Goal: Information Seeking & Learning: Find specific page/section

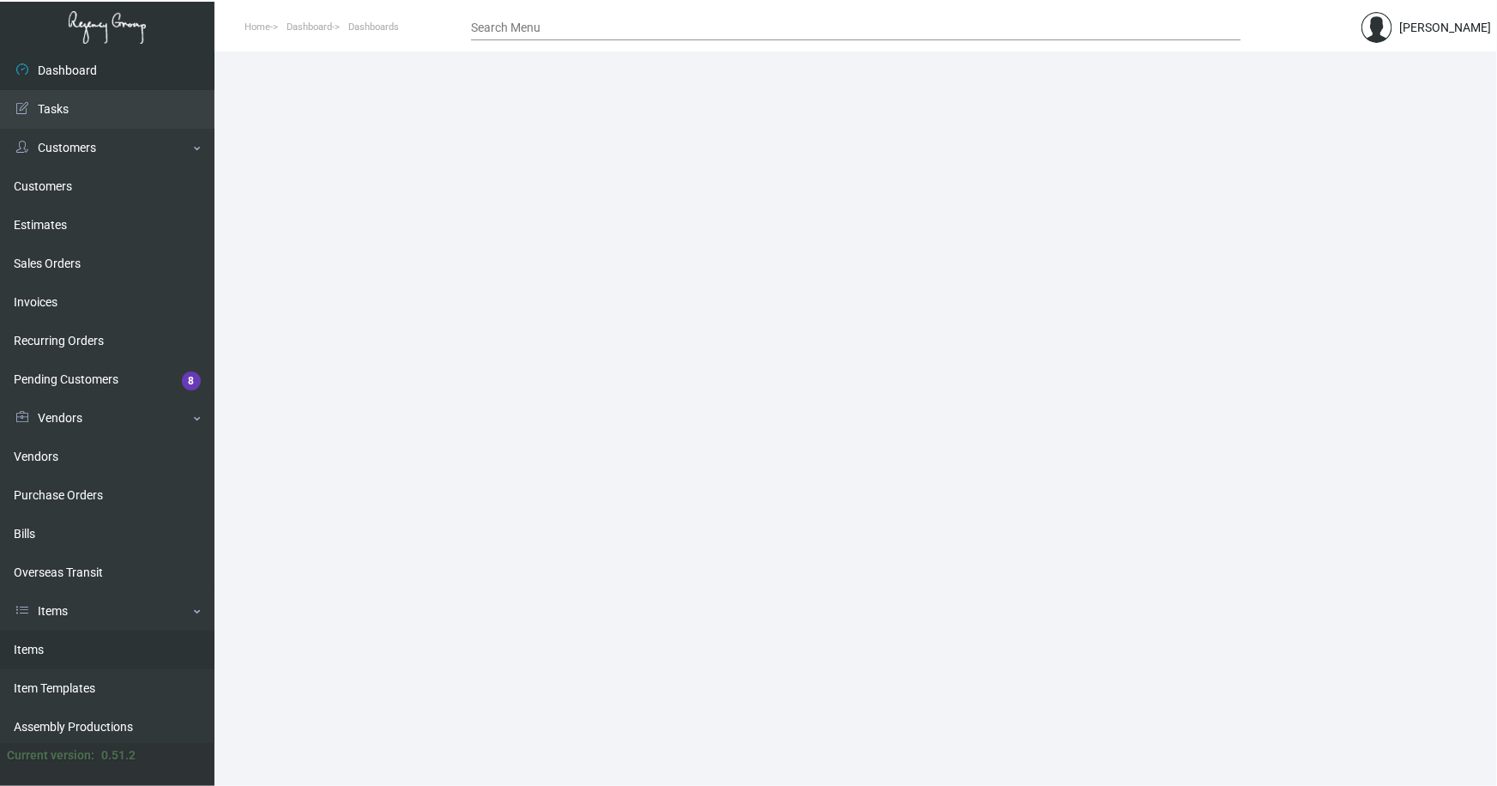
click at [31, 645] on link "Items" at bounding box center [107, 650] width 215 height 39
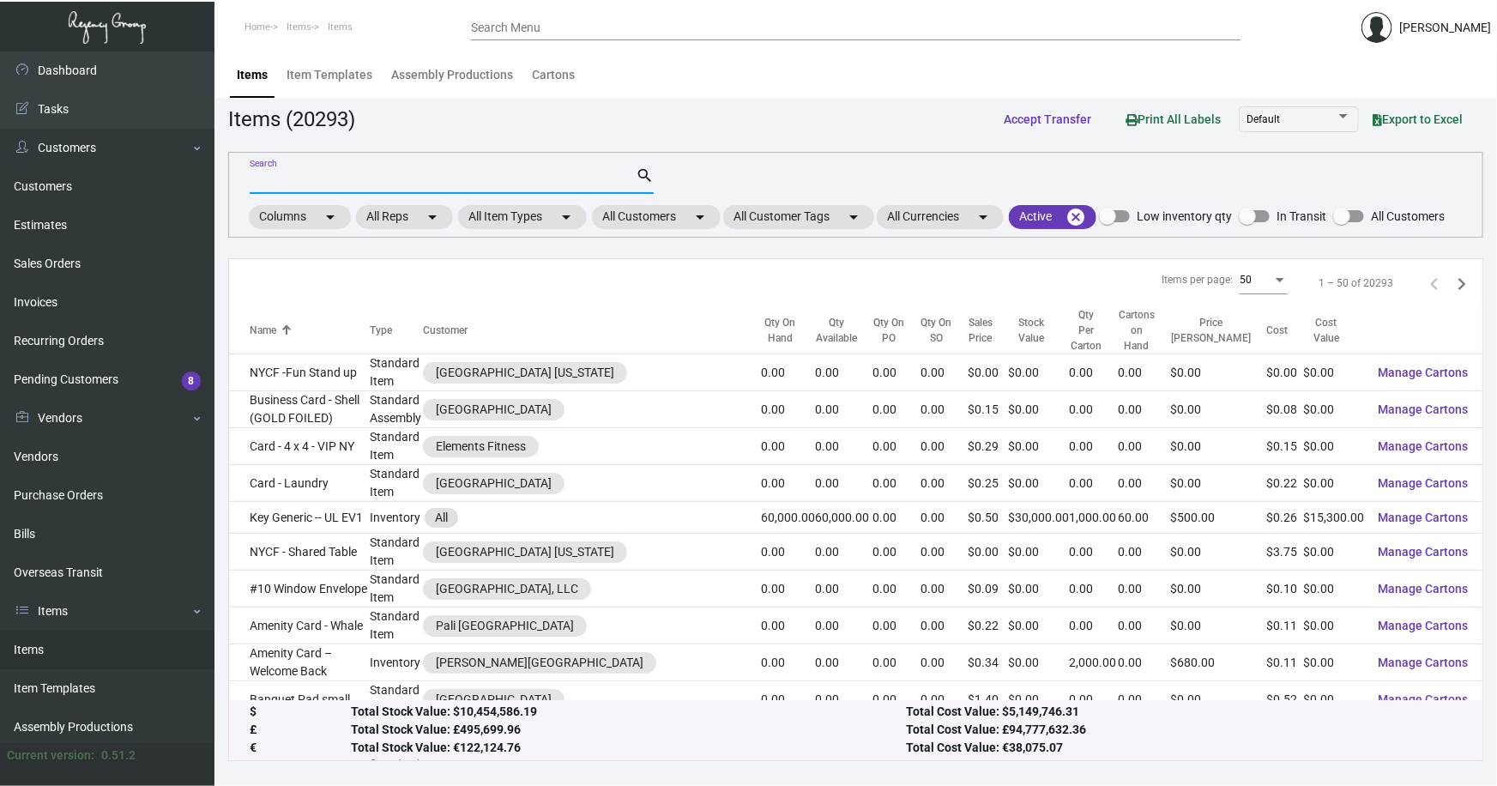
click at [334, 178] on input "Search" at bounding box center [443, 181] width 386 height 14
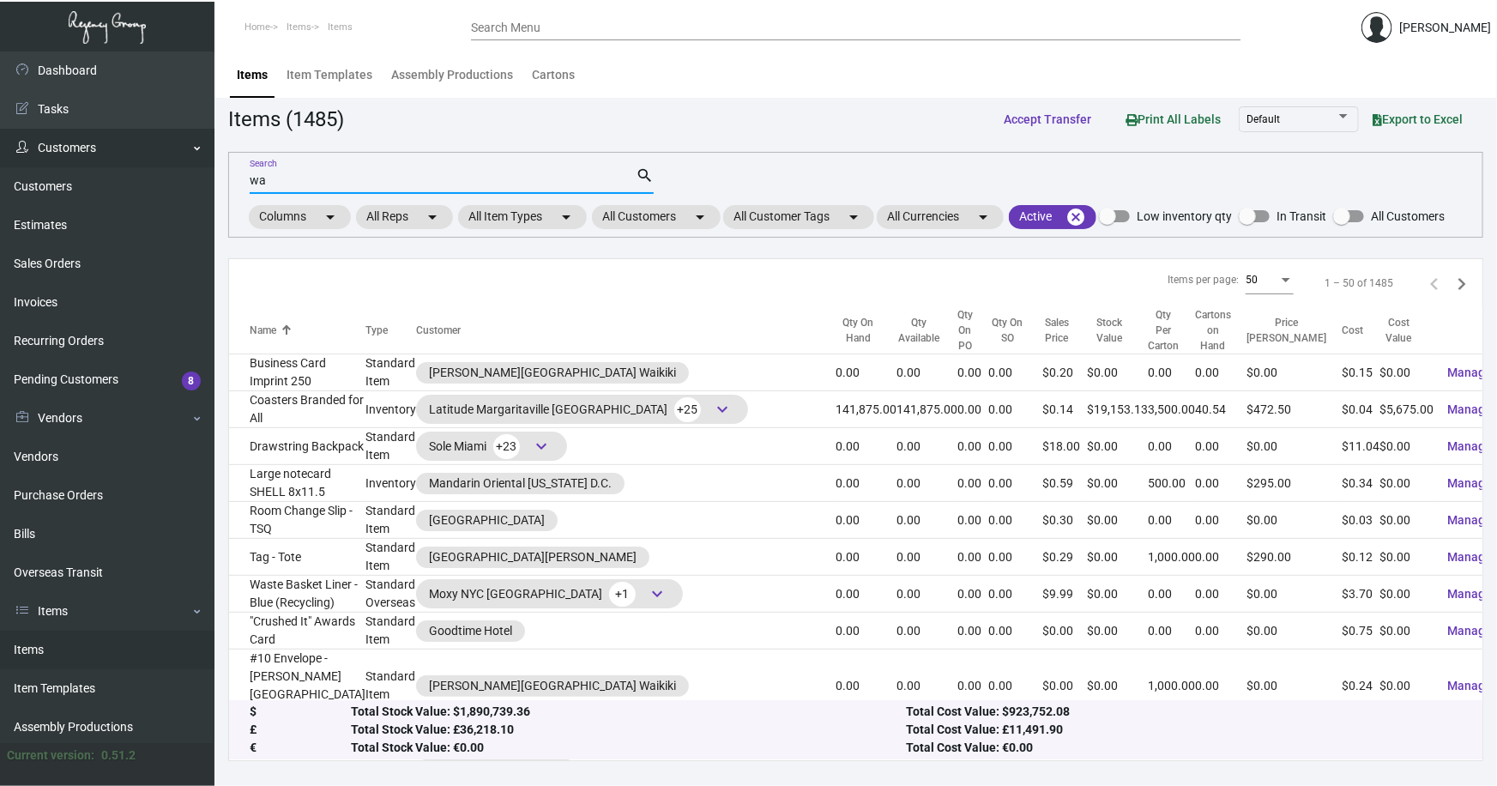
type input "w"
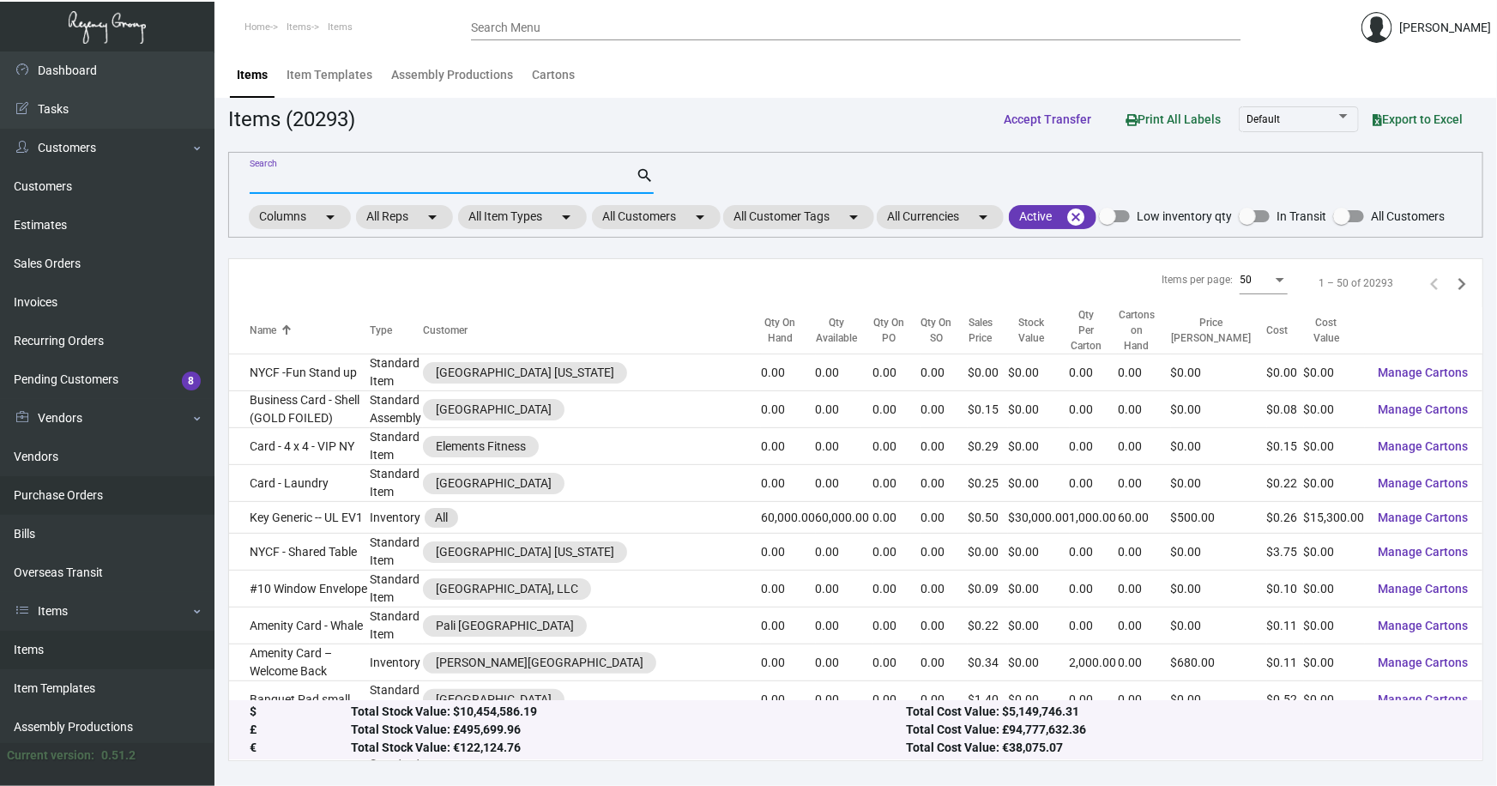
click at [64, 493] on link "Purchase Orders" at bounding box center [107, 495] width 215 height 39
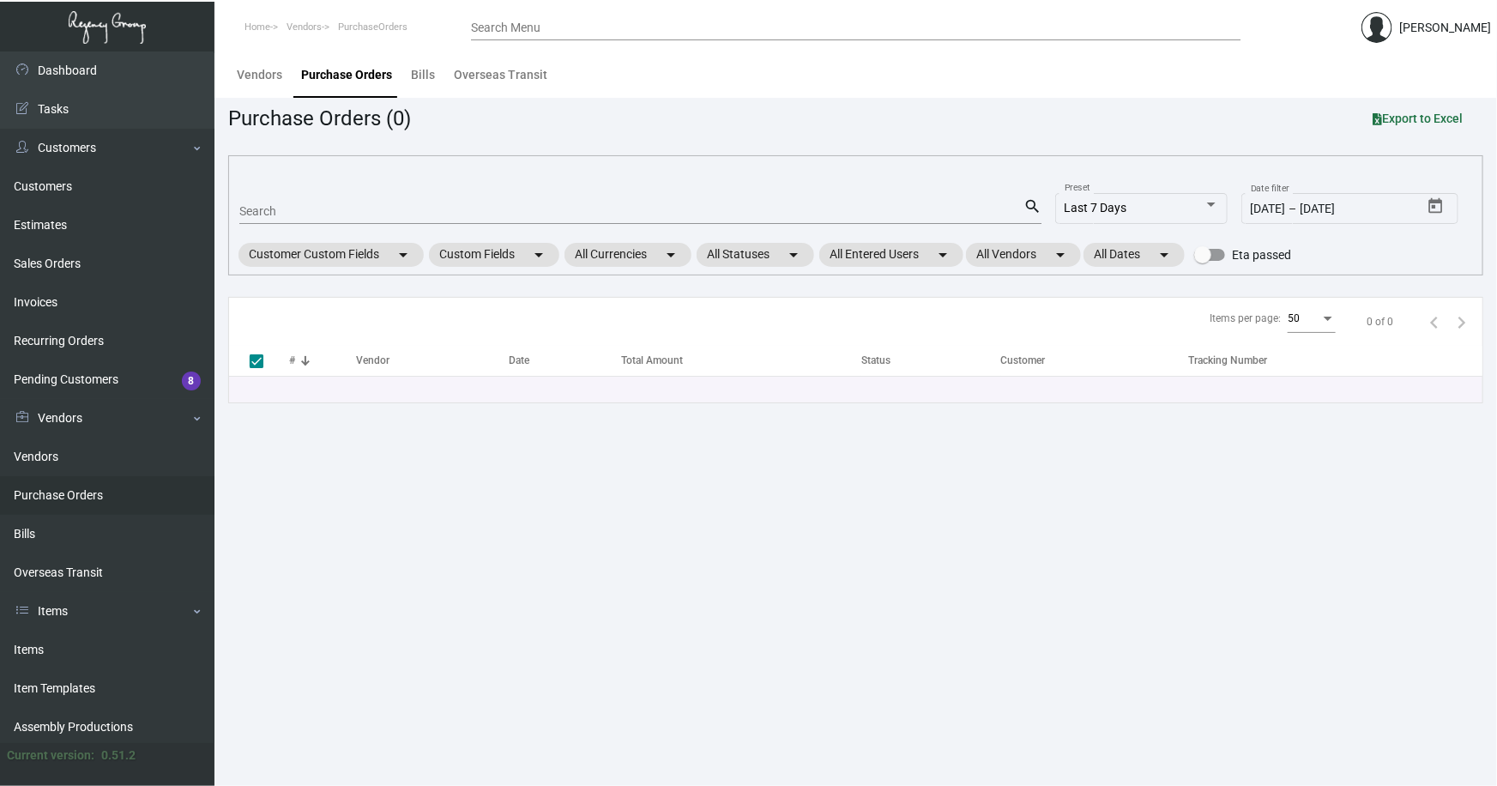
click at [281, 210] on input "Search" at bounding box center [631, 212] width 784 height 14
type input "10775"
checkbox input "false"
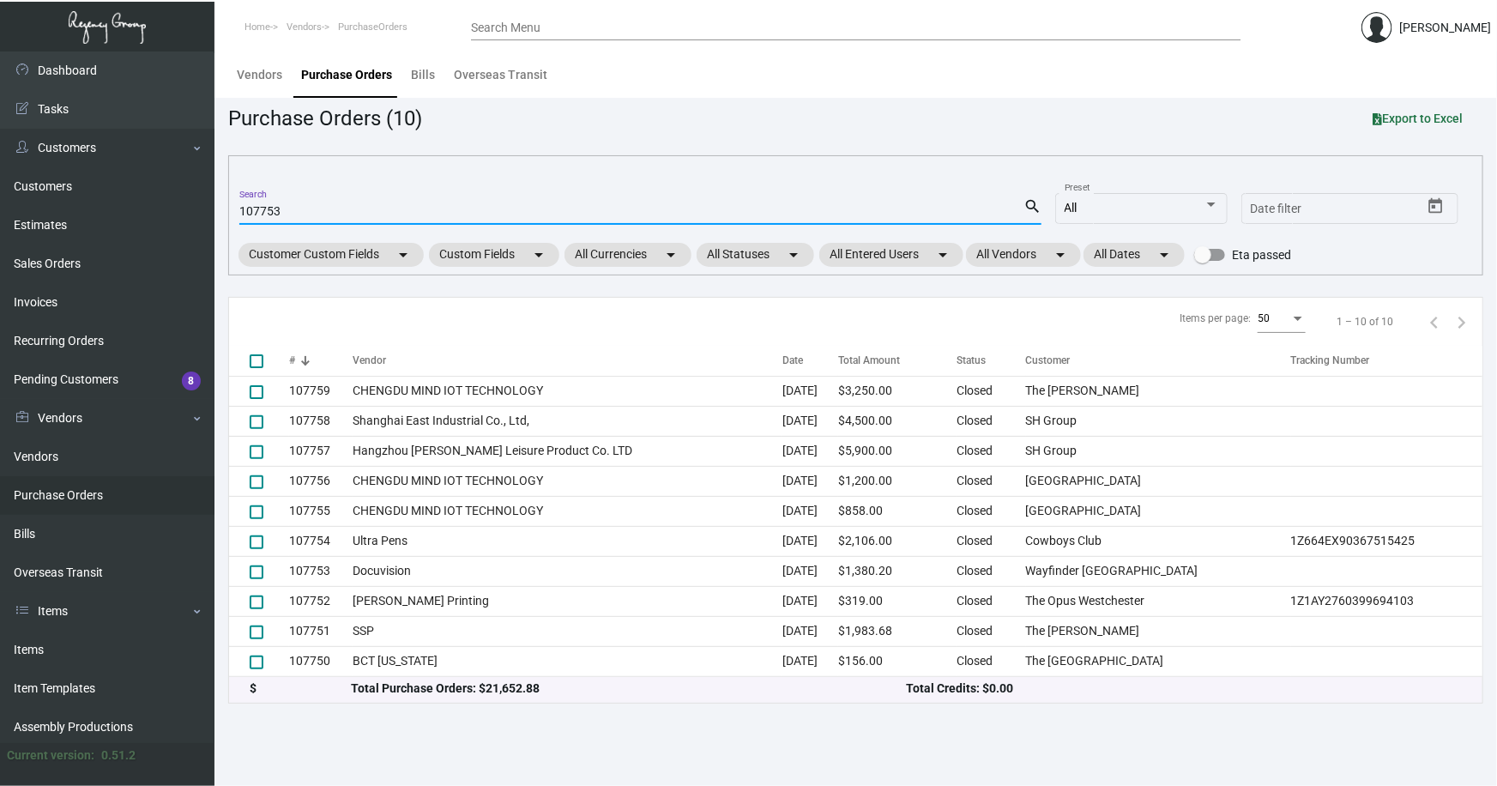
type input "107753"
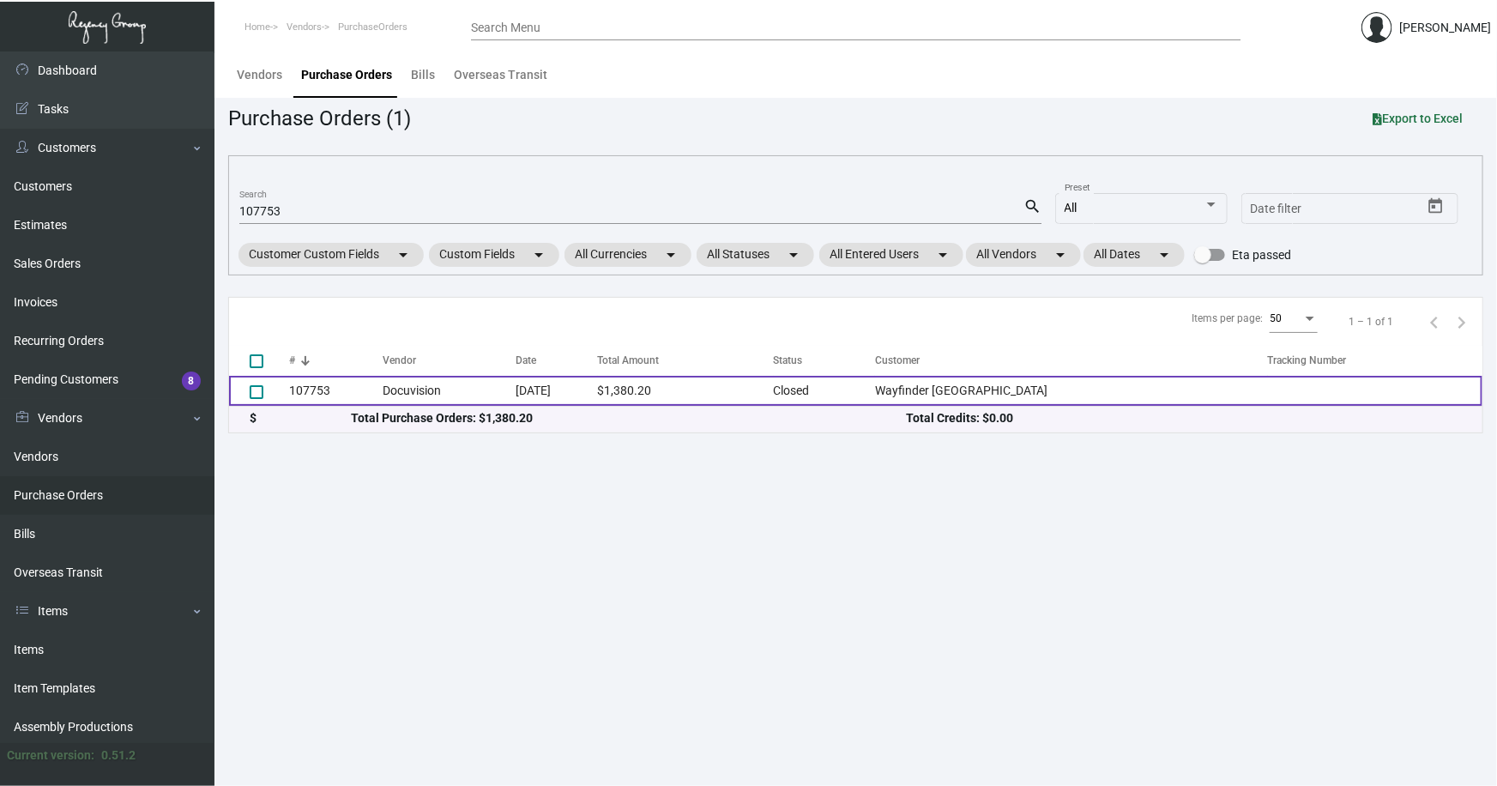
click at [336, 389] on td "107753" at bounding box center [336, 391] width 94 height 30
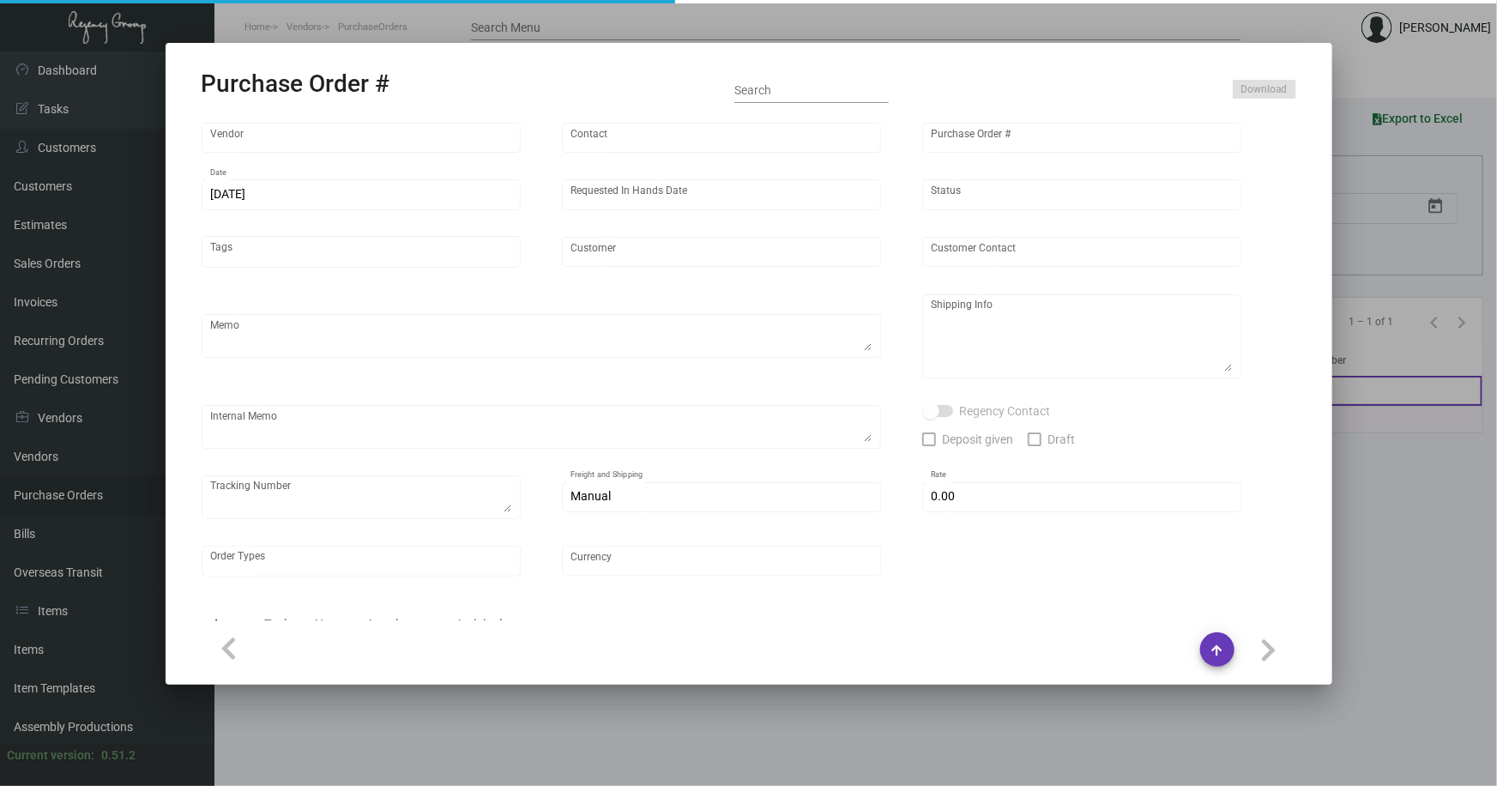
type input "Docuvision"
type input "[PERSON_NAME]"
type input "107753"
type input "[DATE]"
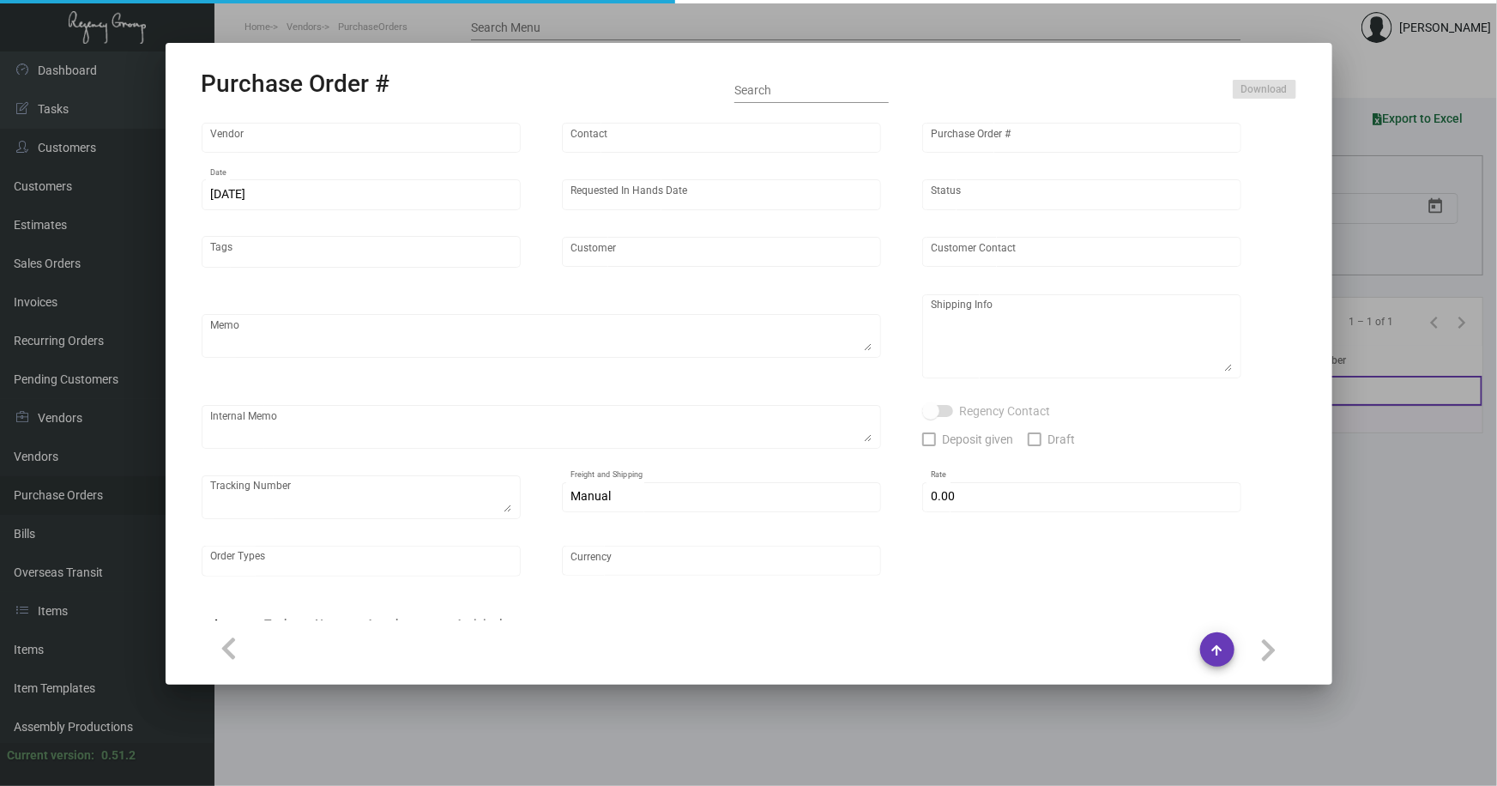
type input "Wayfinder [GEOGRAPHIC_DATA]"
type input "[PERSON_NAME]"
type textarea "RUSH ORDER DELIVERY BY [DATE] // EXPEDITE 500pcs OVERNIGHT, GROUND SHIP REMAINI…"
type textarea "Wayfinder Newport - [PERSON_NAME] [STREET_ADDRESS][PERSON_NAME]"
type textarea "9,800 keyholders - Label provided to vendor to ship to hotel. UPS Ground Cost $…"
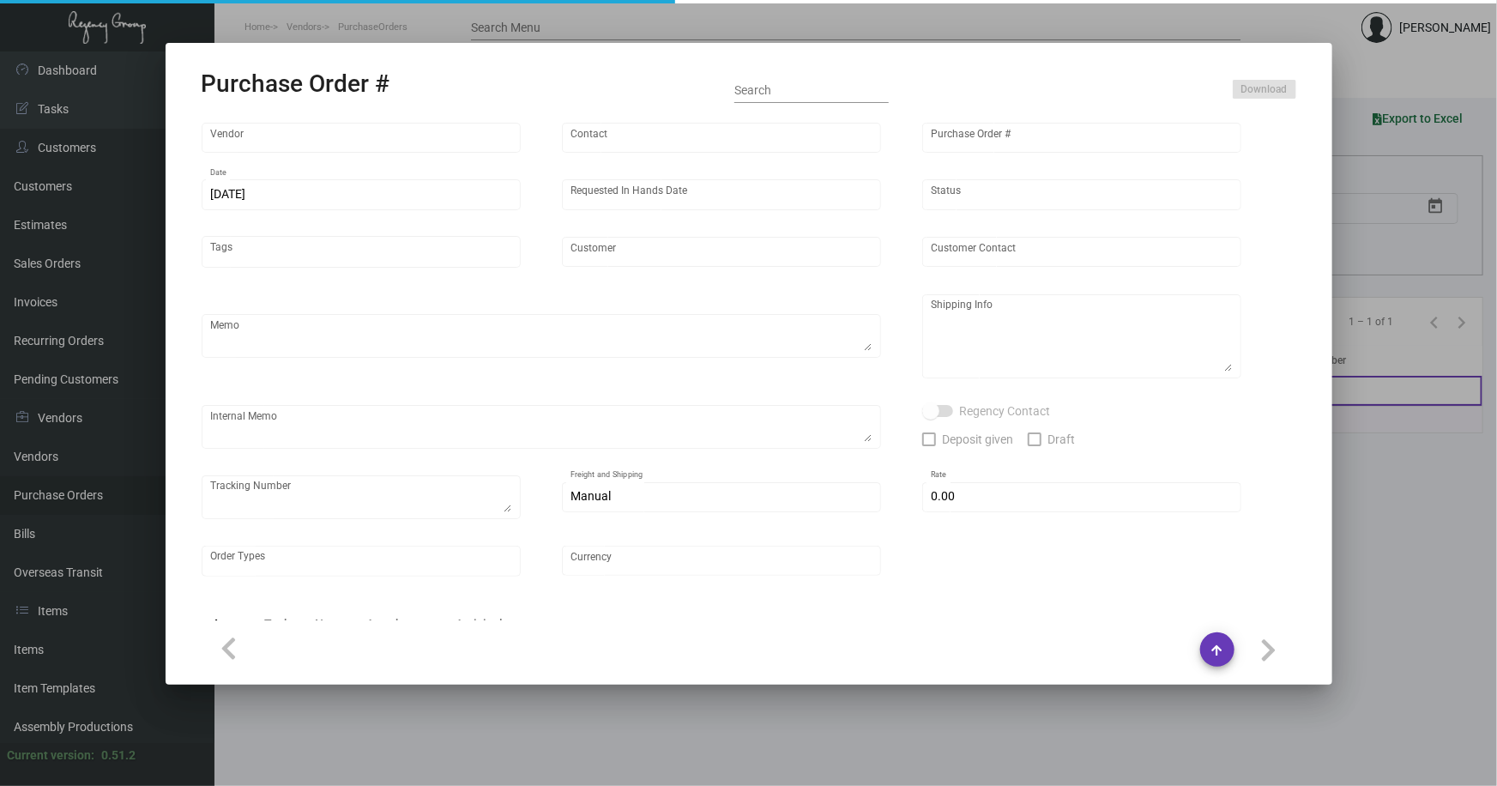
type input "$ 0.00"
type input "United States Dollar $"
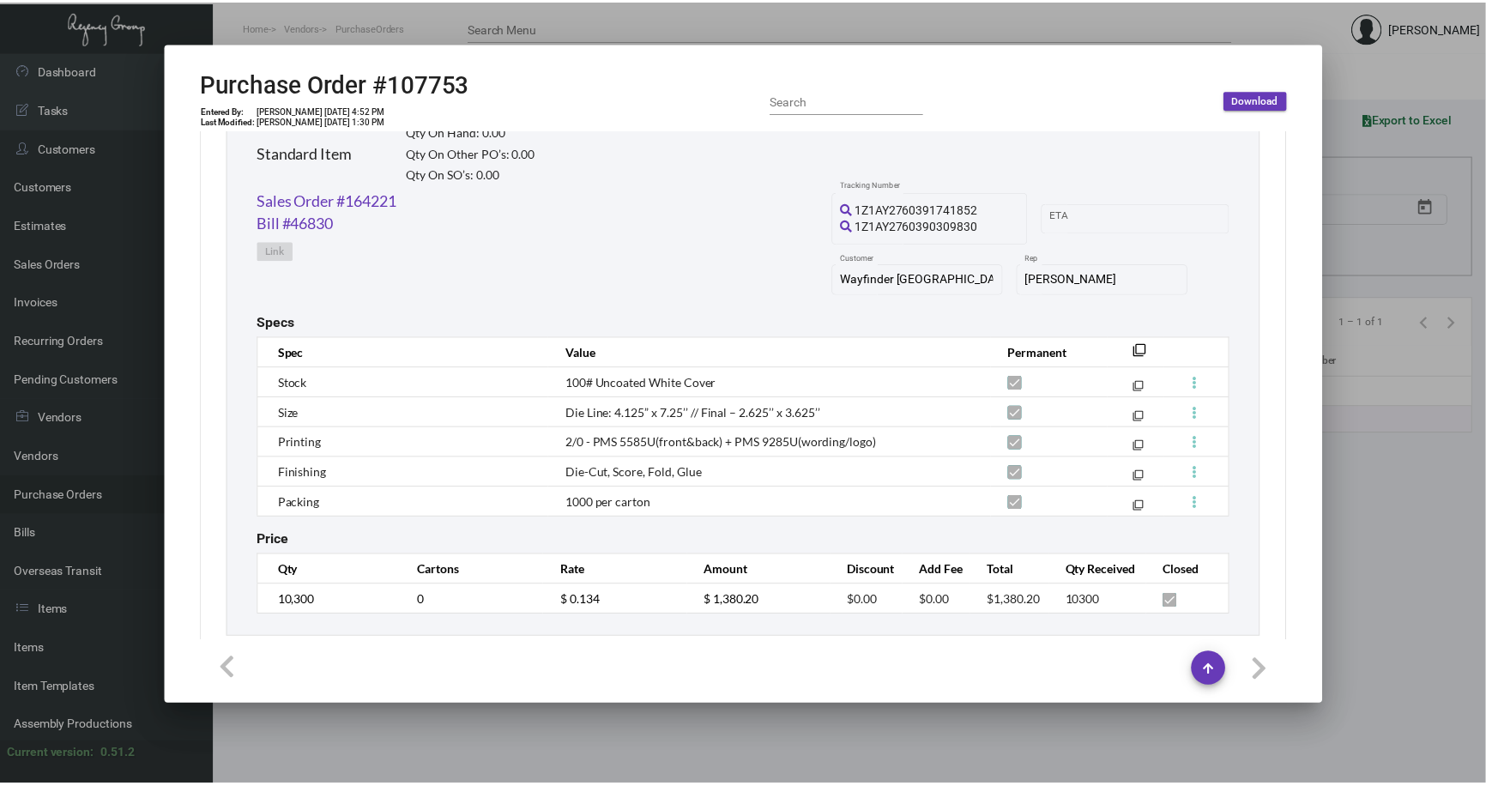
scroll to position [888, 0]
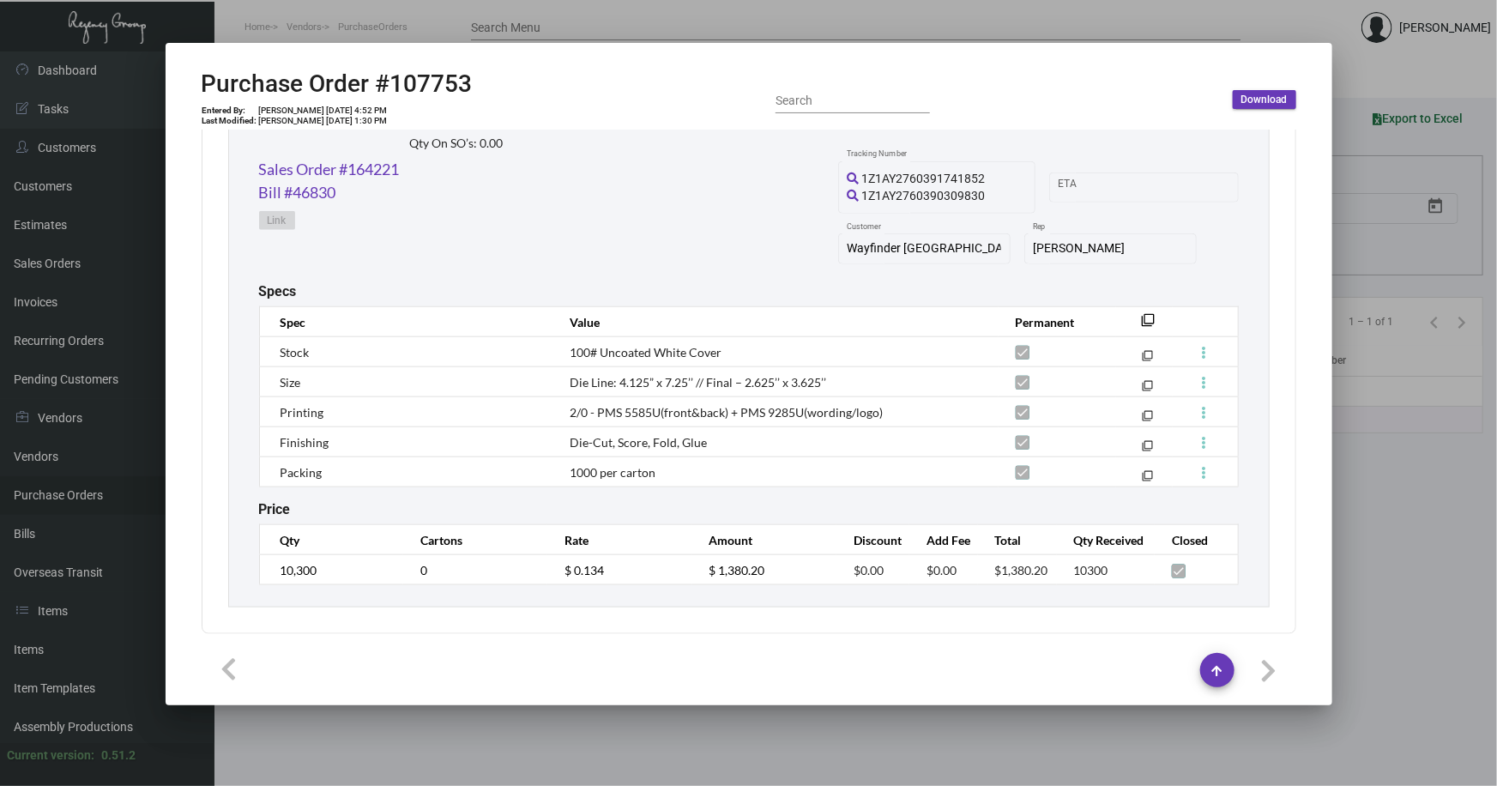
click at [754, 731] on div at bounding box center [748, 393] width 1497 height 786
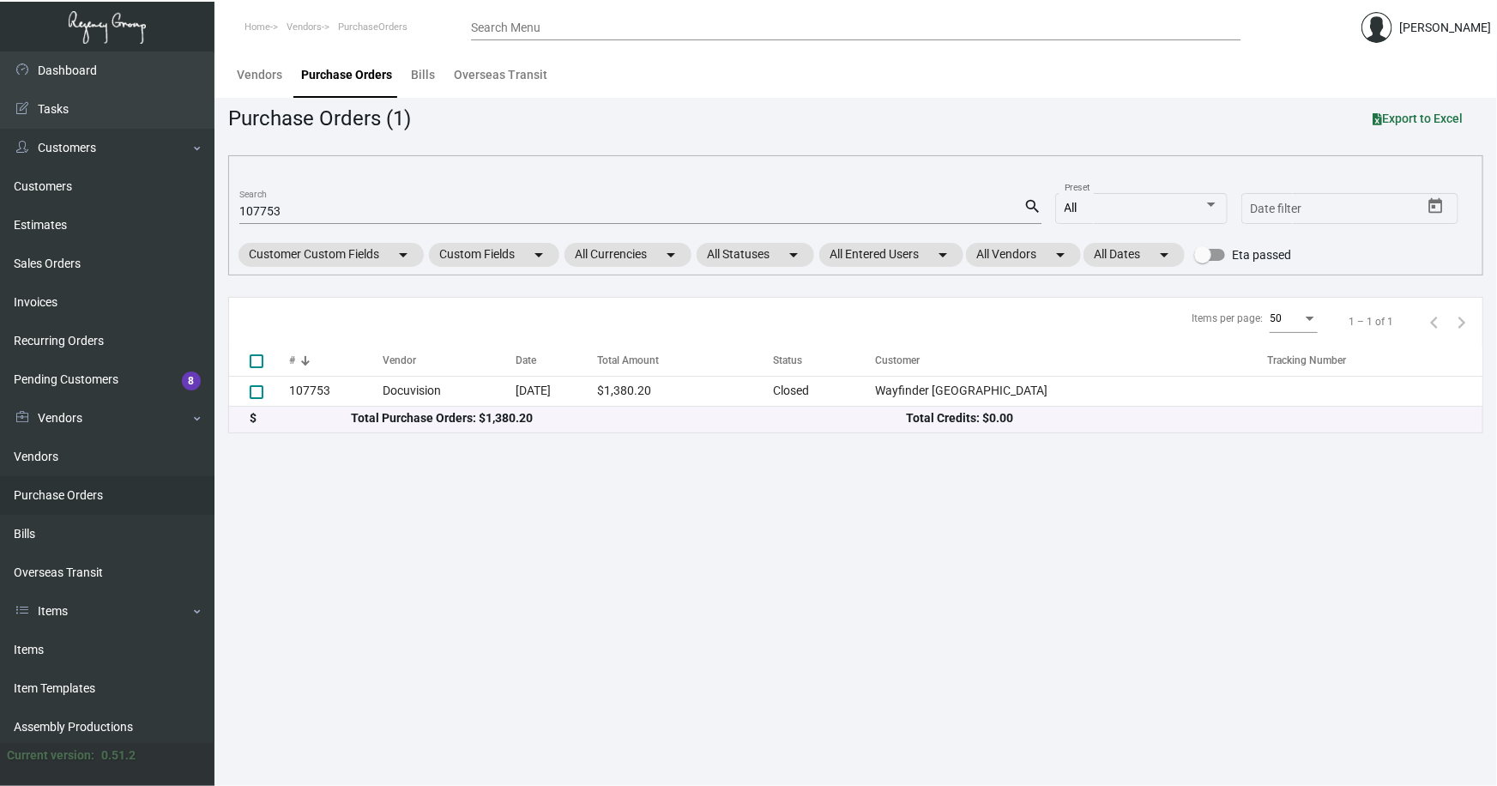
drag, startPoint x: 754, startPoint y: 731, endPoint x: 635, endPoint y: 663, distance: 137.2
click at [754, 730] on main "Vendors Purchase Orders Bills Overseas Transit Purchase Orders (1) Export to Ex…" at bounding box center [856, 418] width 1283 height 735
click at [33, 643] on link "Items" at bounding box center [107, 650] width 215 height 39
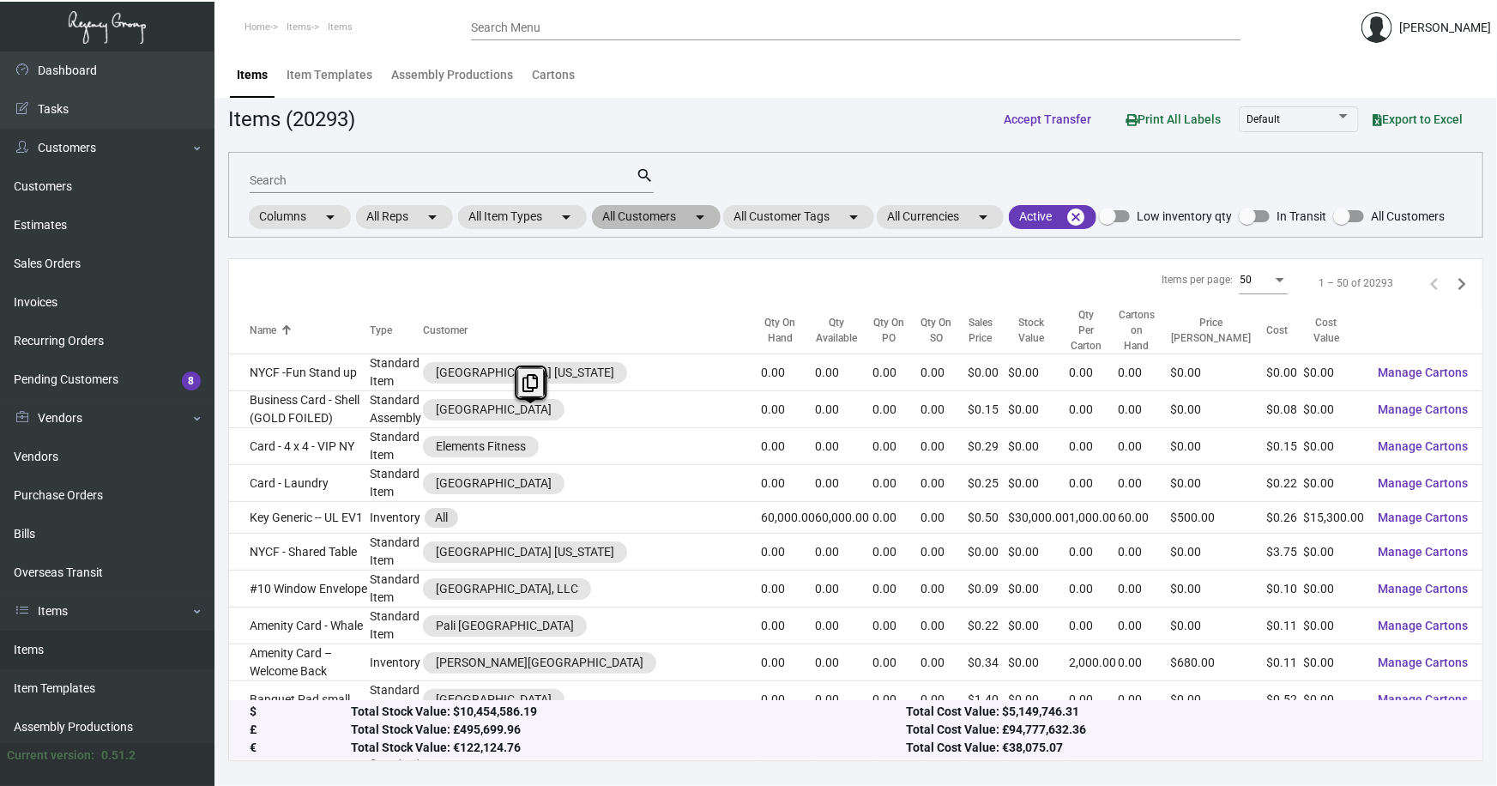
click at [654, 214] on mat-chip "All Customers arrow_drop_down" at bounding box center [656, 217] width 129 height 24
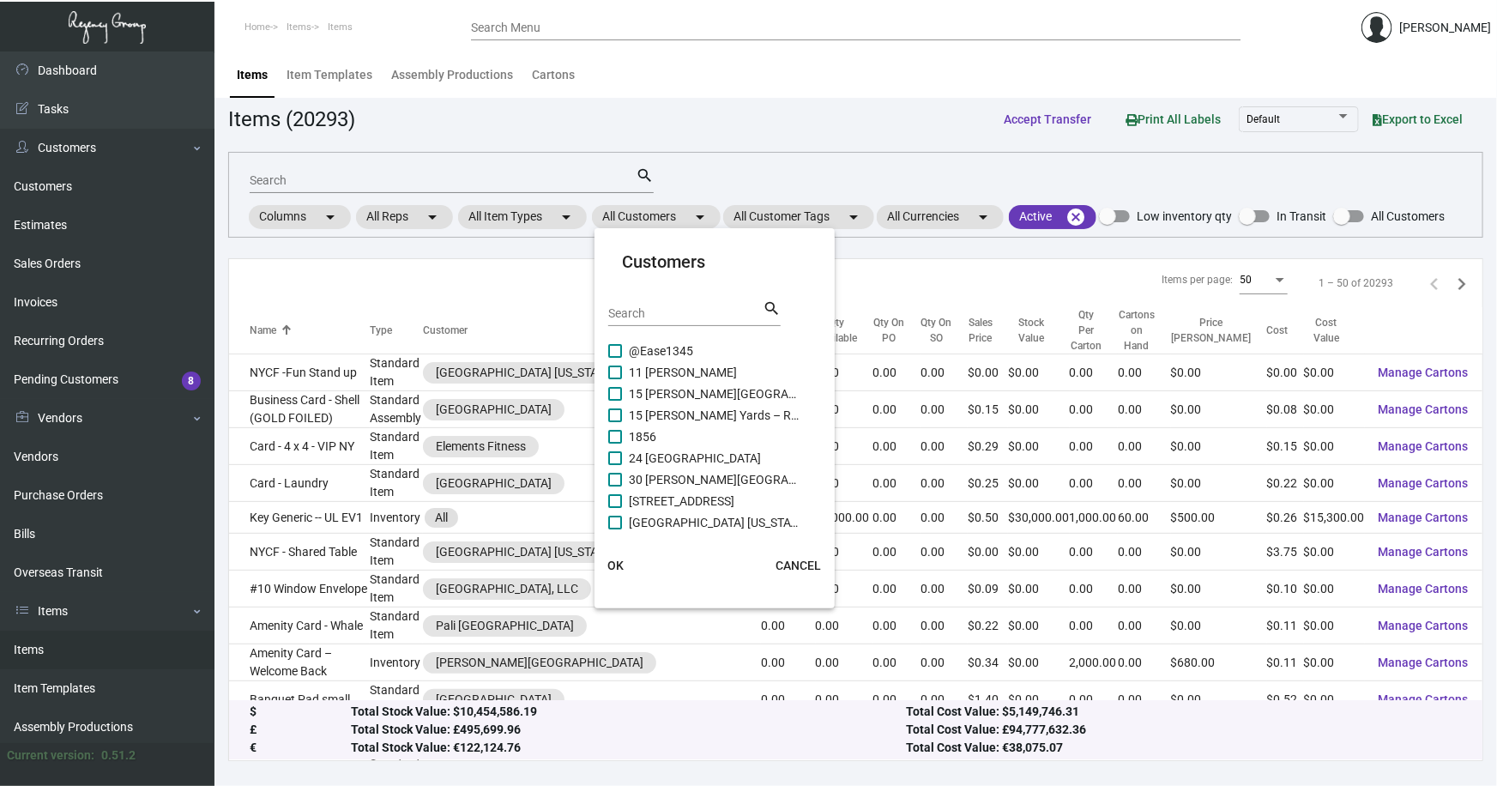
click at [660, 319] on div "Search" at bounding box center [685, 312] width 154 height 27
click at [658, 315] on input "Search" at bounding box center [685, 314] width 154 height 14
type input "m"
type input "courtyard"
click at [669, 343] on span "Courtyard at [GEOGRAPHIC_DATA]" at bounding box center [715, 351] width 172 height 21
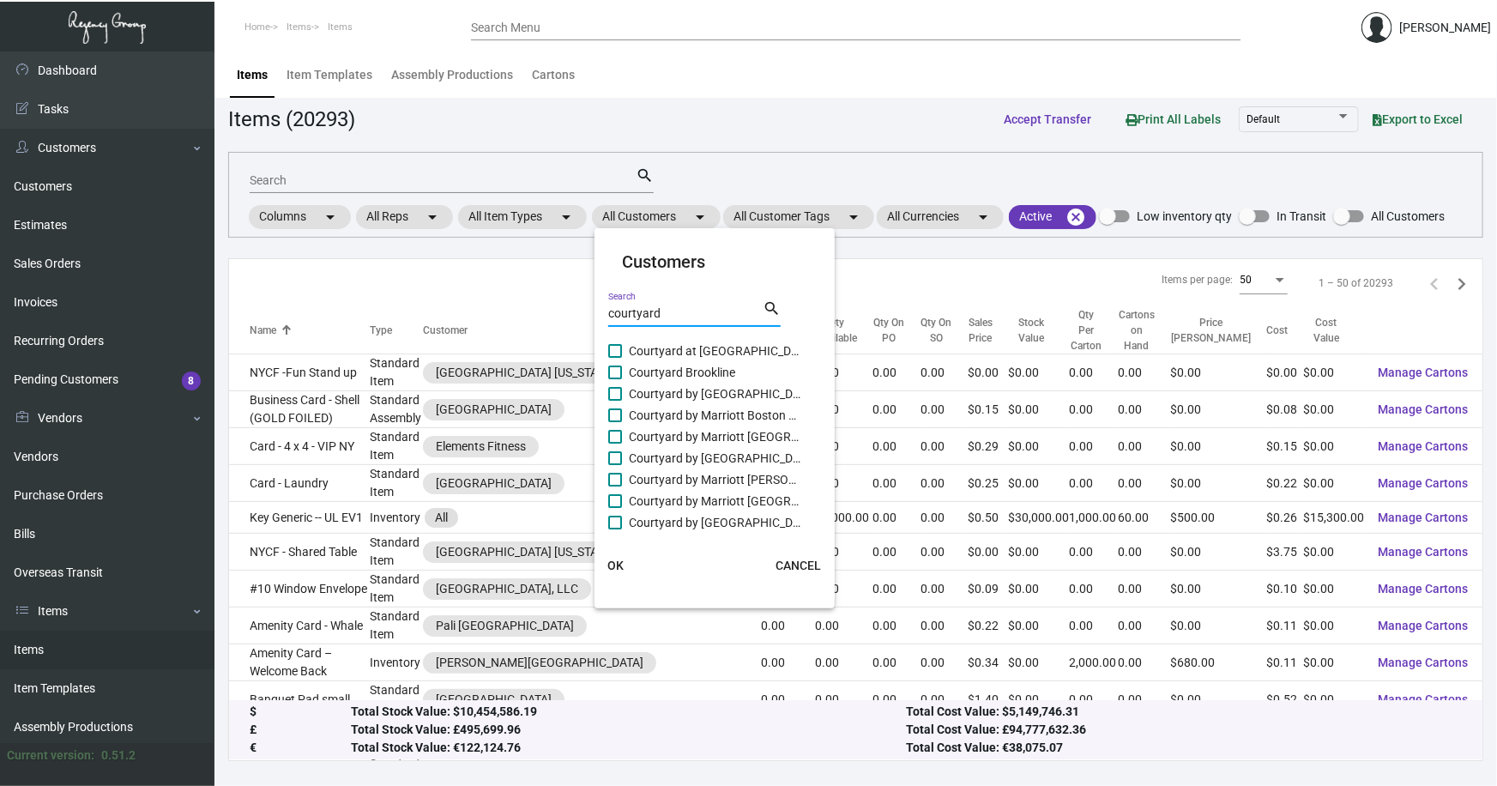
click at [615, 358] on input "Courtyard at [GEOGRAPHIC_DATA]" at bounding box center [614, 358] width 1 height 1
checkbox input "true"
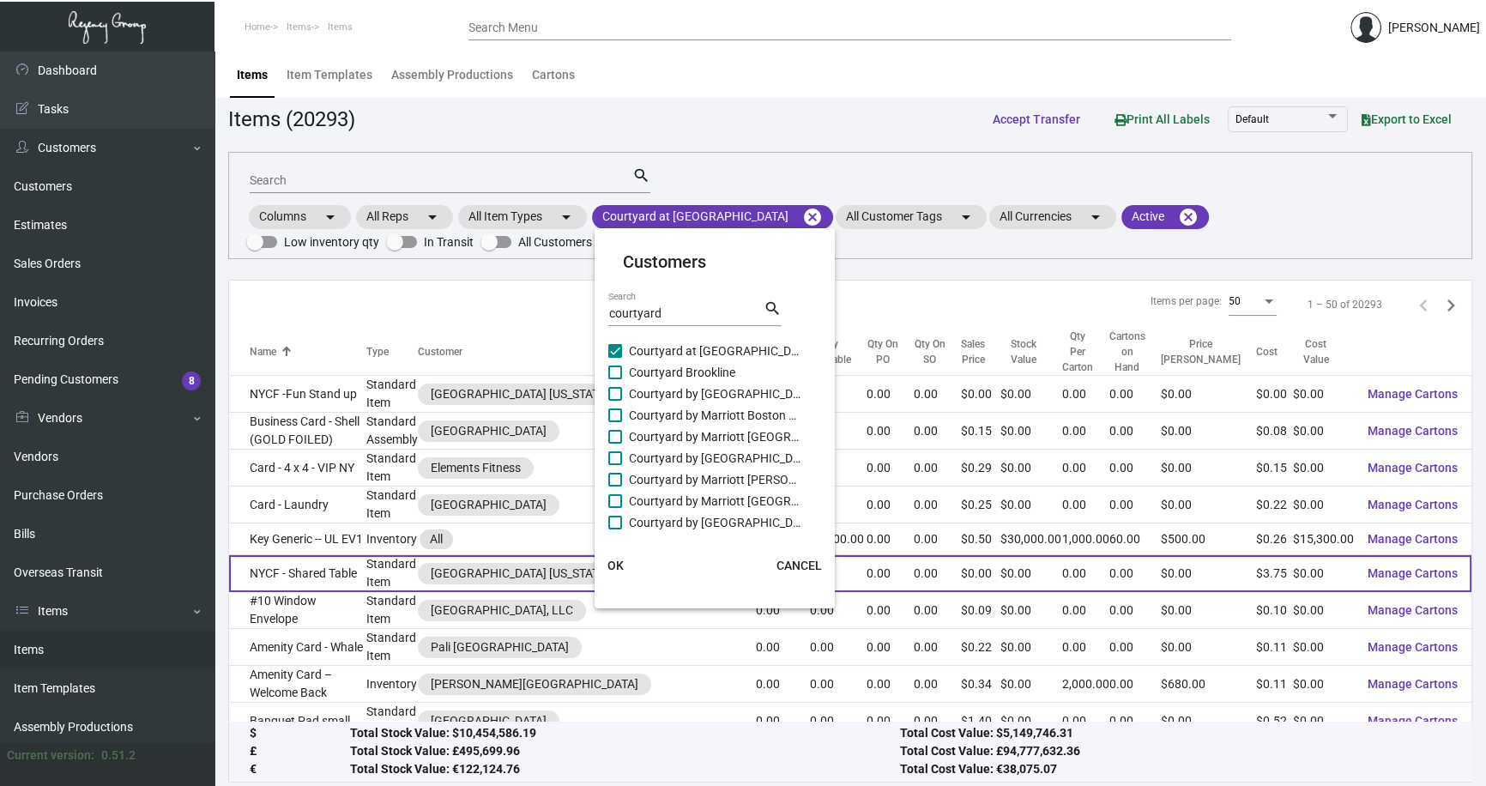
click at [610, 562] on span "OK" at bounding box center [616, 566] width 16 height 14
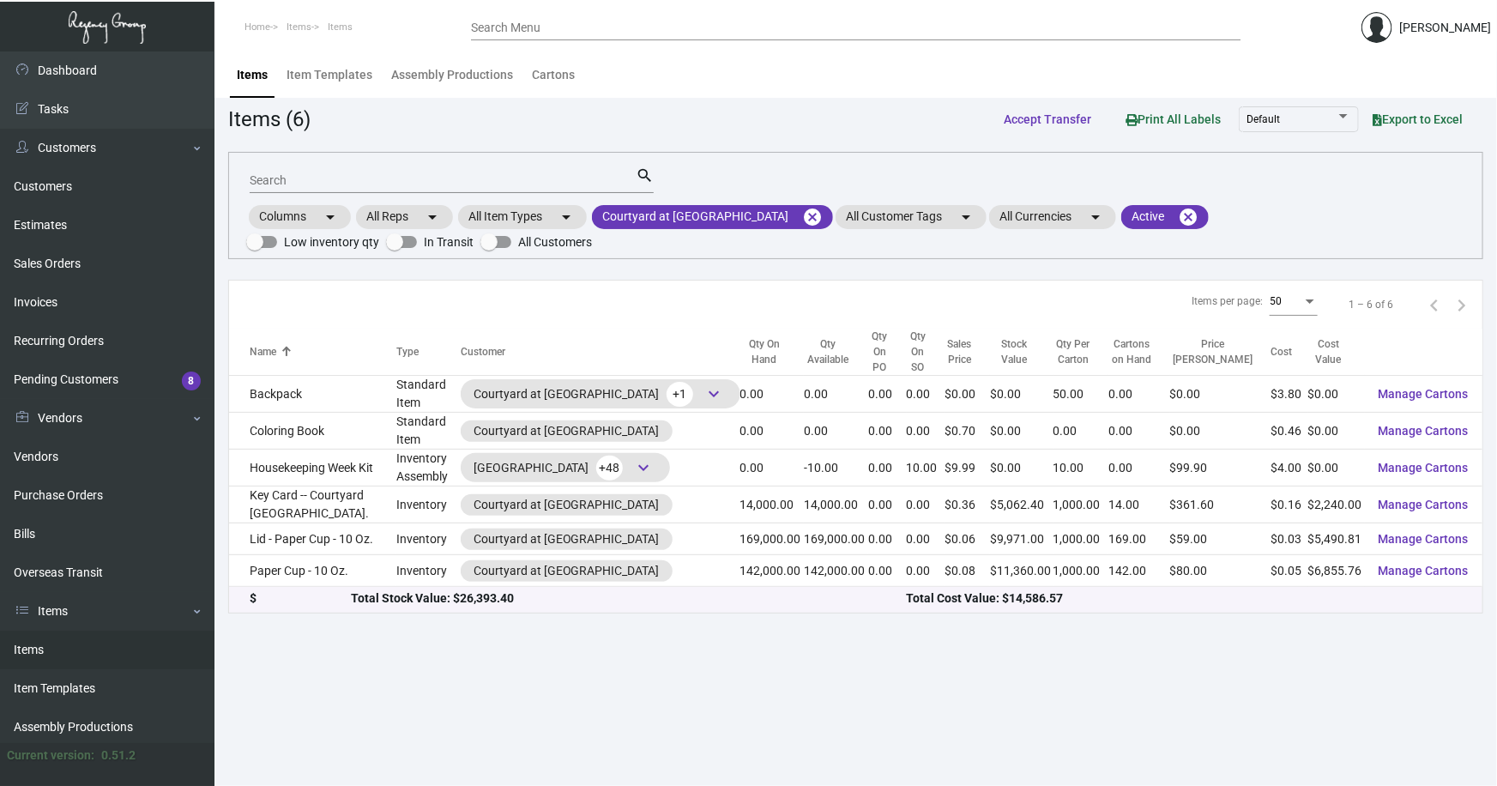
click at [297, 181] on input "Search" at bounding box center [443, 181] width 386 height 14
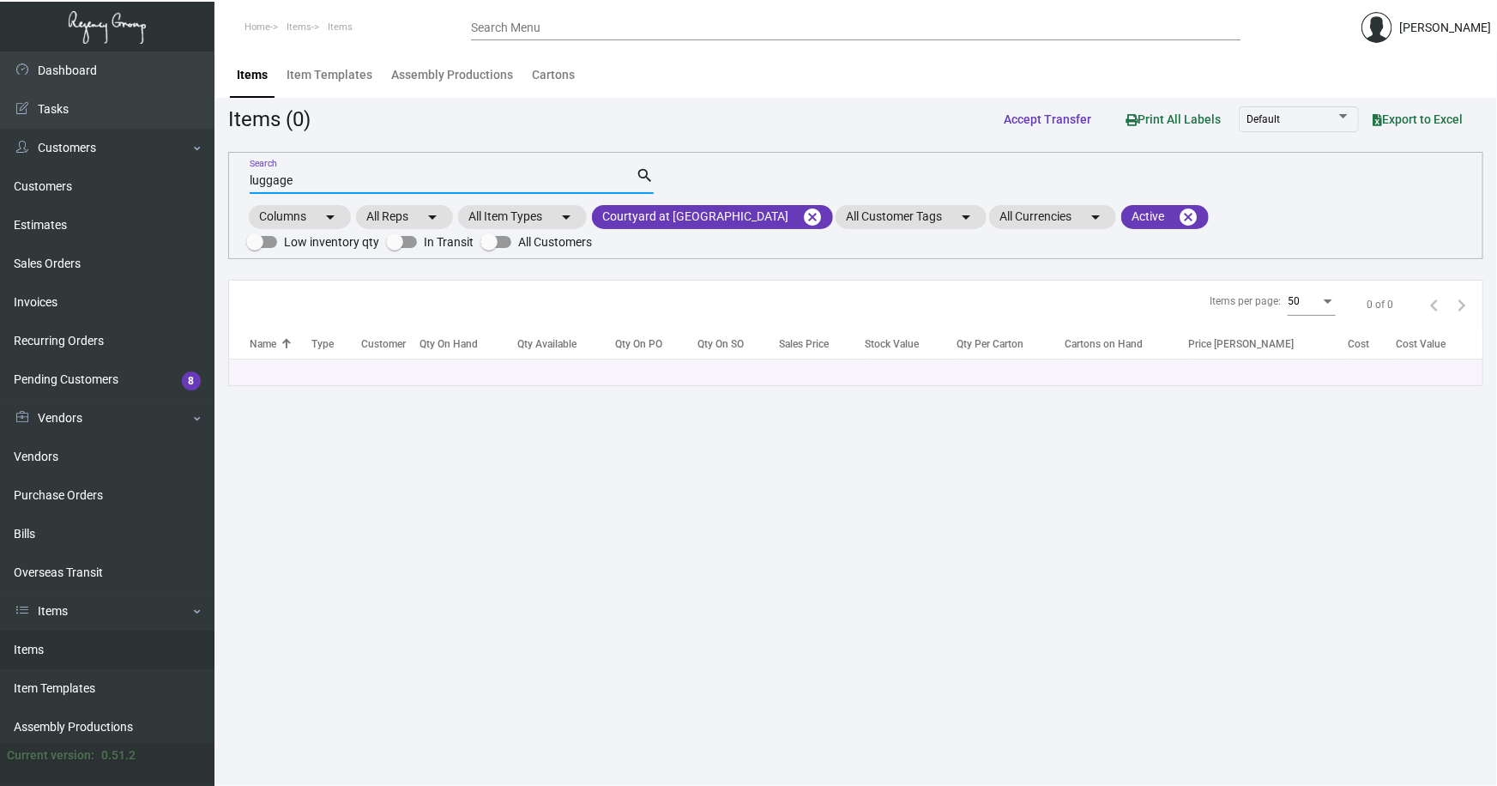
type input "luggage"
drag, startPoint x: 218, startPoint y: 183, endPoint x: 175, endPoint y: 180, distance: 43.0
click at [179, 182] on div "Dashboard Dashboard Tasks Customers Customers Estimates Sales Orders Invoices R…" at bounding box center [748, 418] width 1497 height 735
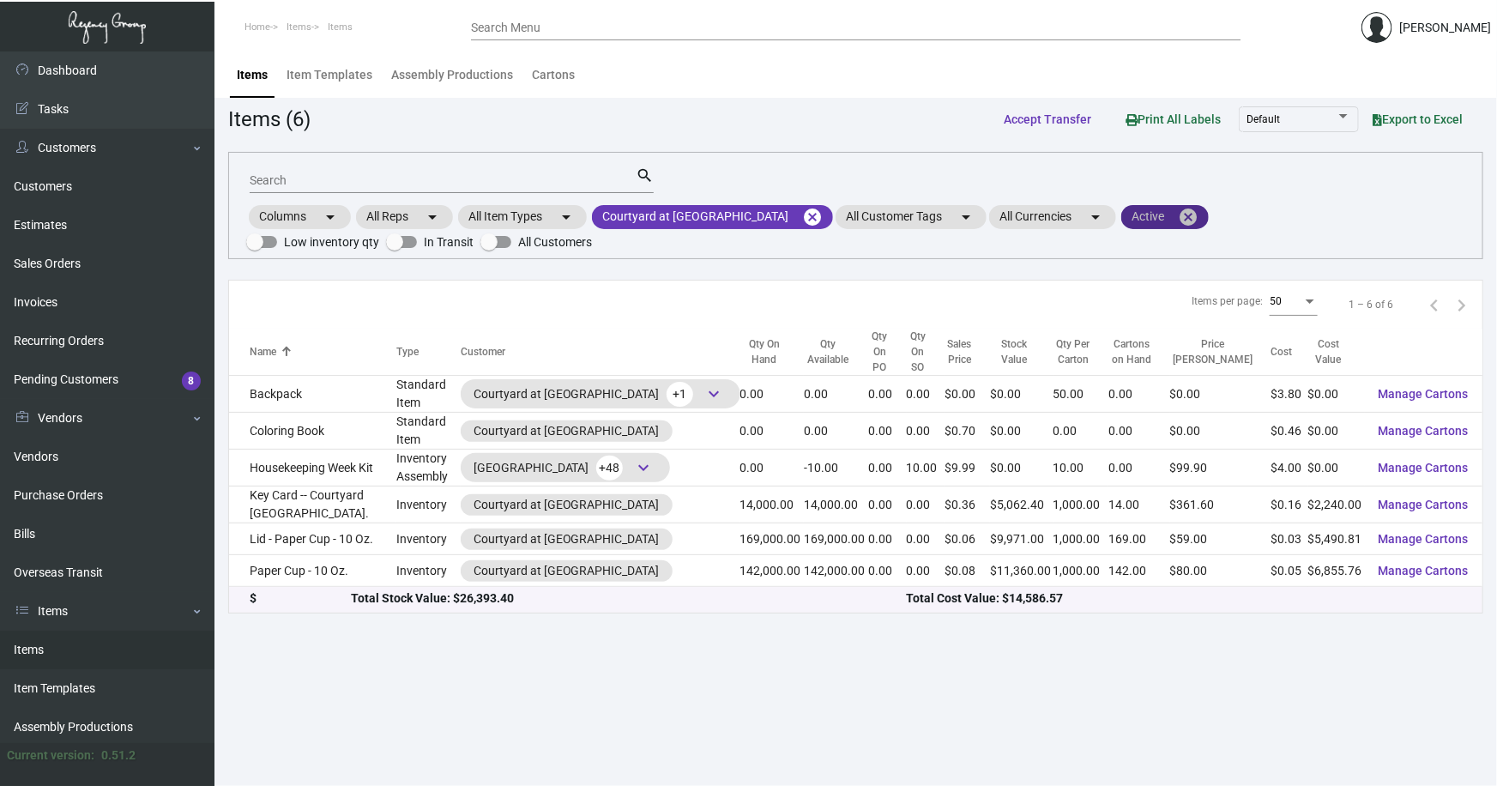
click at [1178, 214] on mat-icon "cancel" at bounding box center [1188, 217] width 21 height 21
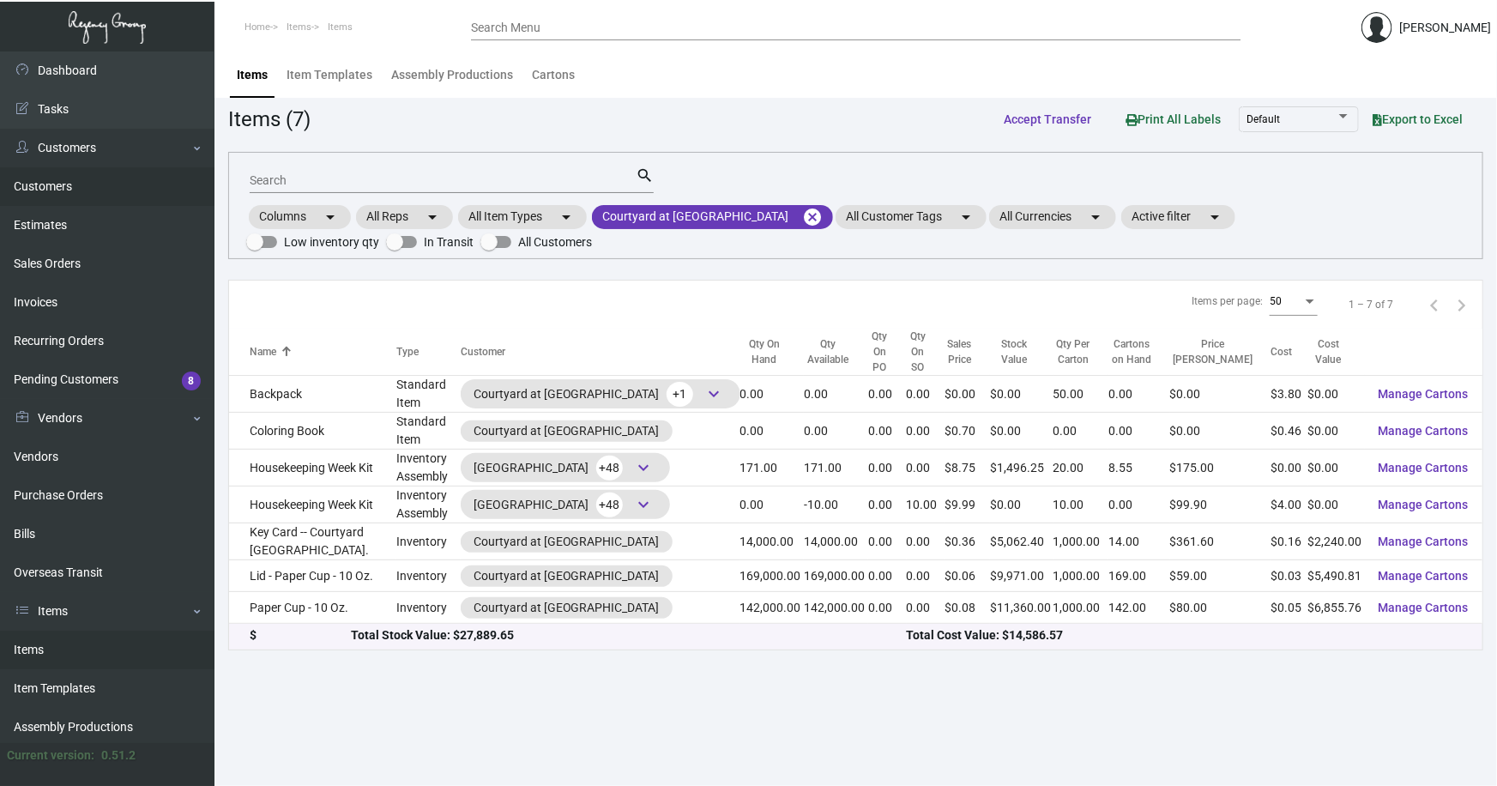
click at [58, 180] on link "Customers" at bounding box center [107, 186] width 215 height 39
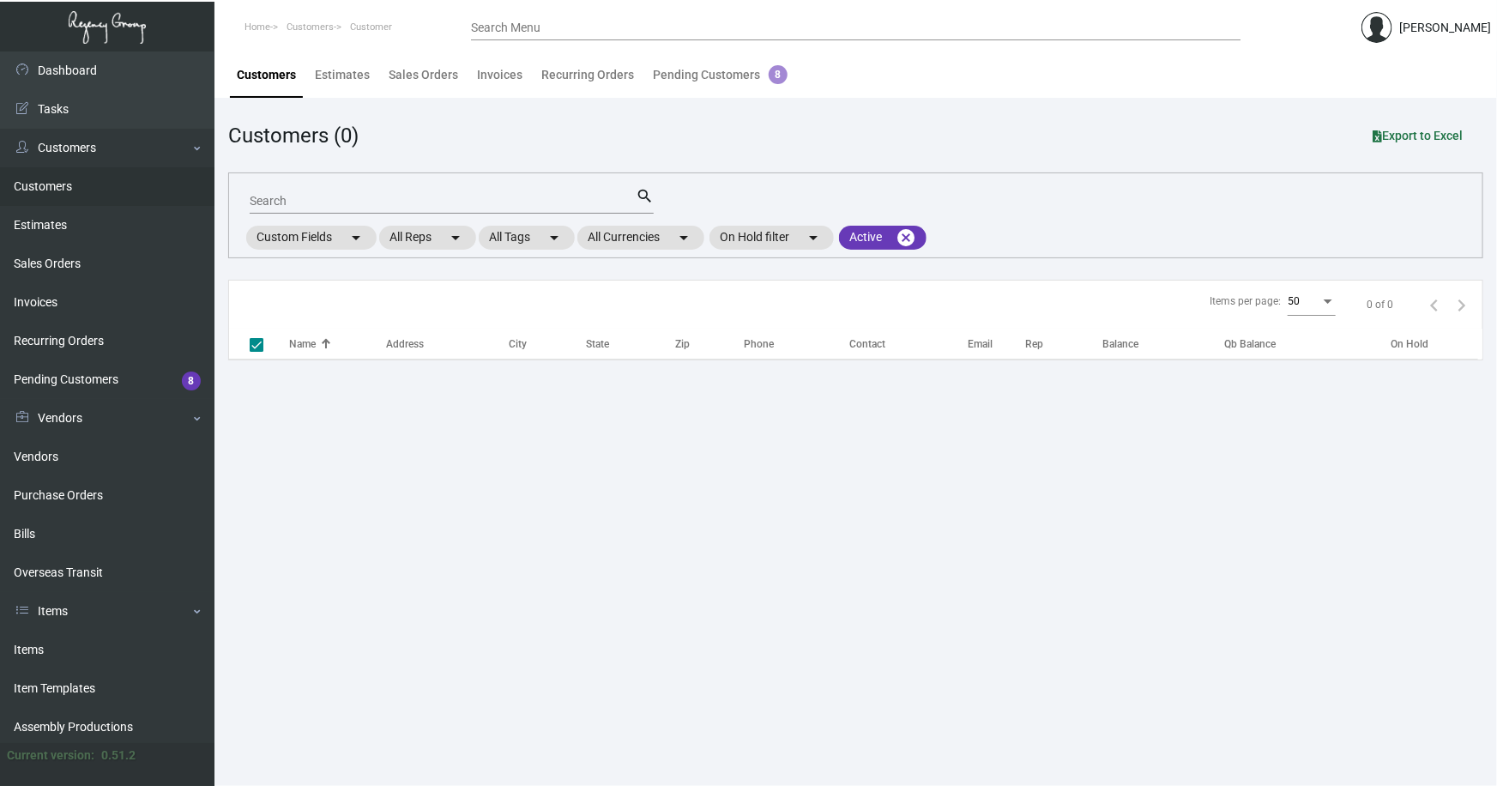
checkbox input "false"
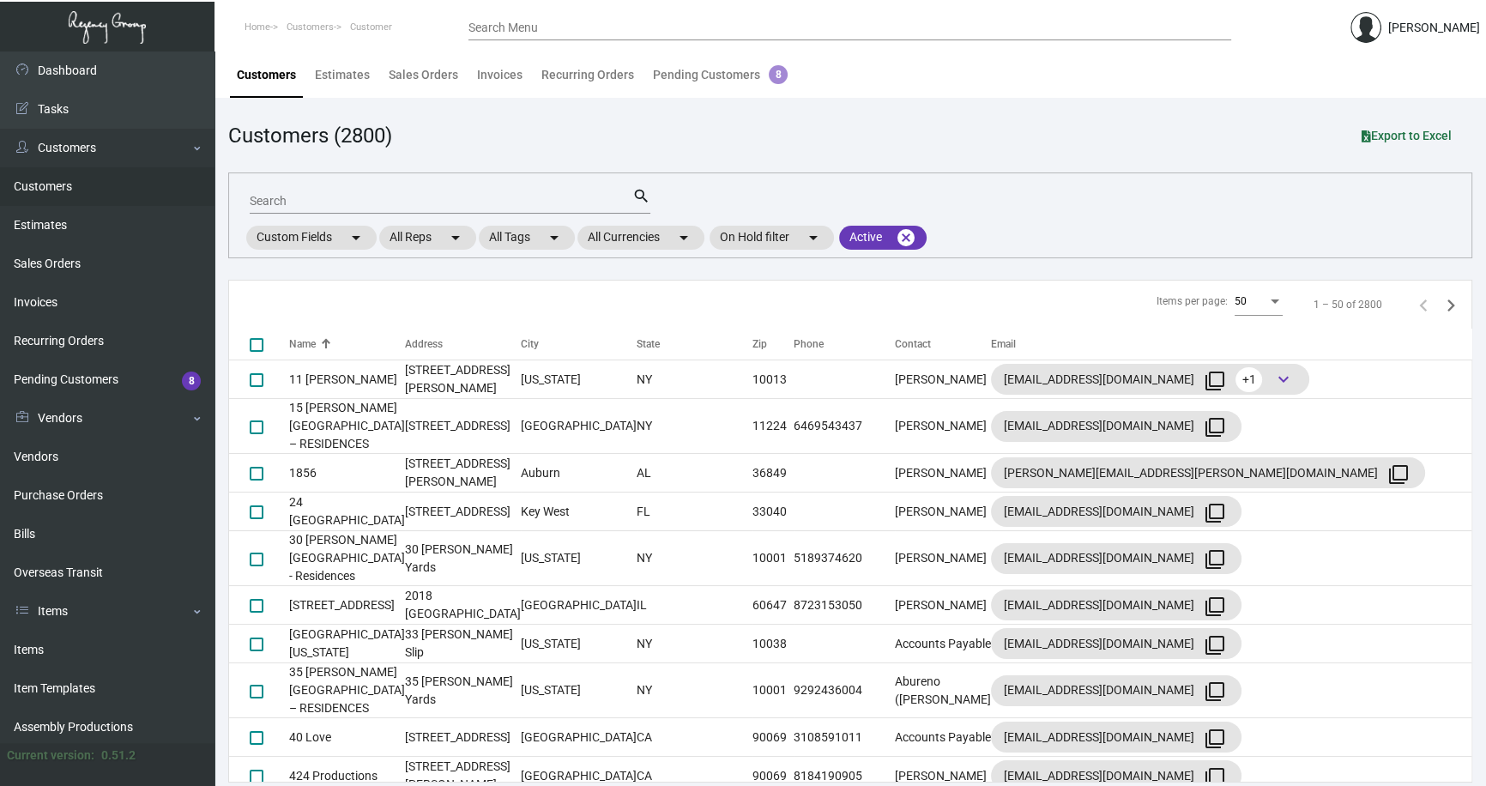
click at [341, 206] on input "Search" at bounding box center [441, 202] width 383 height 14
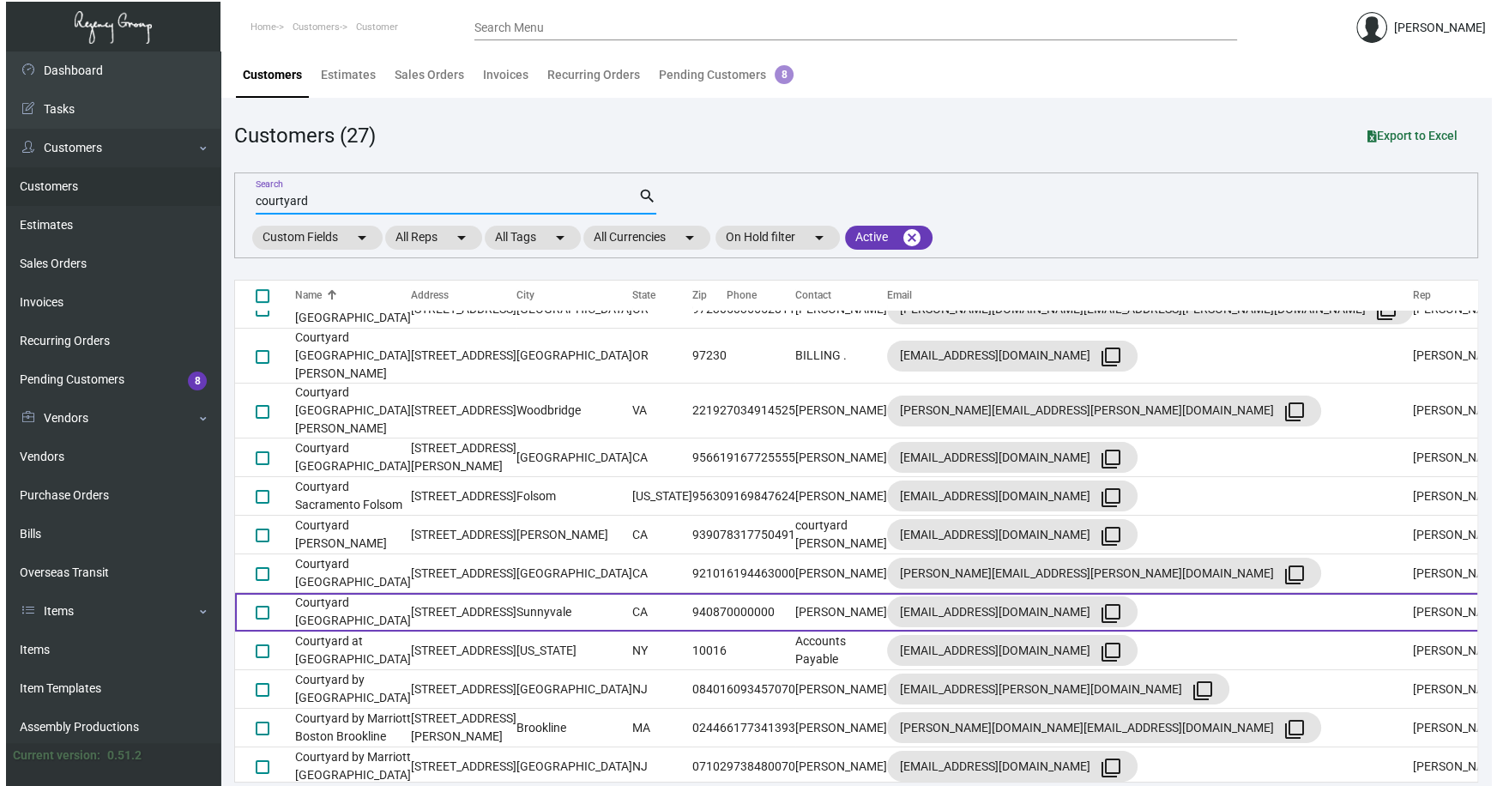
scroll to position [148, 0]
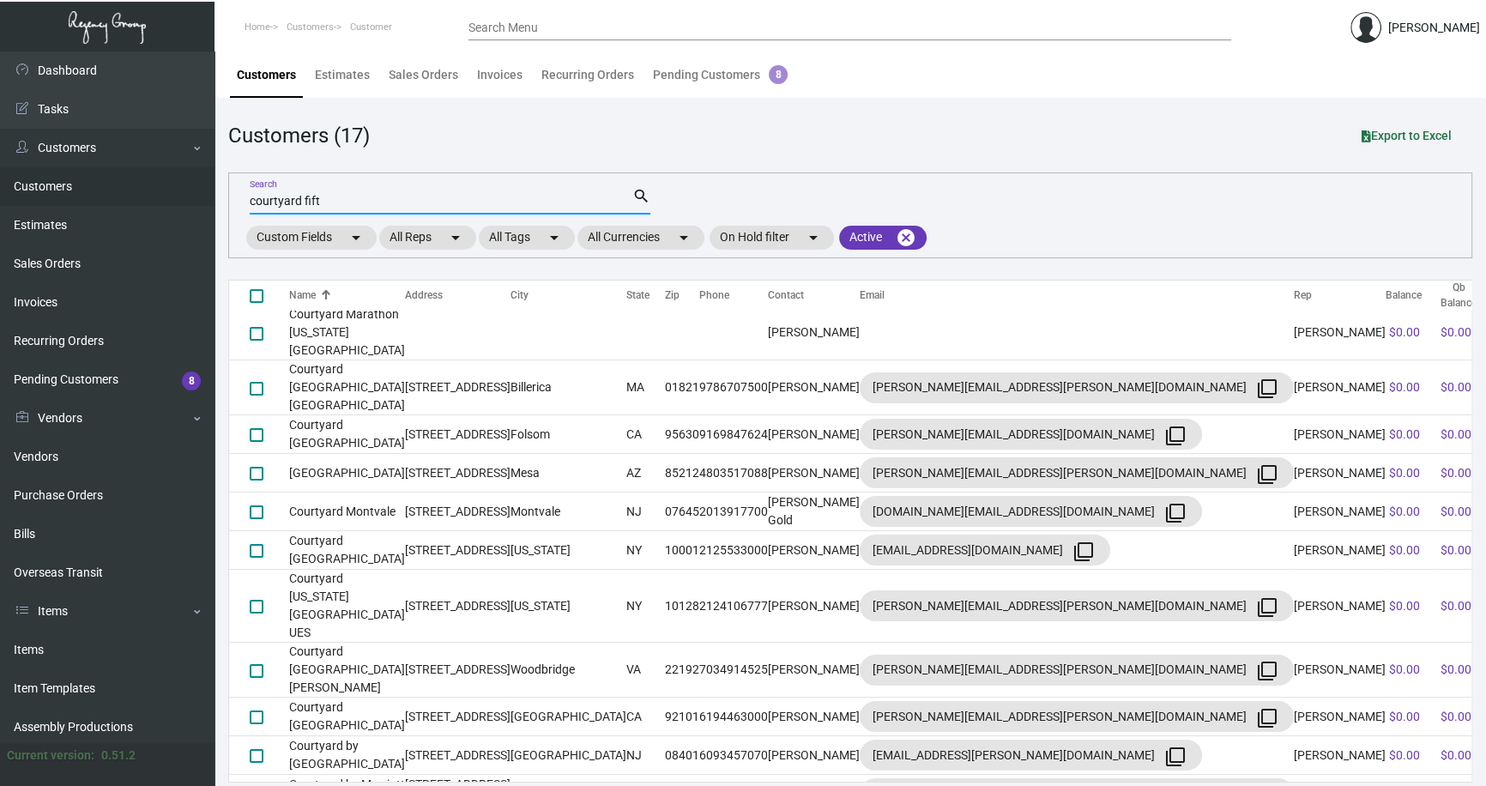
type input "courtyard fifth"
checkbox input "true"
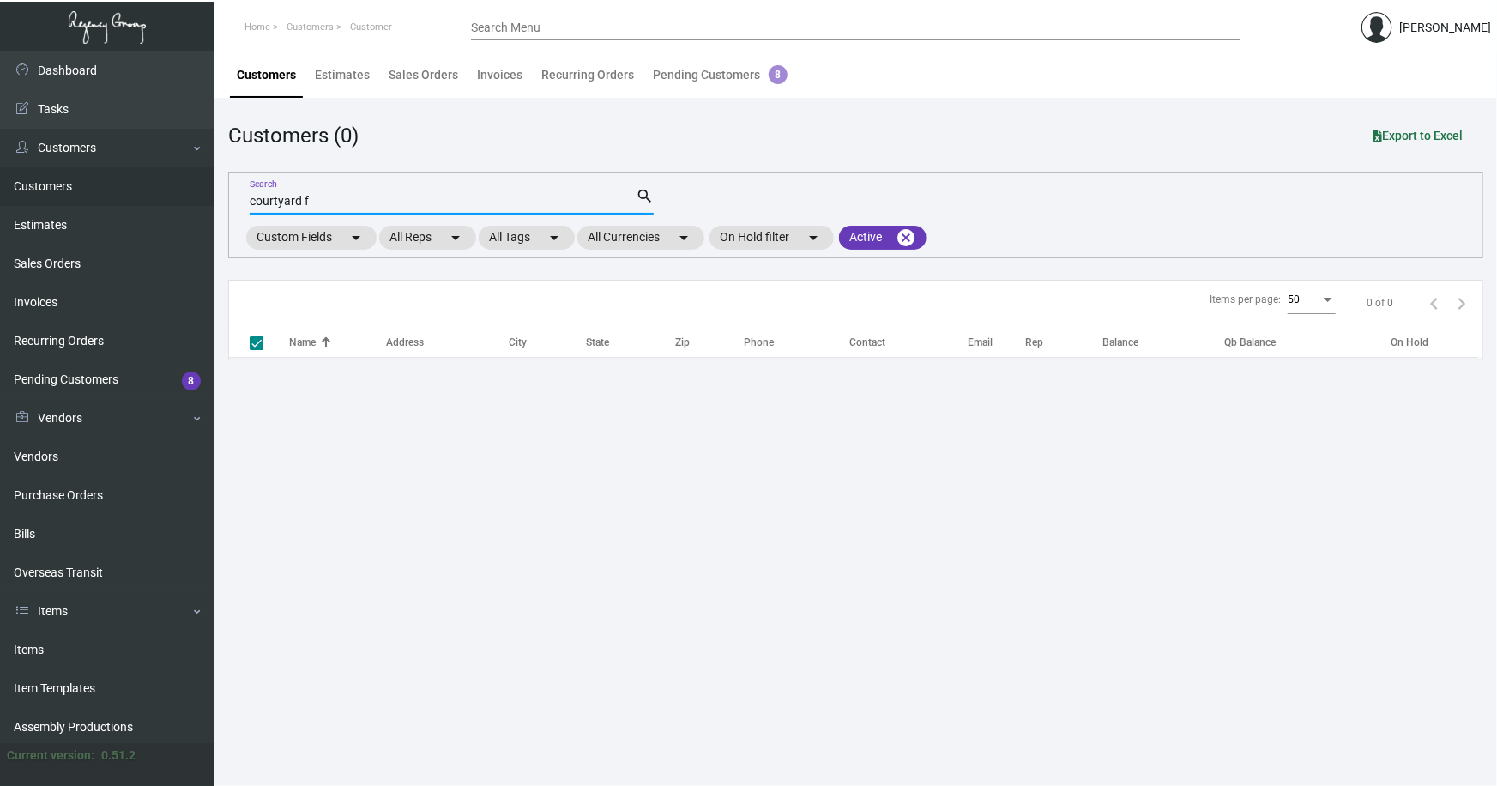
type input "courtyard"
checkbox input "false"
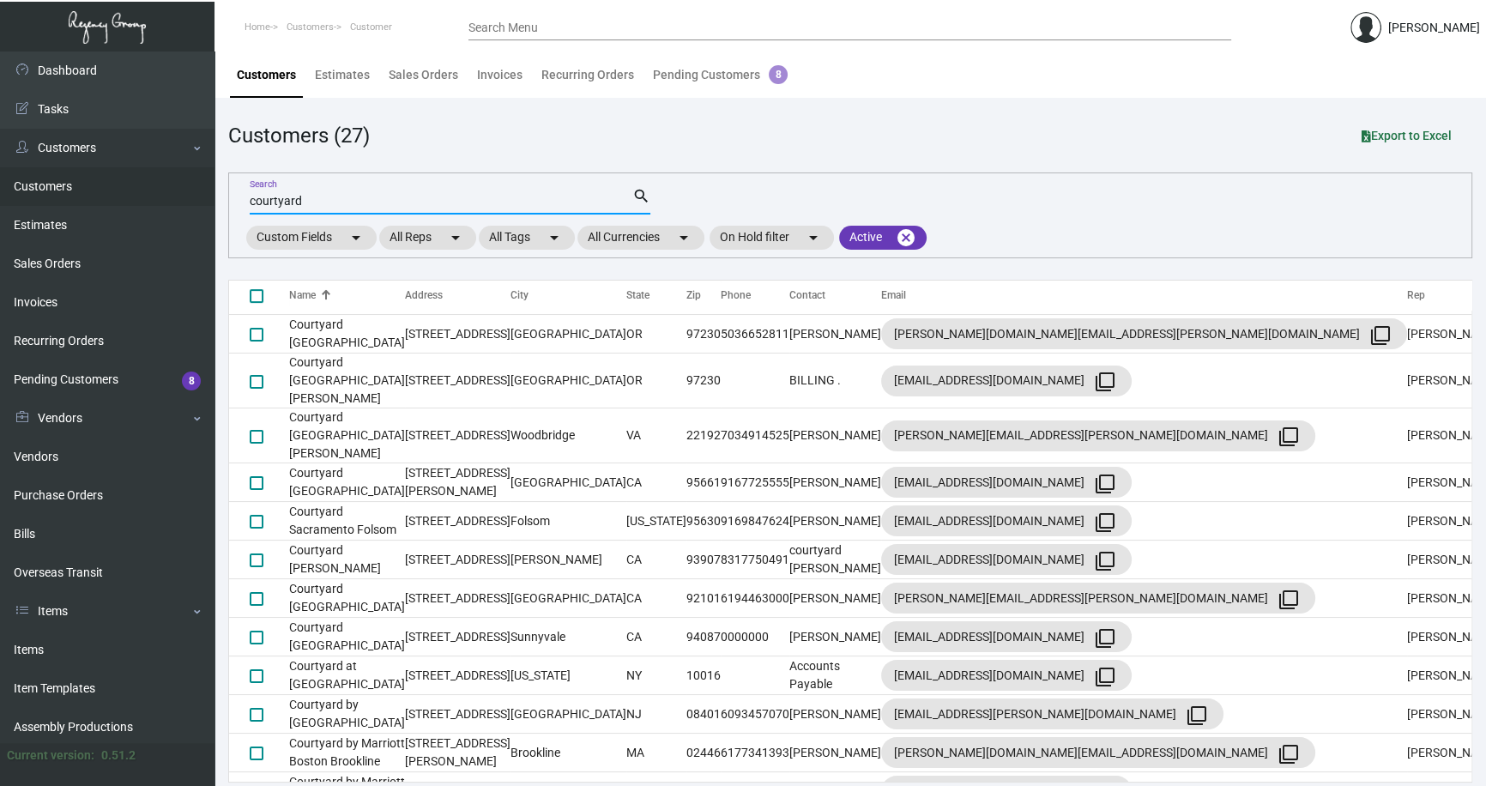
scroll to position [617, 0]
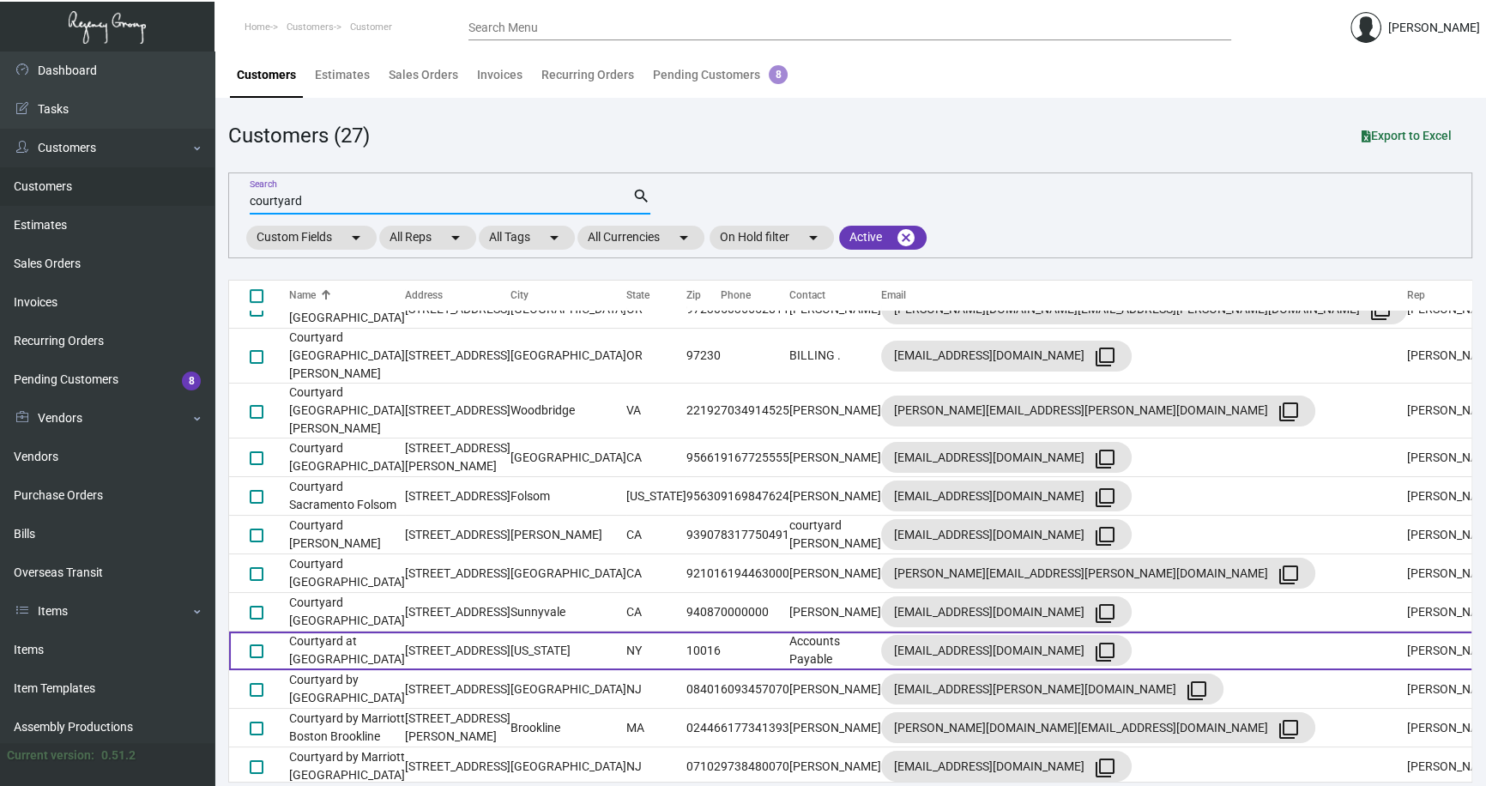
type input "courtyard"
click at [368, 632] on td "Courtyard at [GEOGRAPHIC_DATA]" at bounding box center [347, 651] width 116 height 39
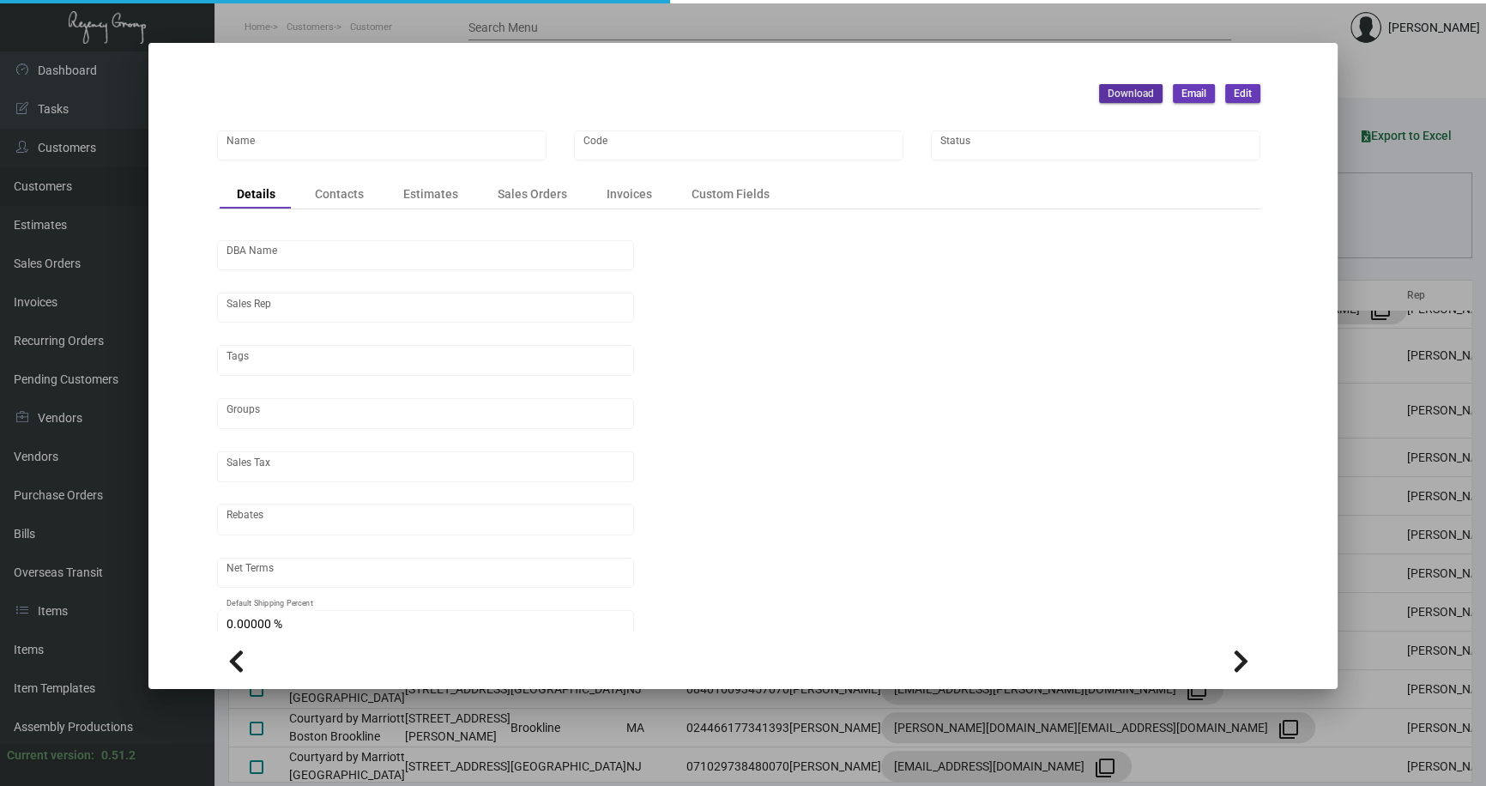
type input "Courtyard at [GEOGRAPHIC_DATA]"
type input "CYD5"
type input "[PERSON_NAME]"
type input "[GEOGRAPHIC_DATA]-[GEOGRAPHIC_DATA] ([US_STATE][GEOGRAPHIC_DATA])"
type input "Net 30"
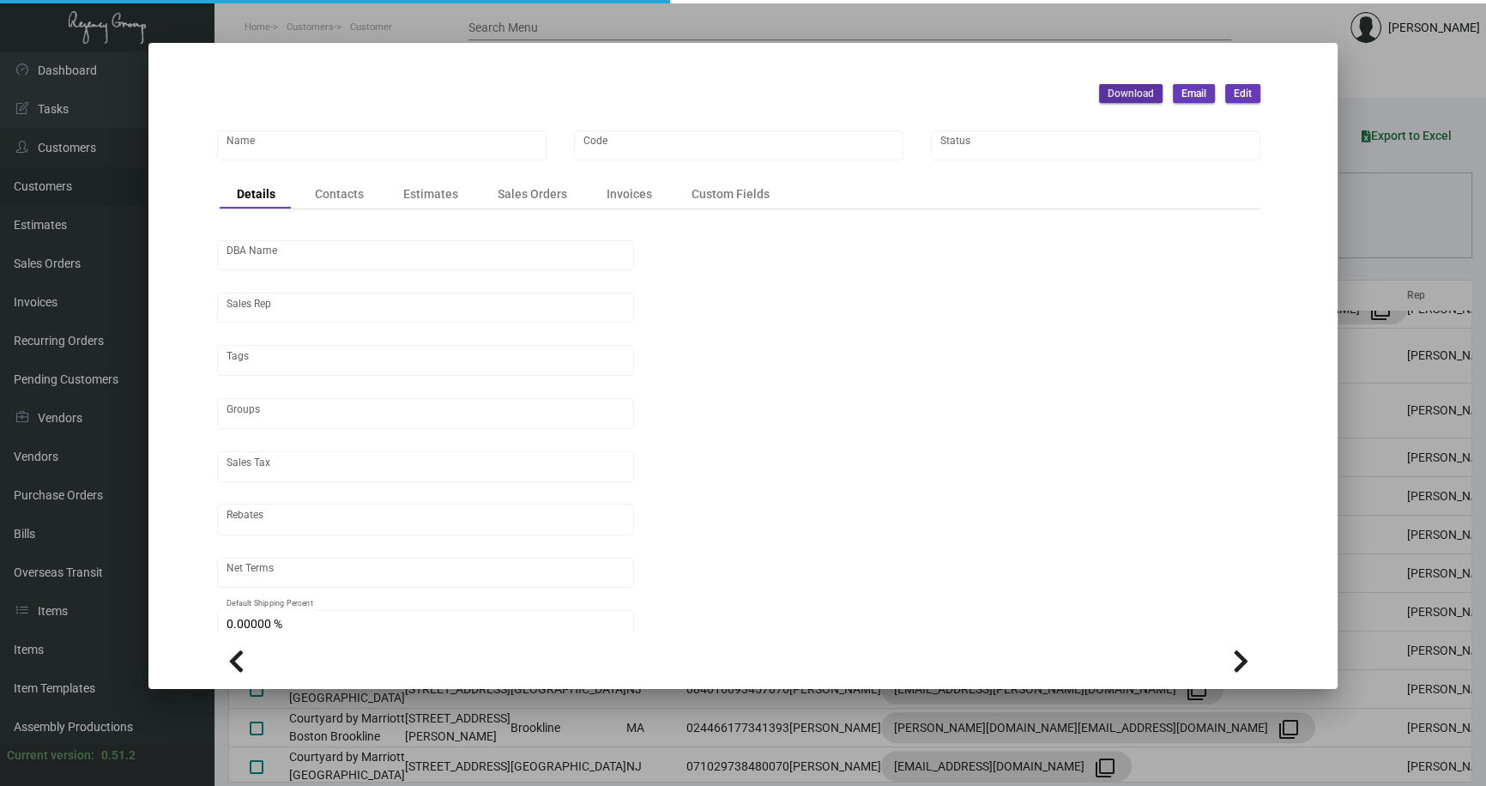
type input "United States Dollar $"
type input "$ 0.00"
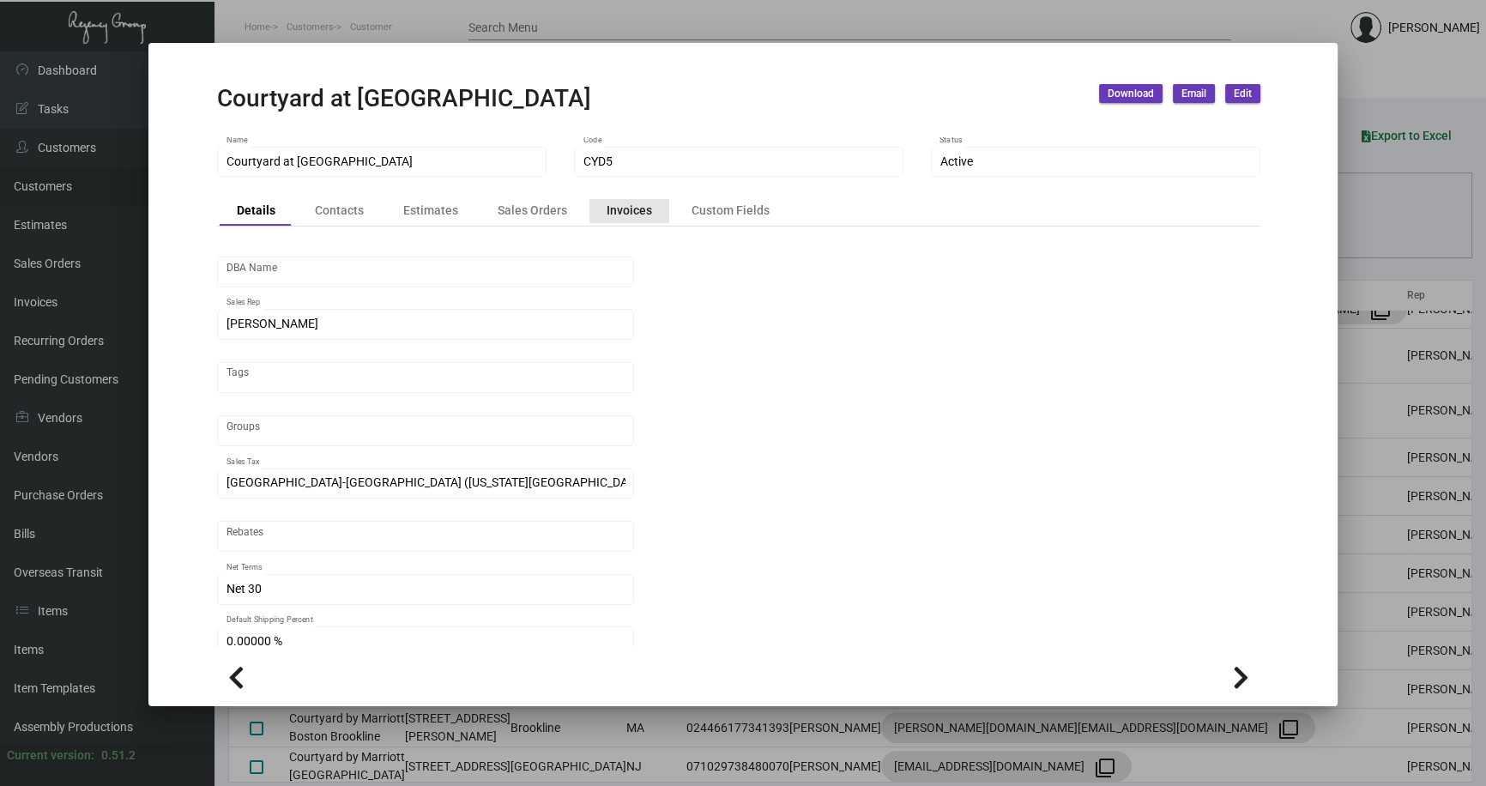
click at [627, 204] on div "Invoices" at bounding box center [629, 211] width 45 height 18
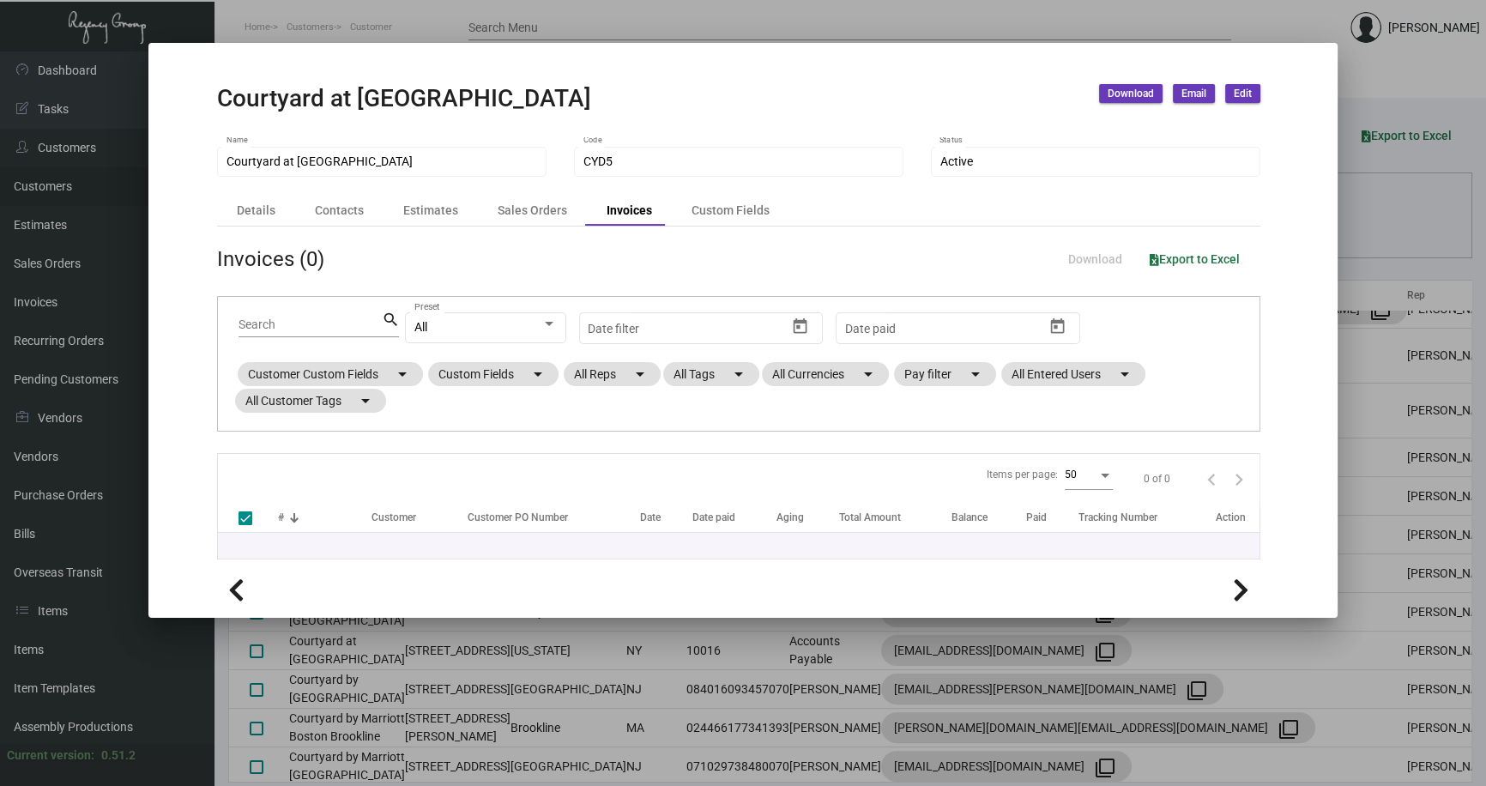
checkbox input "false"
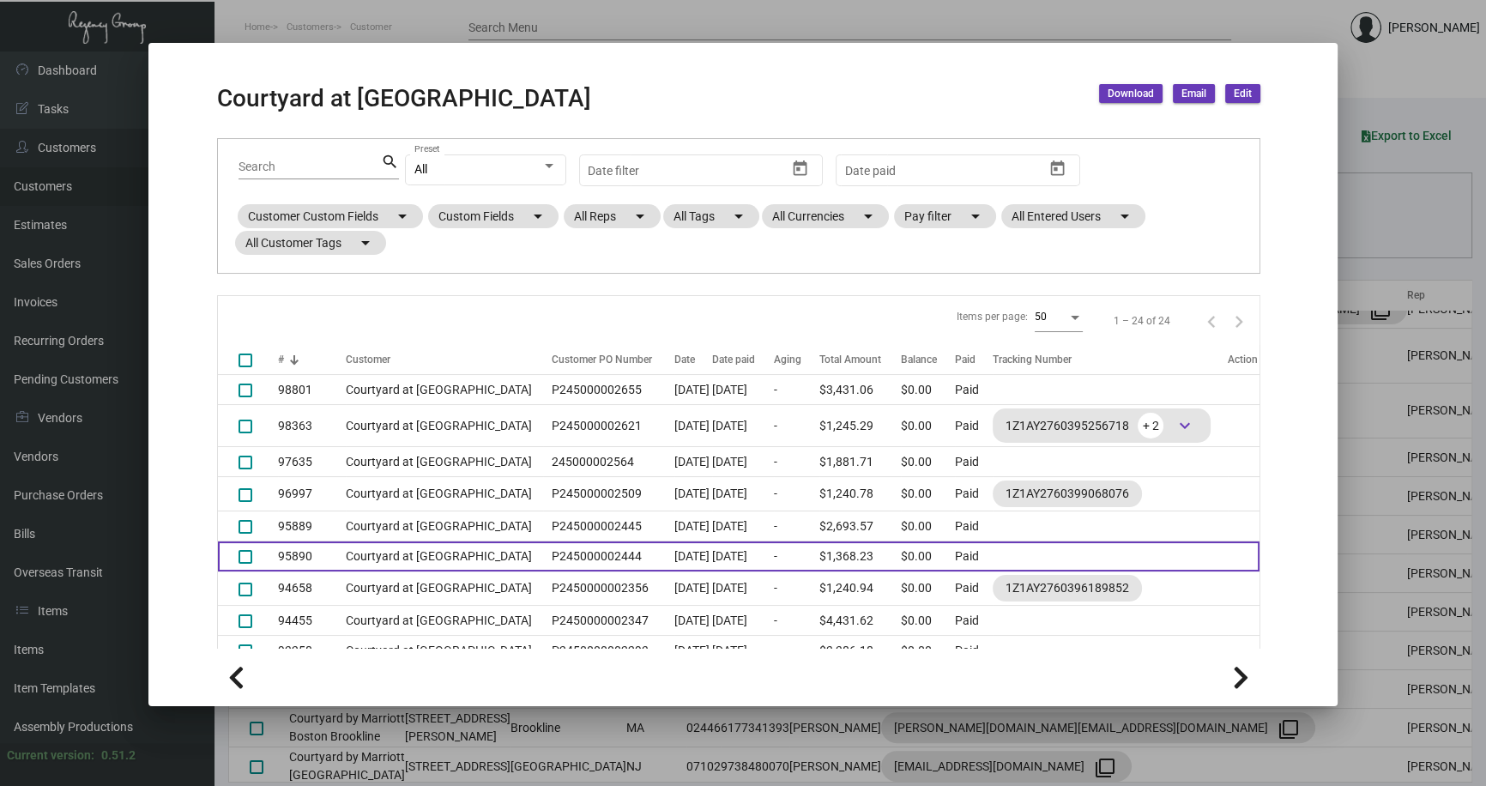
scroll to position [0, 0]
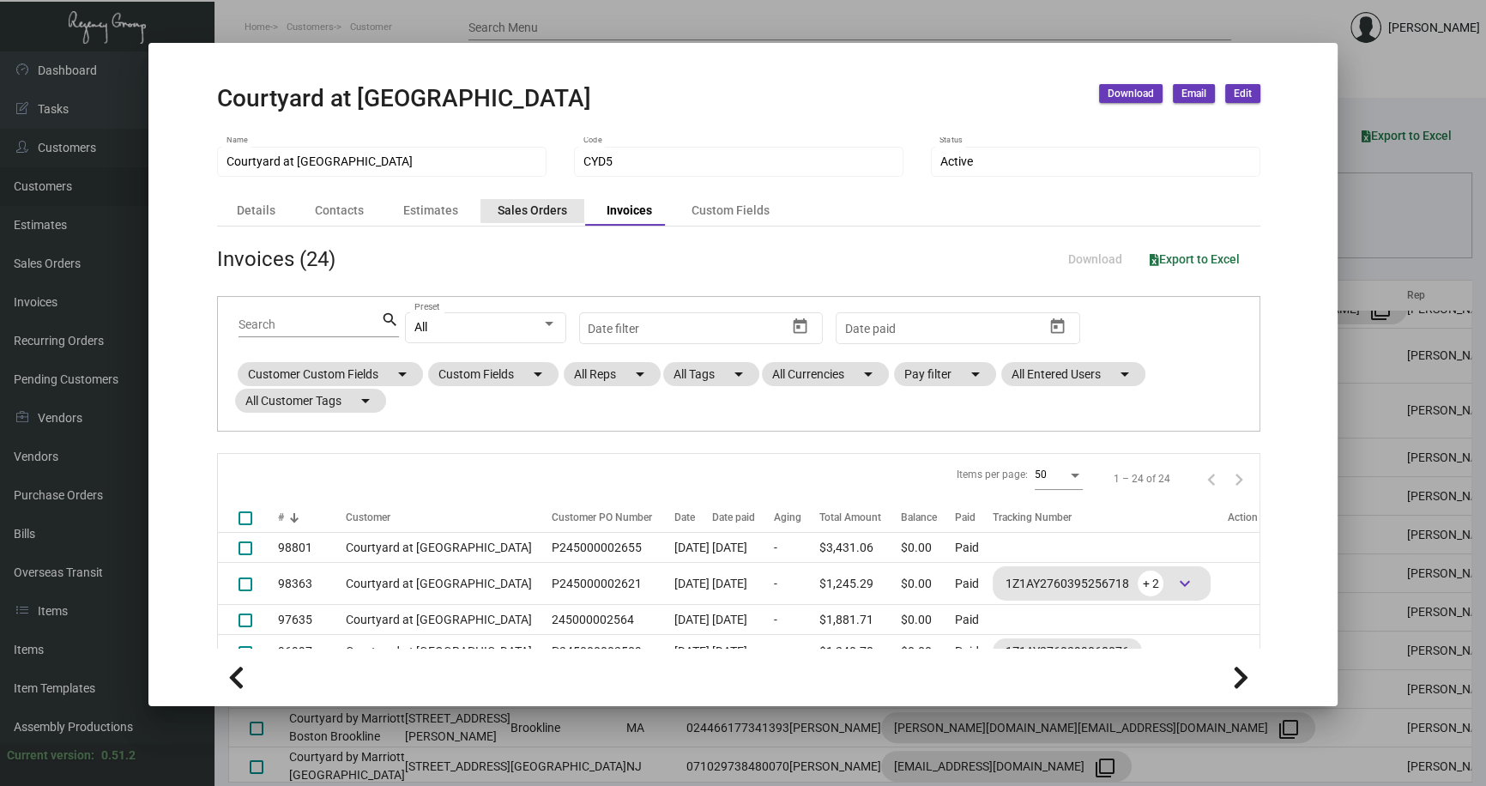
click at [537, 210] on div "Sales Orders" at bounding box center [533, 211] width 70 height 18
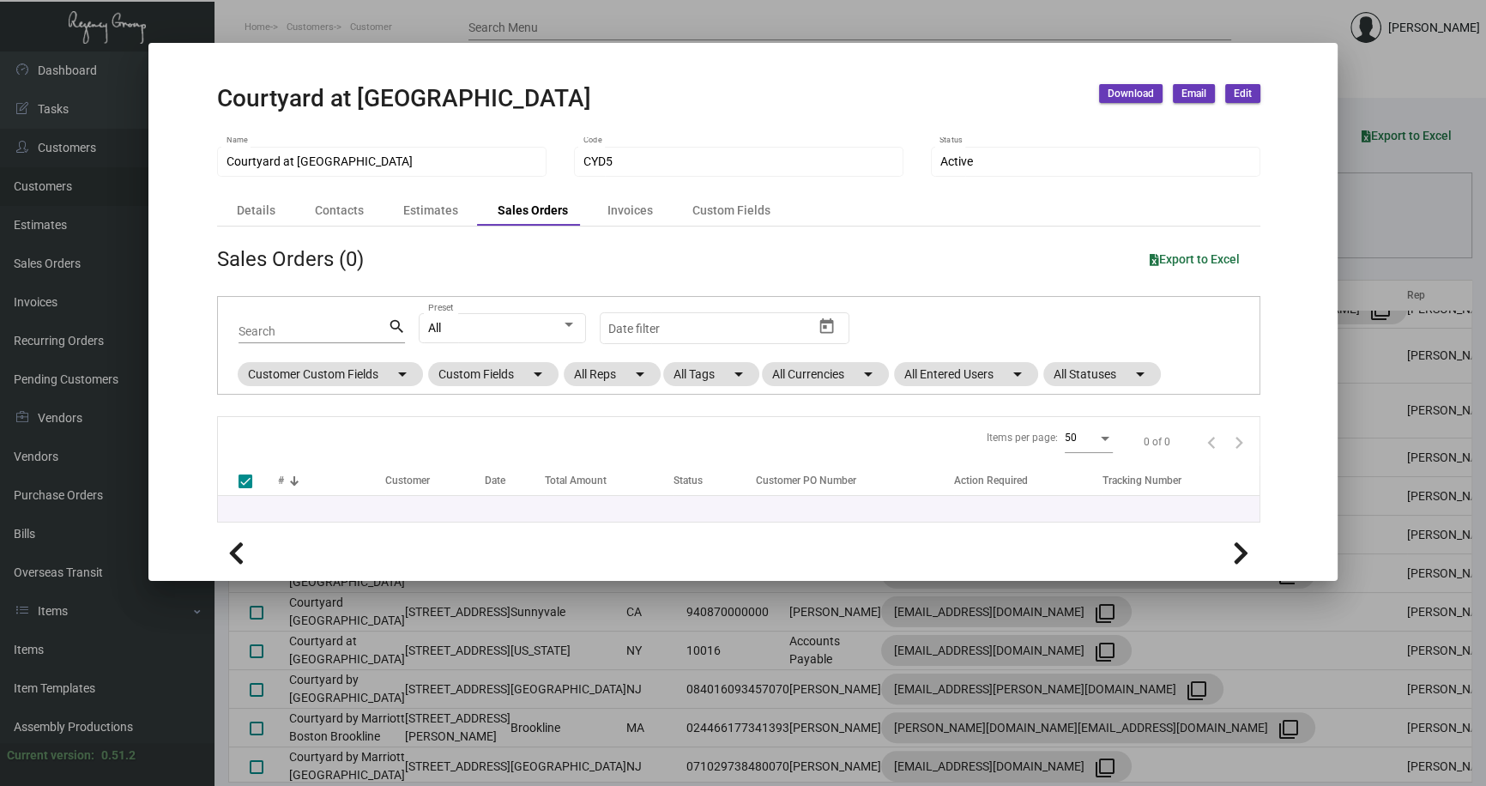
checkbox input "false"
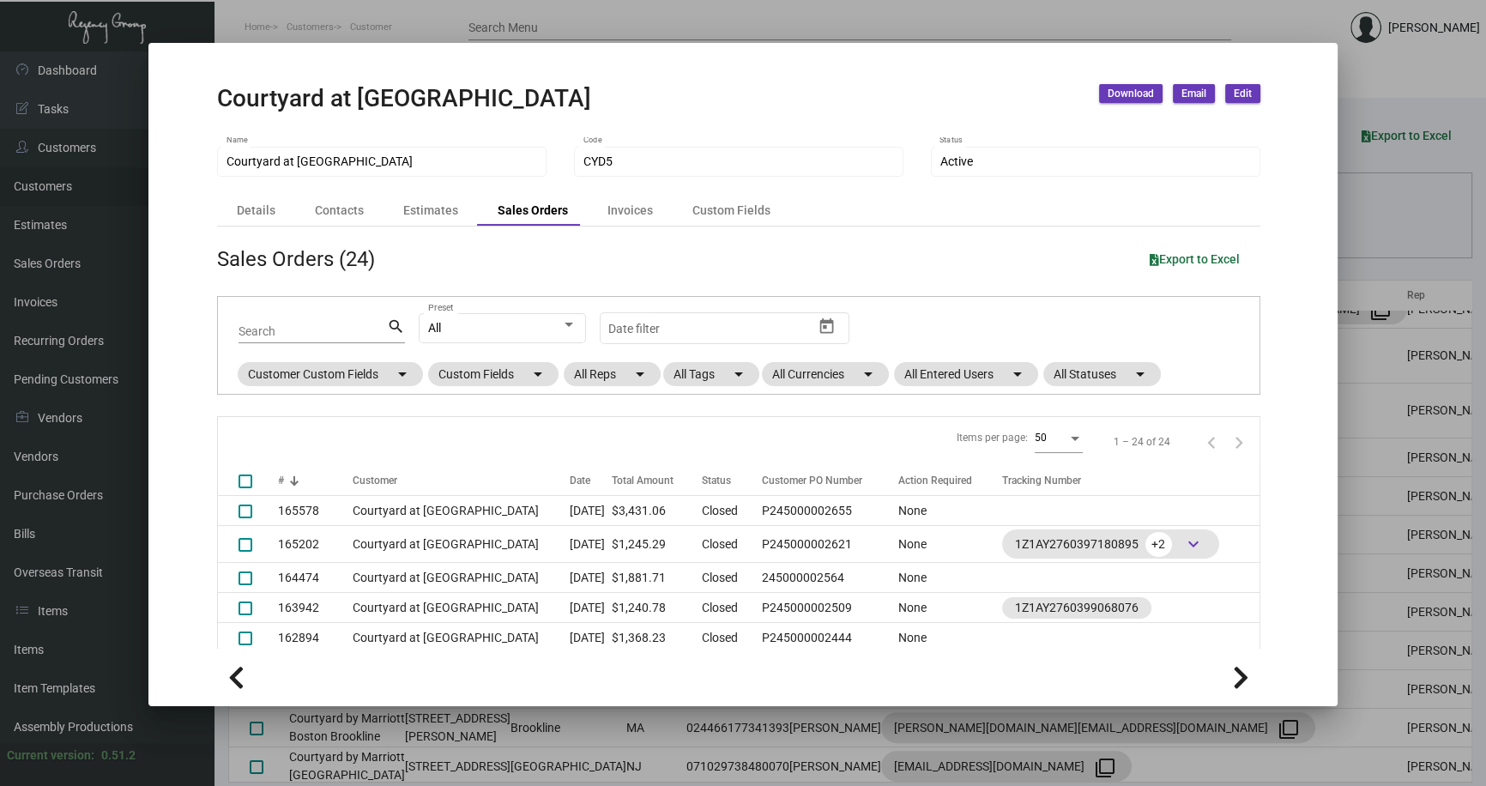
click at [1377, 216] on div at bounding box center [743, 393] width 1486 height 786
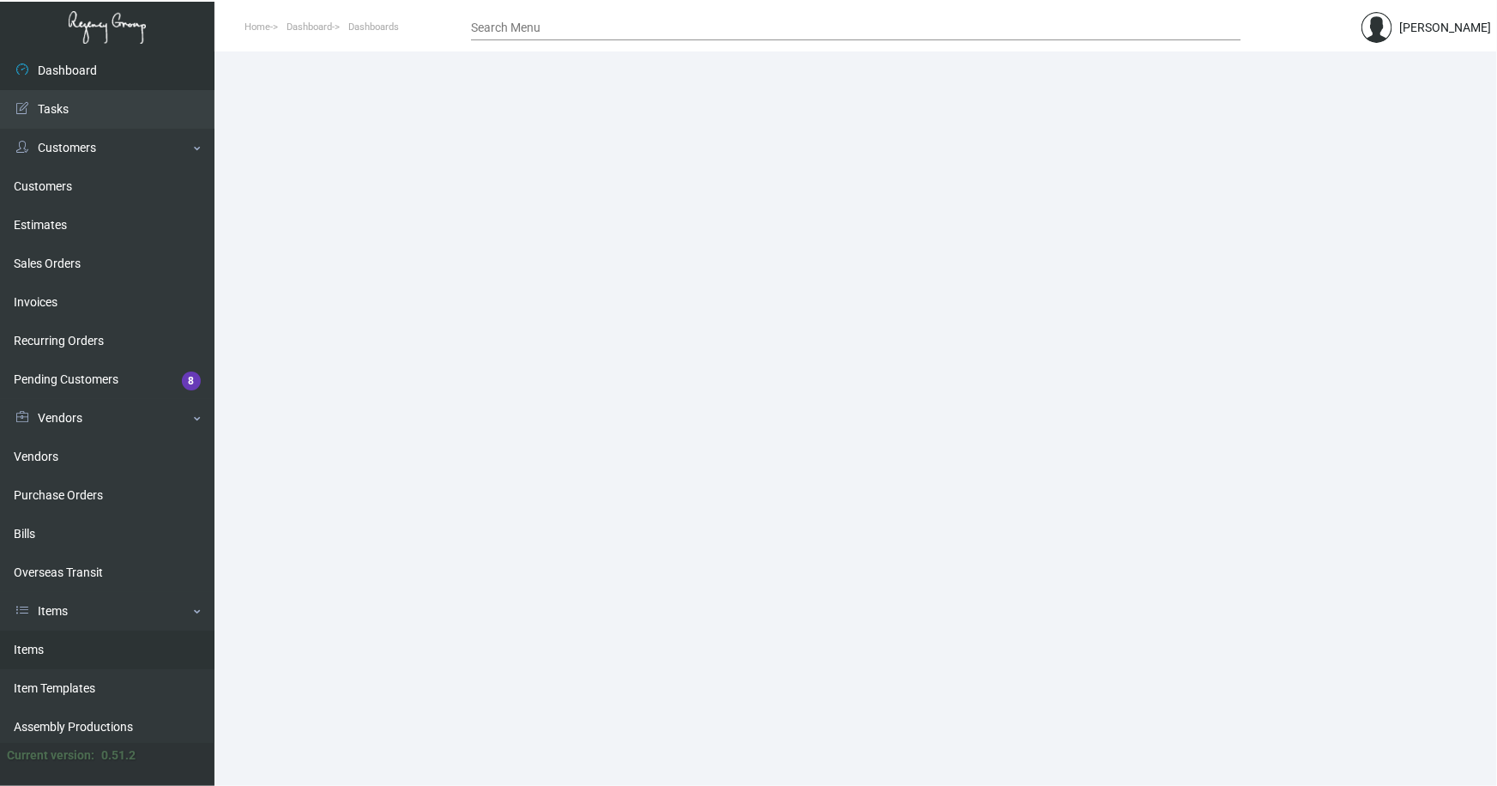
click at [34, 649] on link "Items" at bounding box center [107, 650] width 215 height 39
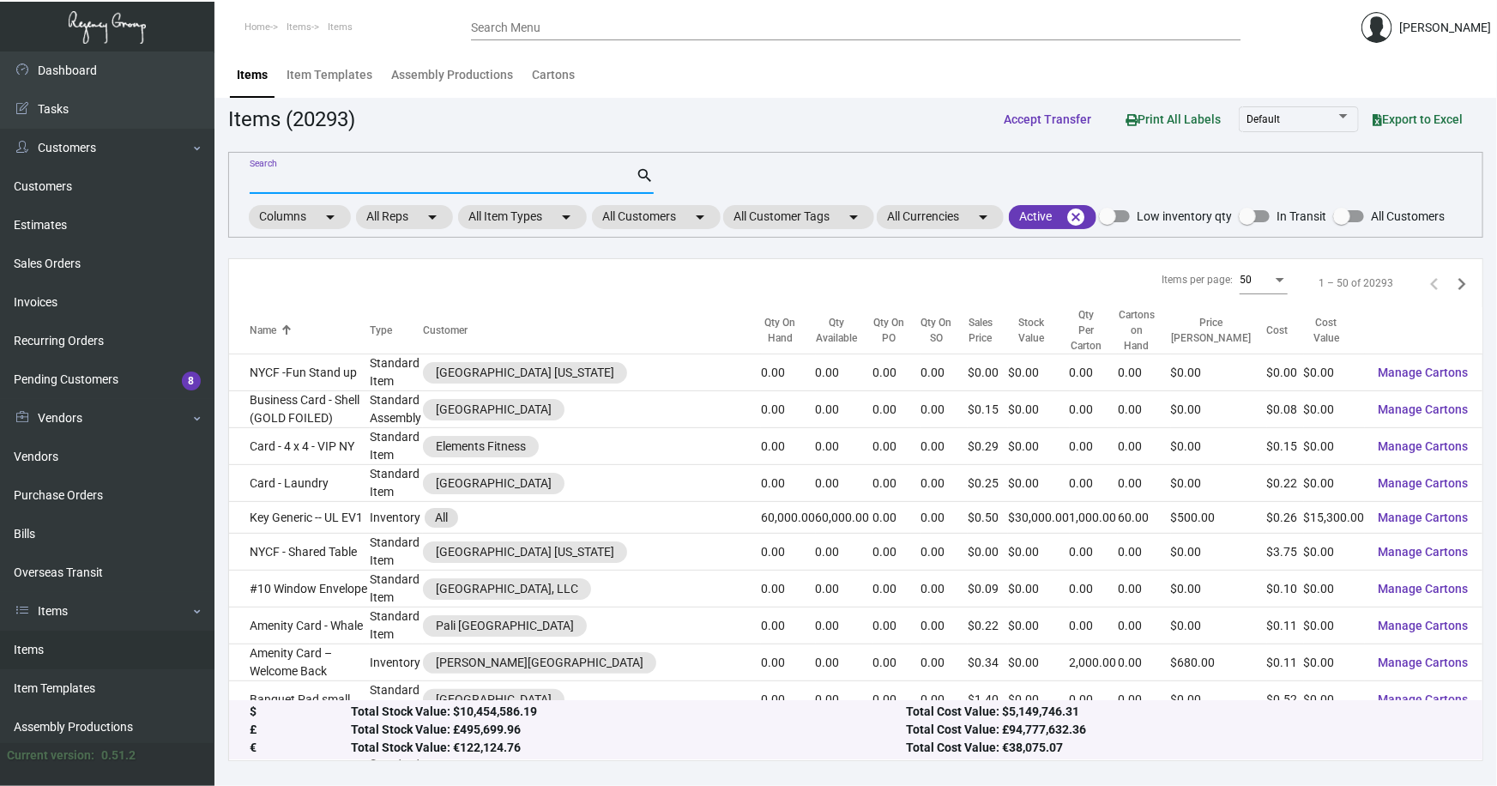
click at [278, 183] on input "Search" at bounding box center [443, 181] width 386 height 14
type input "generic lugga"
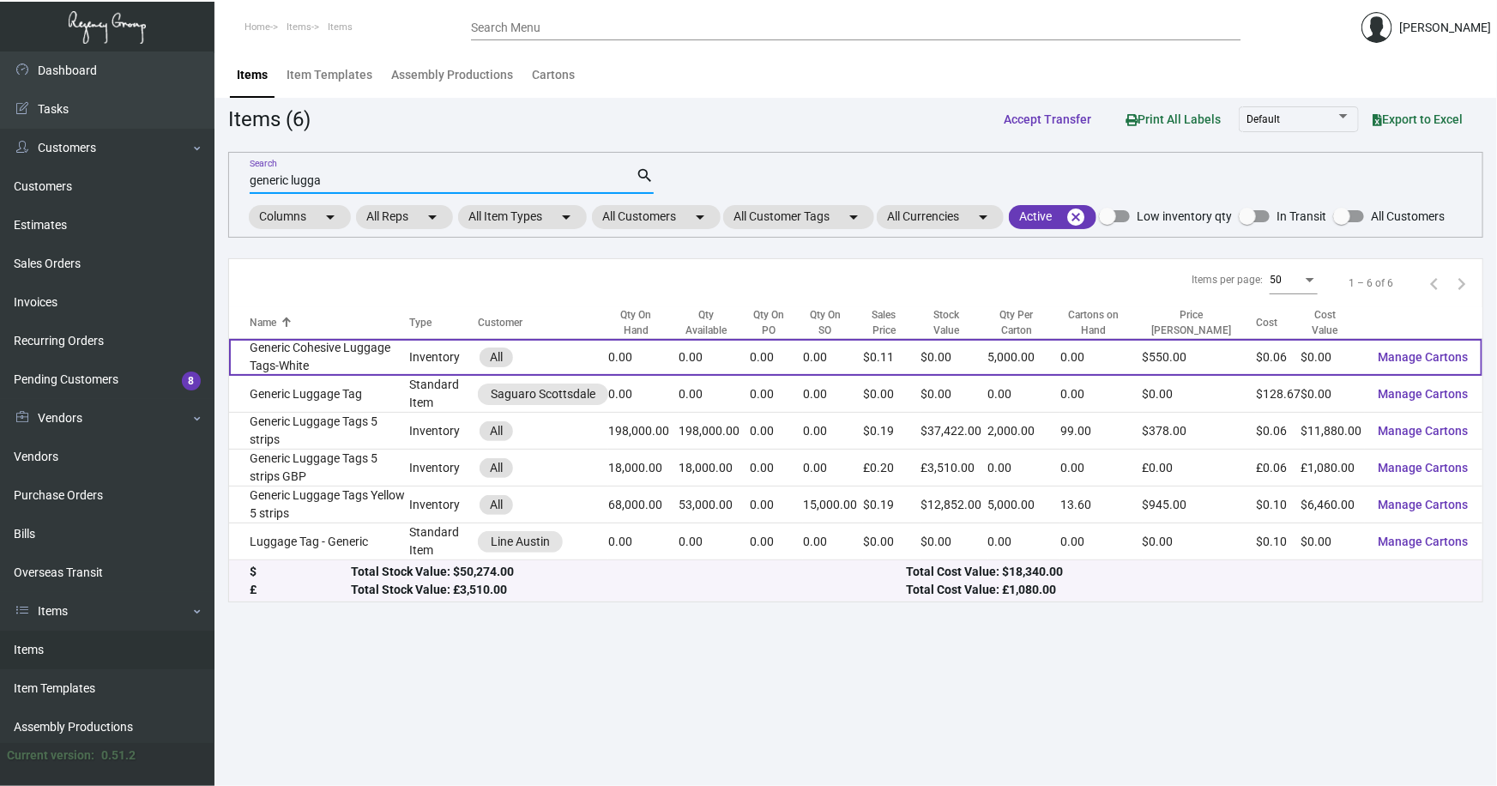
click at [300, 352] on td "Generic Cohesive Luggage Tags-White" at bounding box center [319, 357] width 180 height 37
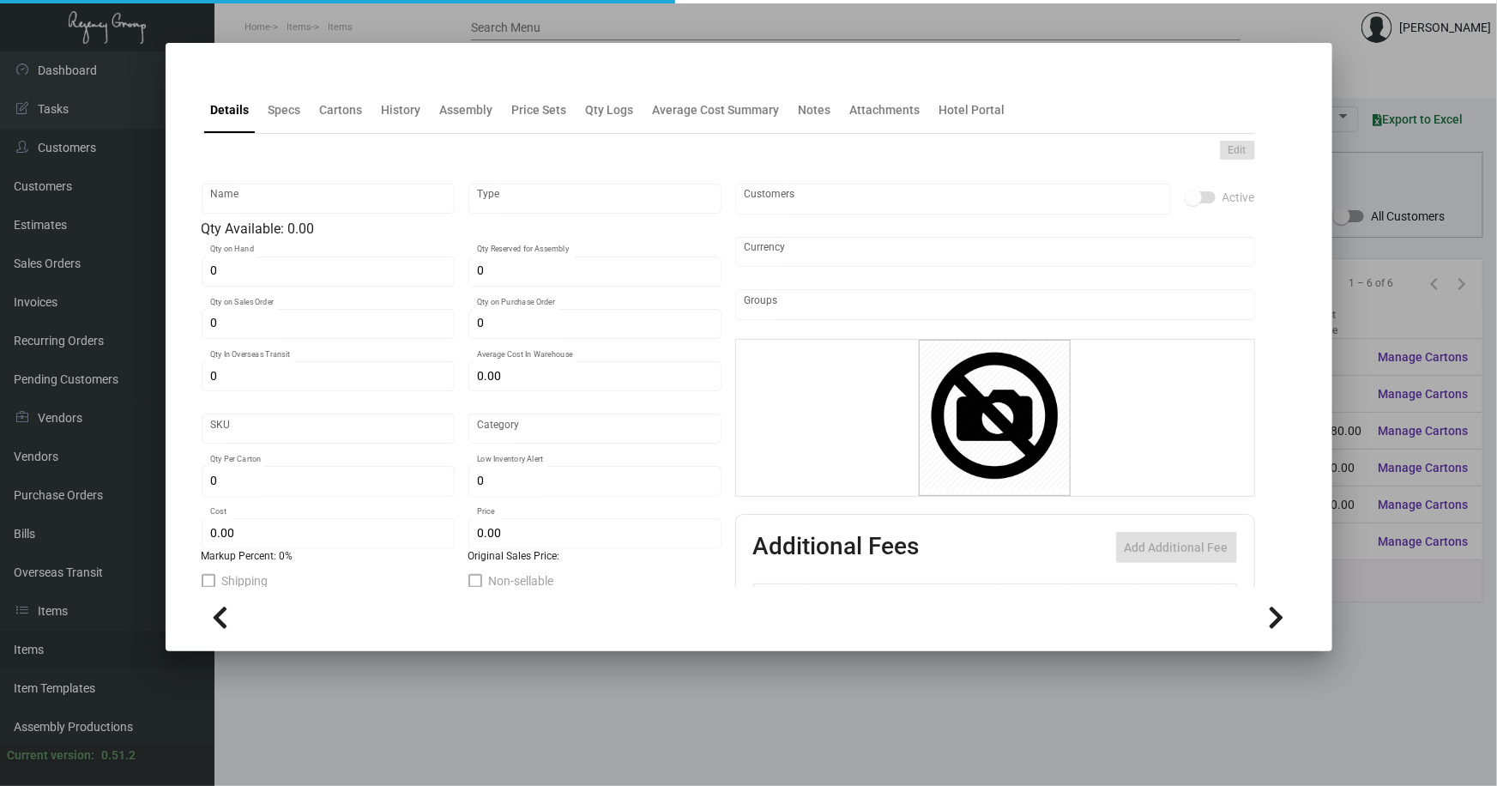
type input "Generic Cohesive Luggage Tags-White"
type input "Inventory"
type input "$ 0.26517"
type input "2758"
type input "Standard"
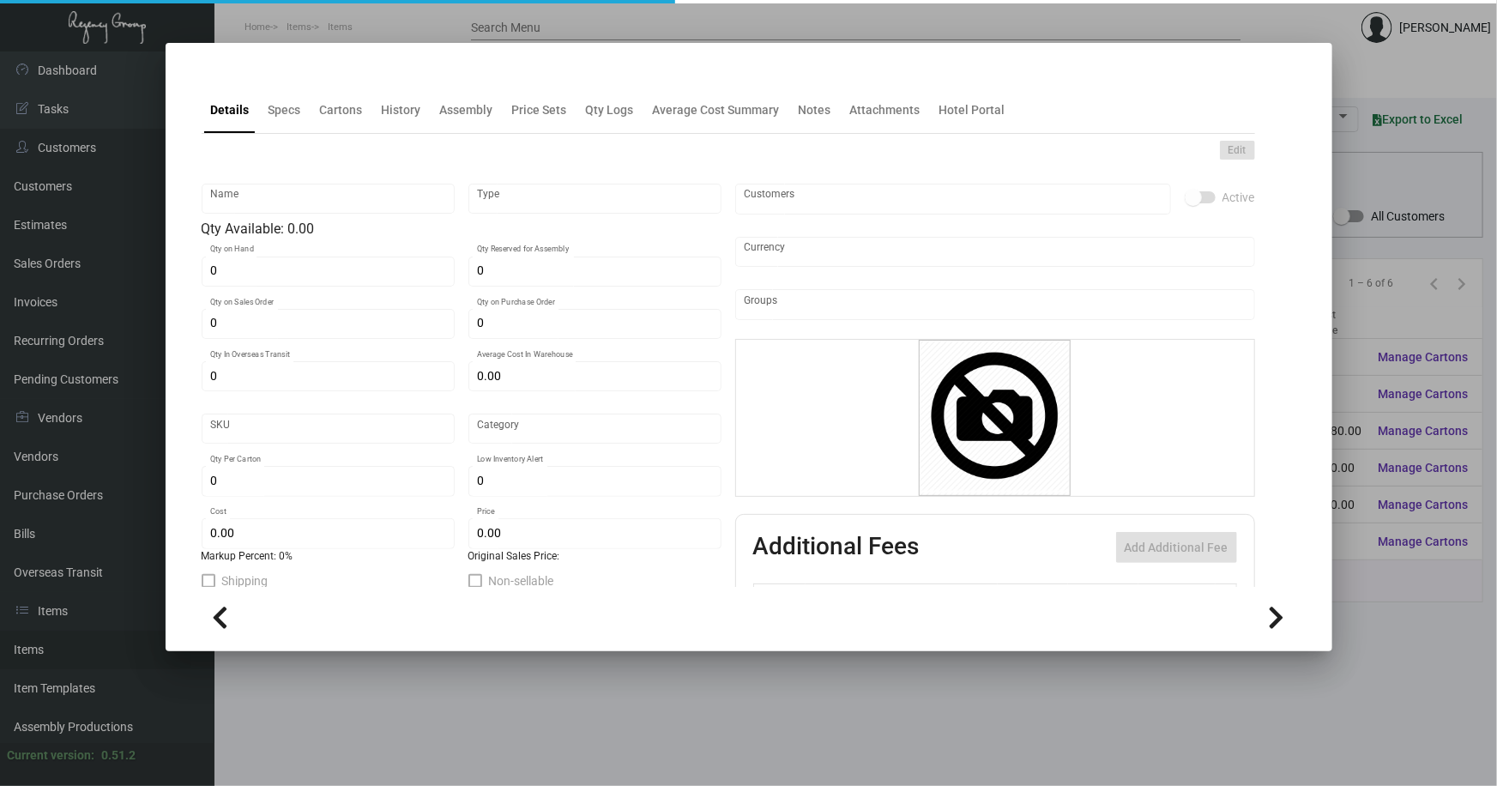
type input "5,000"
type input "$ 0.0559"
type input "$ 0.11"
type textarea "GENERIC LUGGAGE TAGS: 2X11, WHITE COHESIVE-ITEM #P18952 (BLANK)"
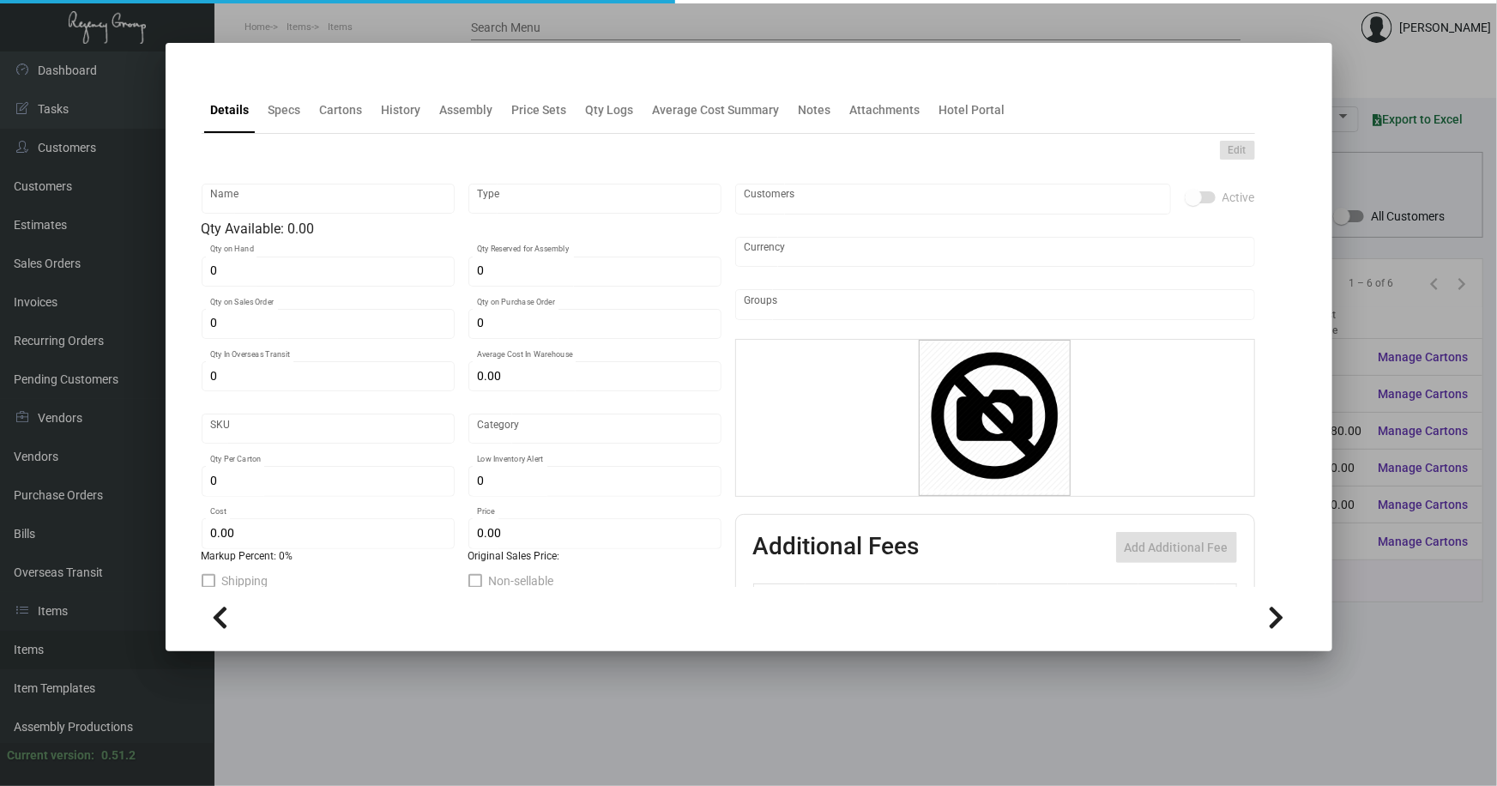
type textarea "GENERIC LUGGAGE TAGS: 2X11, WHITE COHESIVE-ITEM #P18952 (BLANK)"
checkbox input "true"
type input "United States Dollar $"
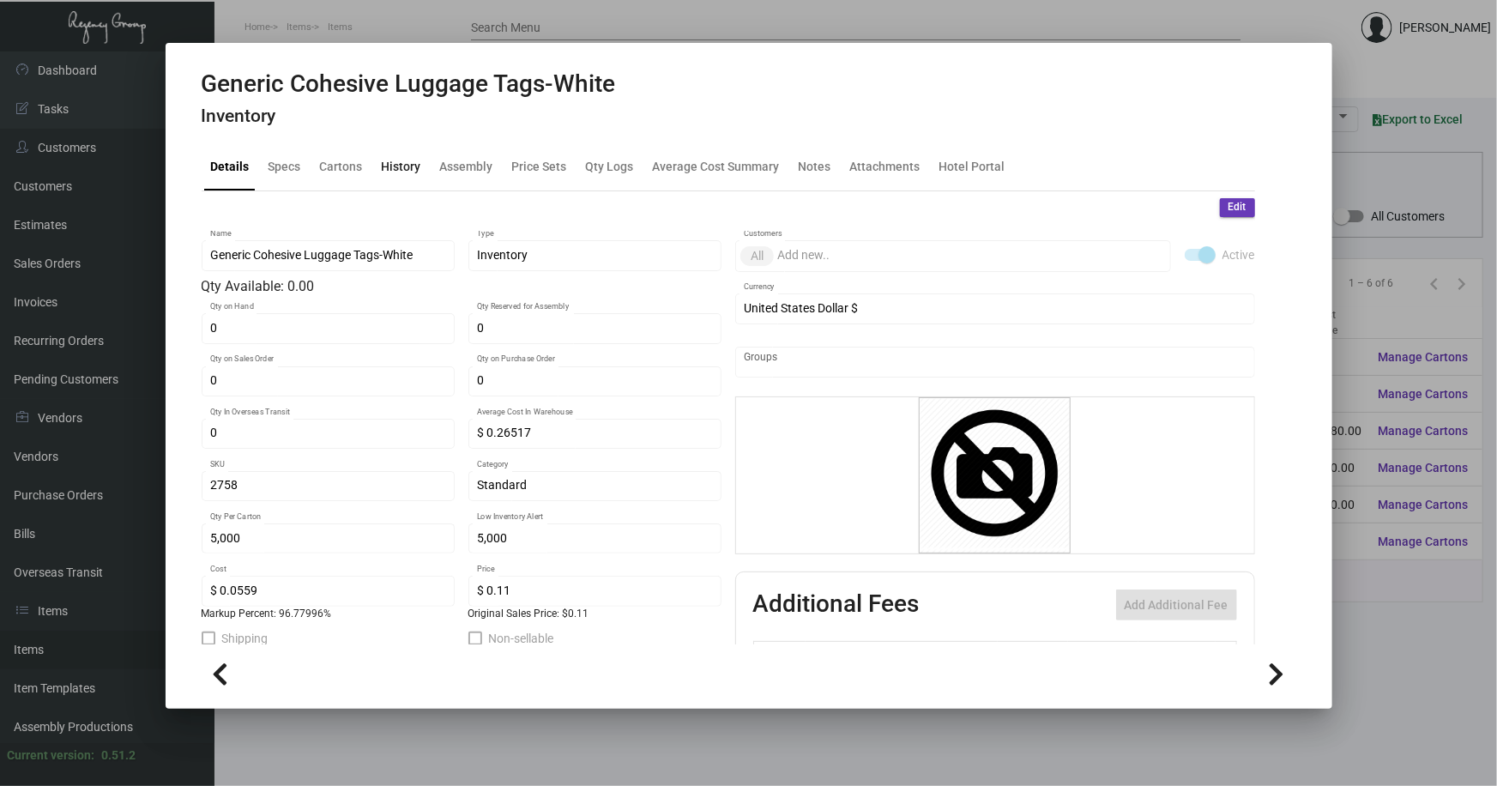
click at [396, 159] on div "History" at bounding box center [401, 167] width 39 height 18
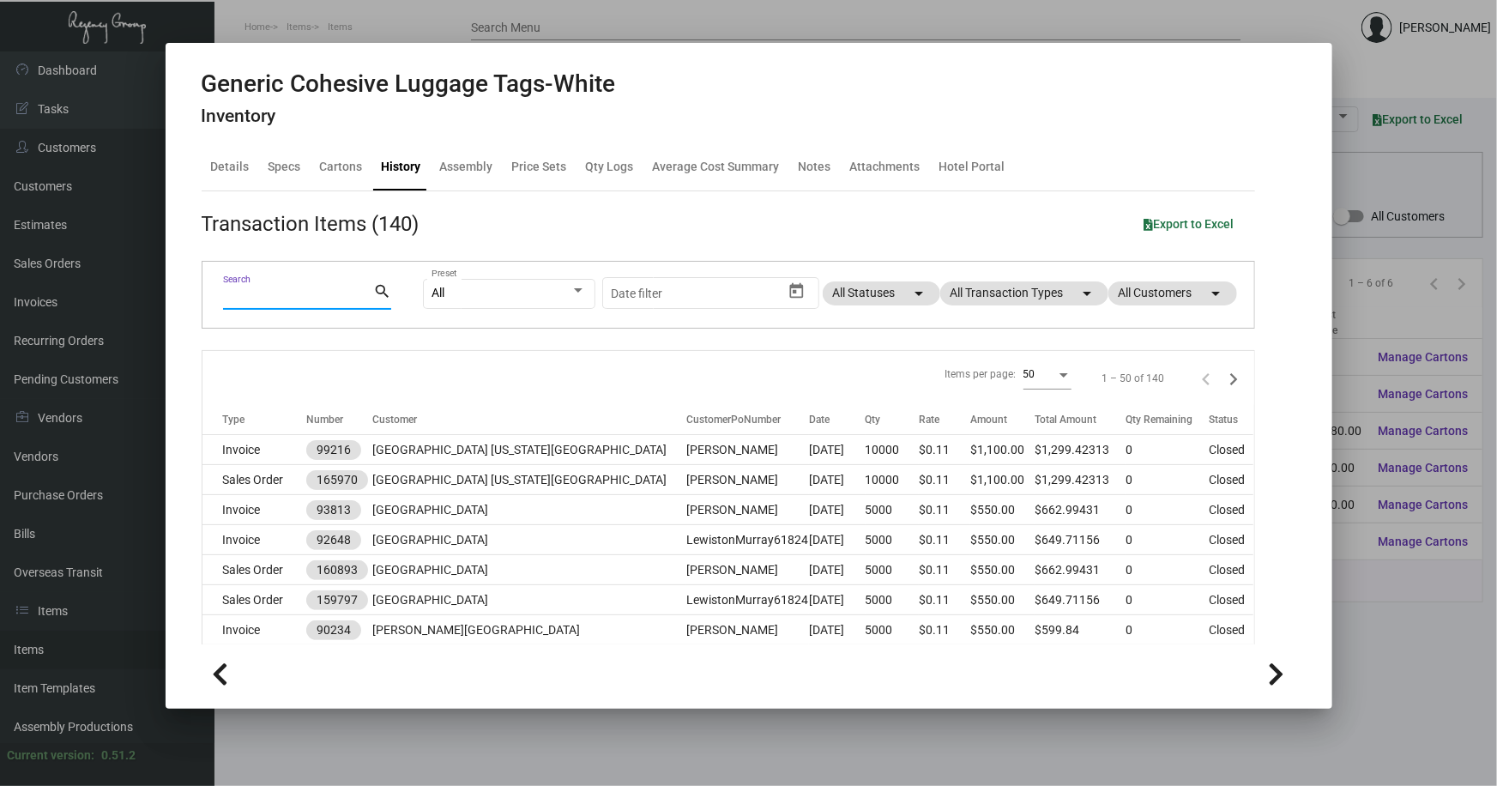
click at [317, 294] on input "Search" at bounding box center [298, 297] width 150 height 14
type input "courtyard"
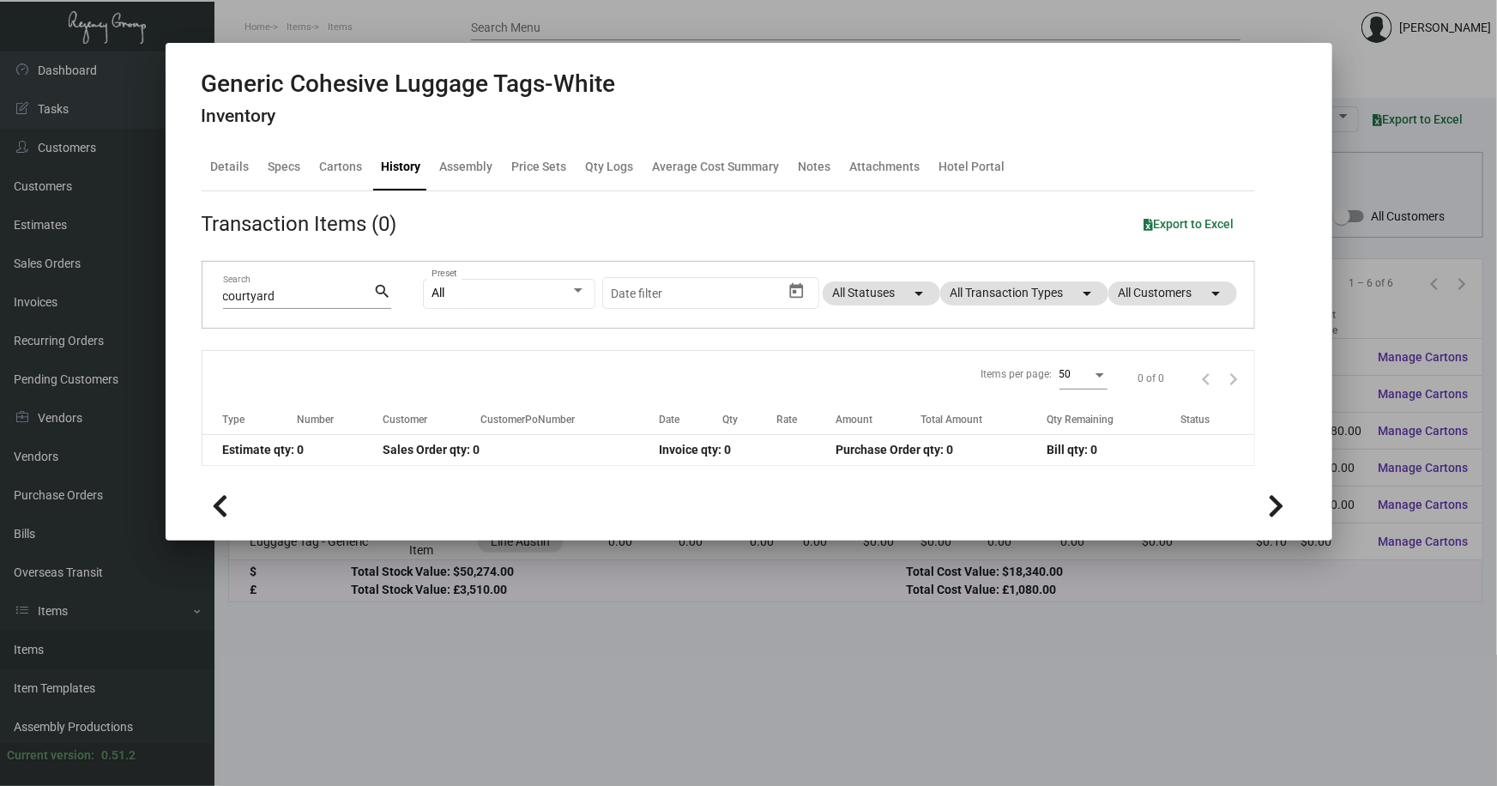
click at [650, 653] on div at bounding box center [748, 393] width 1497 height 786
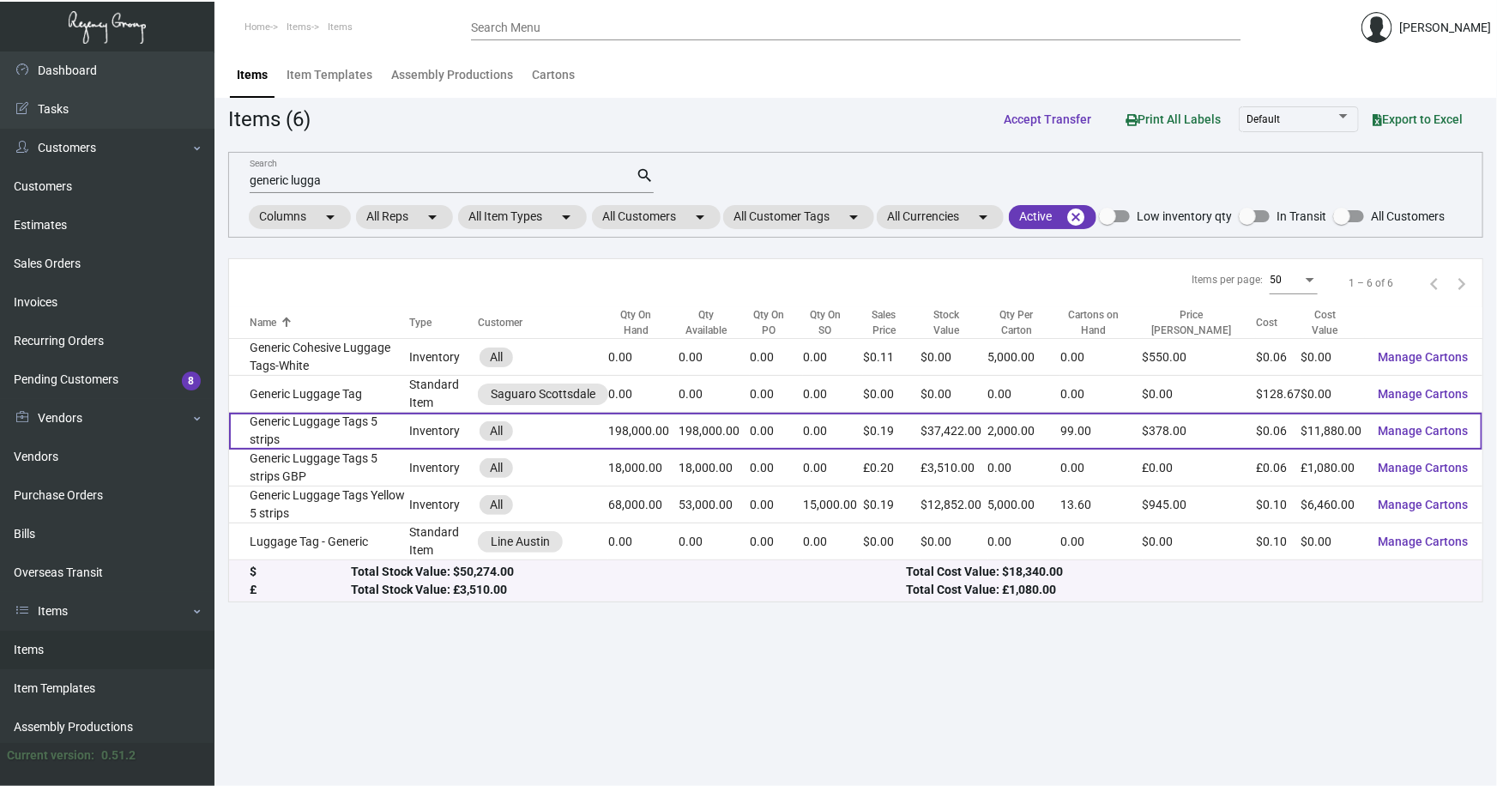
click at [300, 426] on td "Generic Luggage Tags 5 strips" at bounding box center [319, 431] width 180 height 37
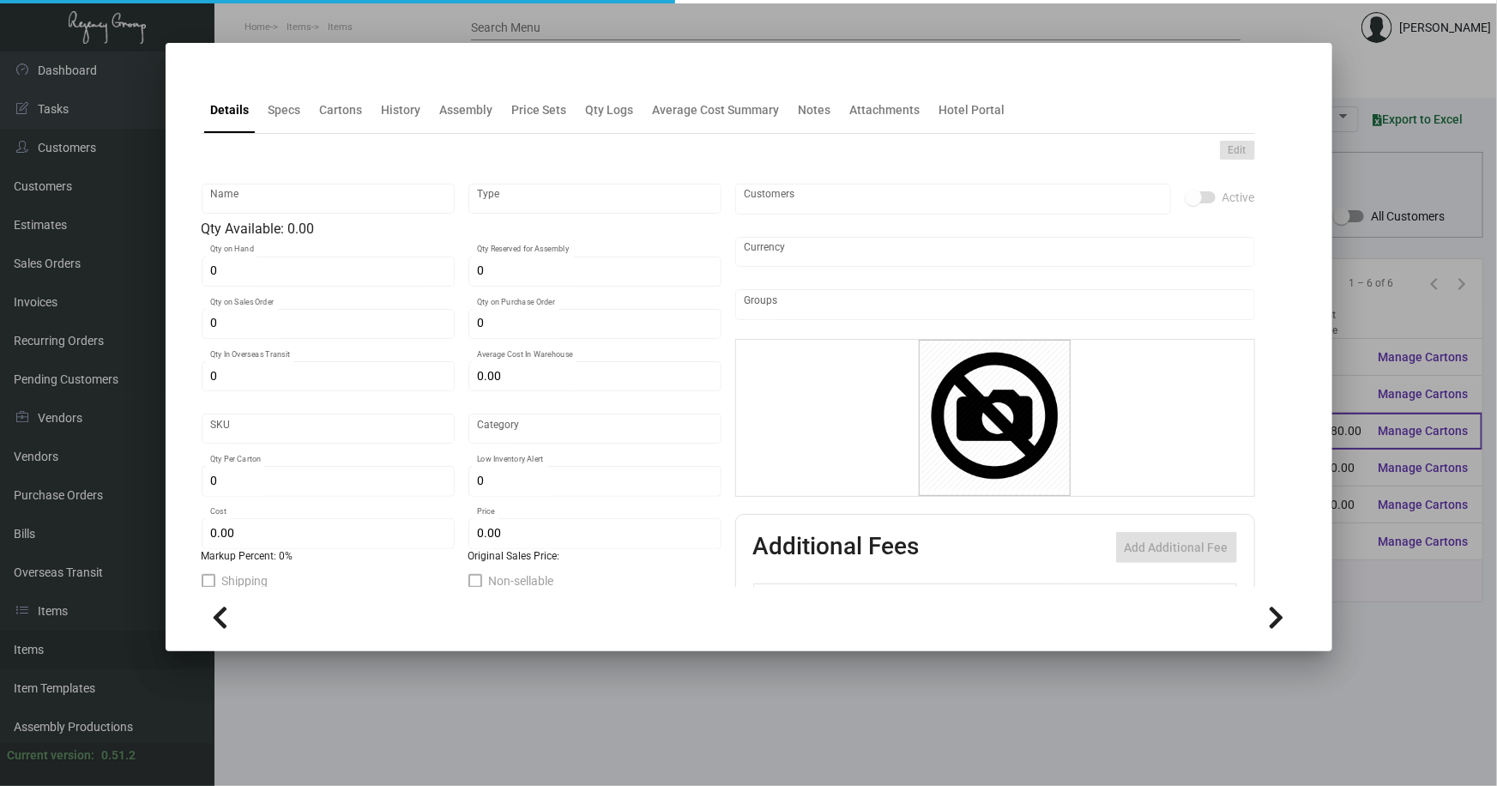
type input "Generic Luggage Tags 5 strips"
type input "Inventory"
type input "198,000"
type input "$ 0.32916"
type input "Standard"
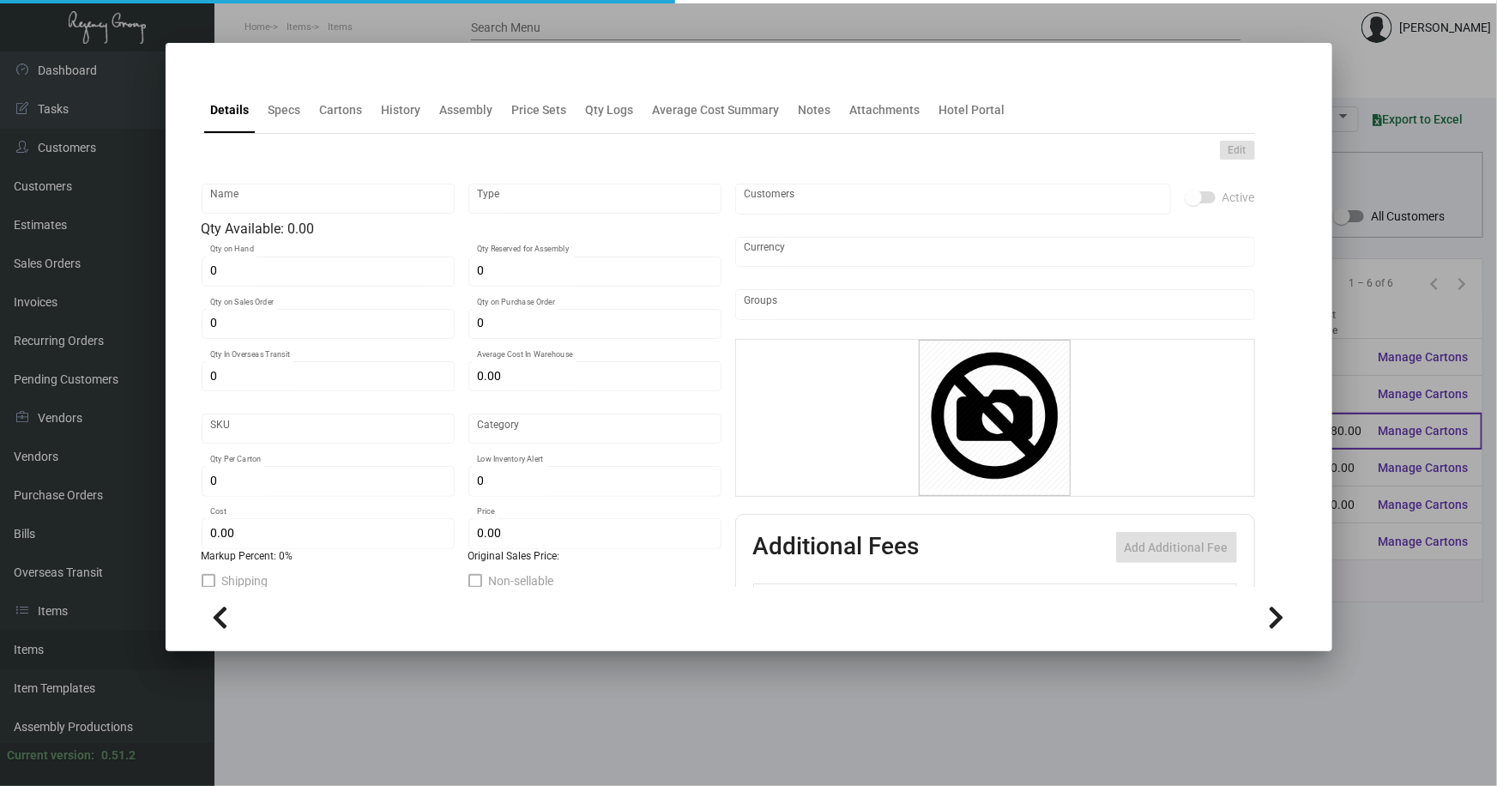
type input "2,000"
type input "75,000"
type input "$ 0.06"
type input "$ 0.189"
checkbox input "true"
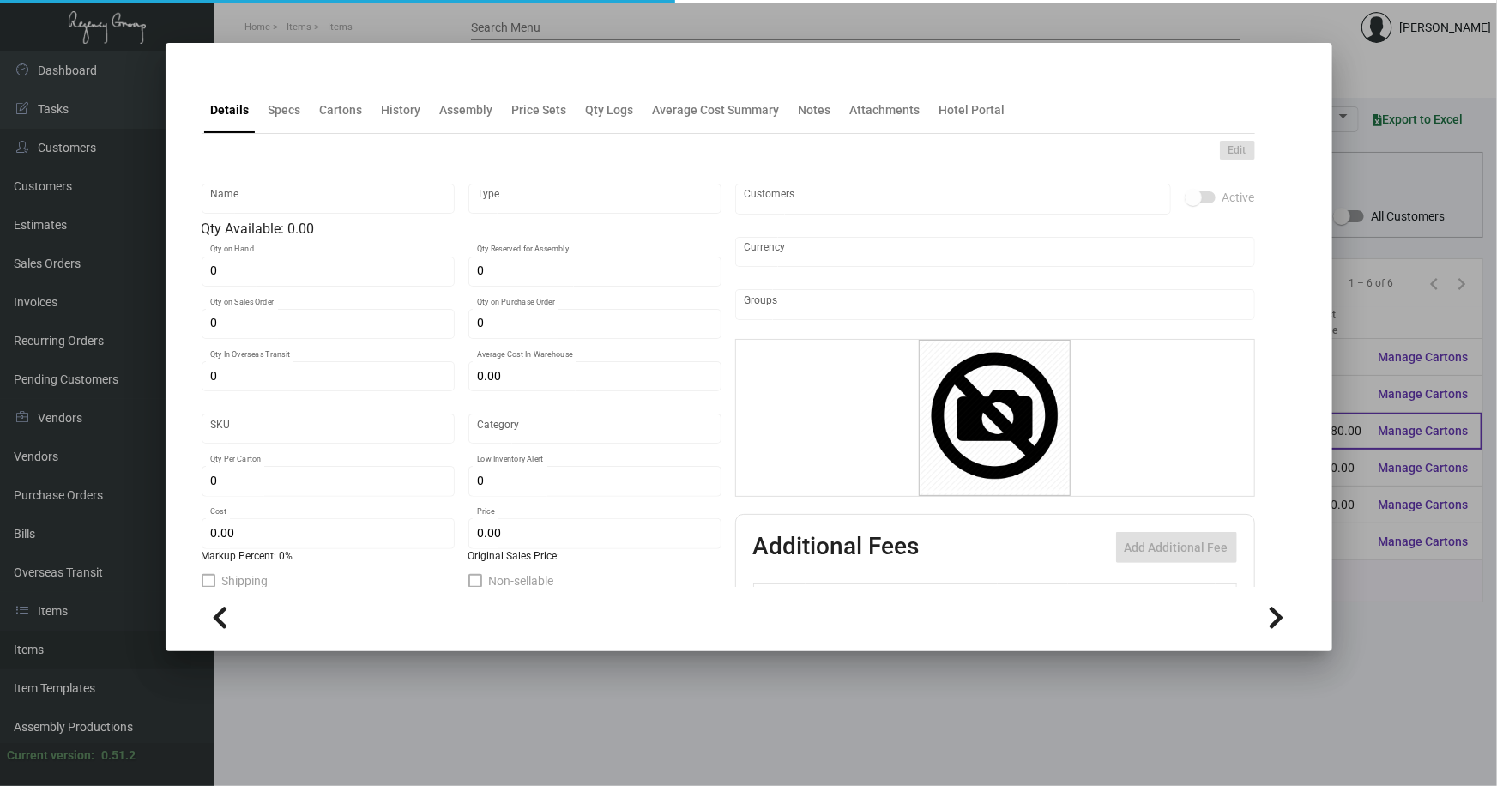
checkbox input "true"
type input "United States Dollar $"
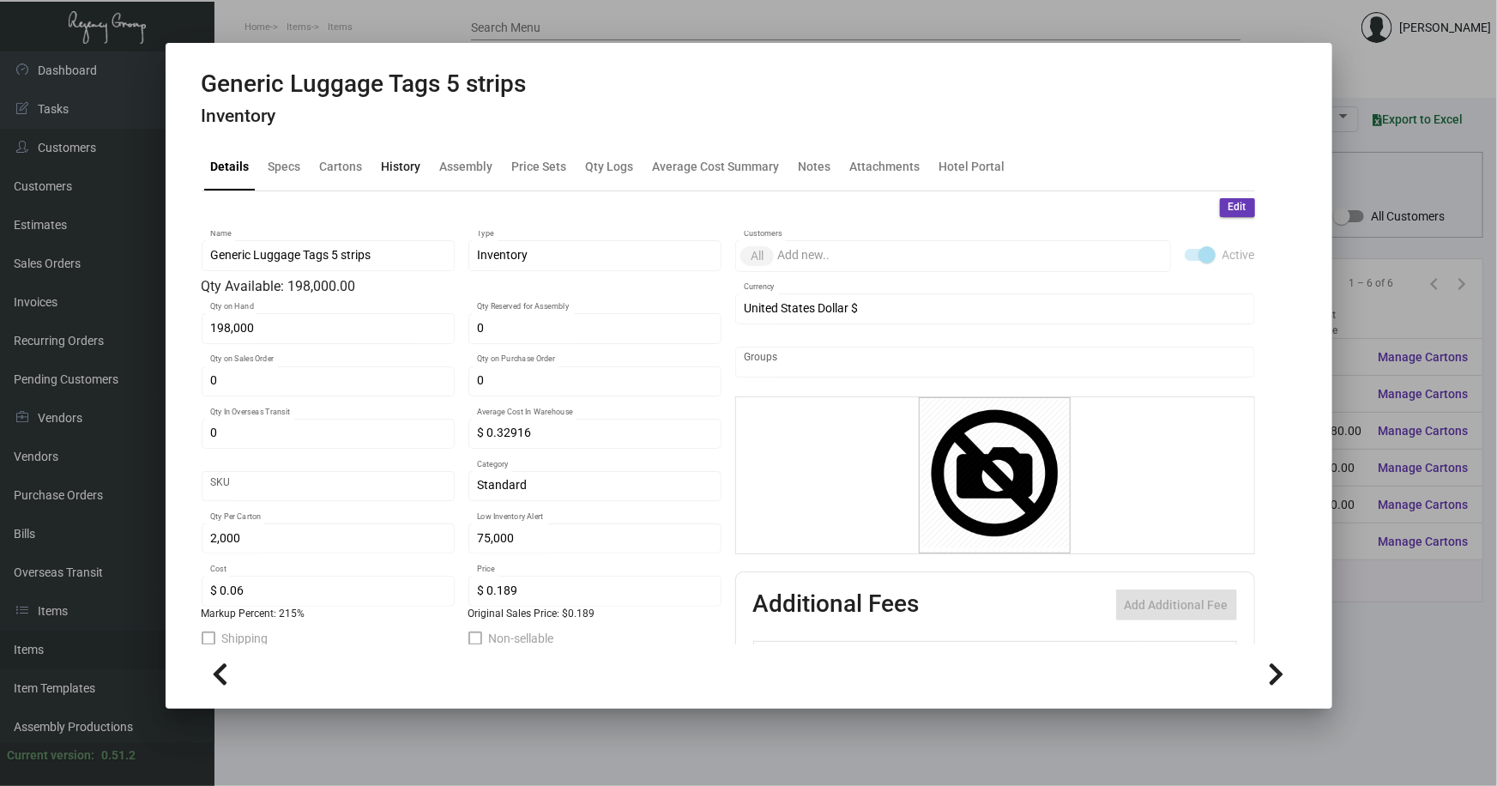
click at [400, 163] on div "History" at bounding box center [401, 167] width 39 height 18
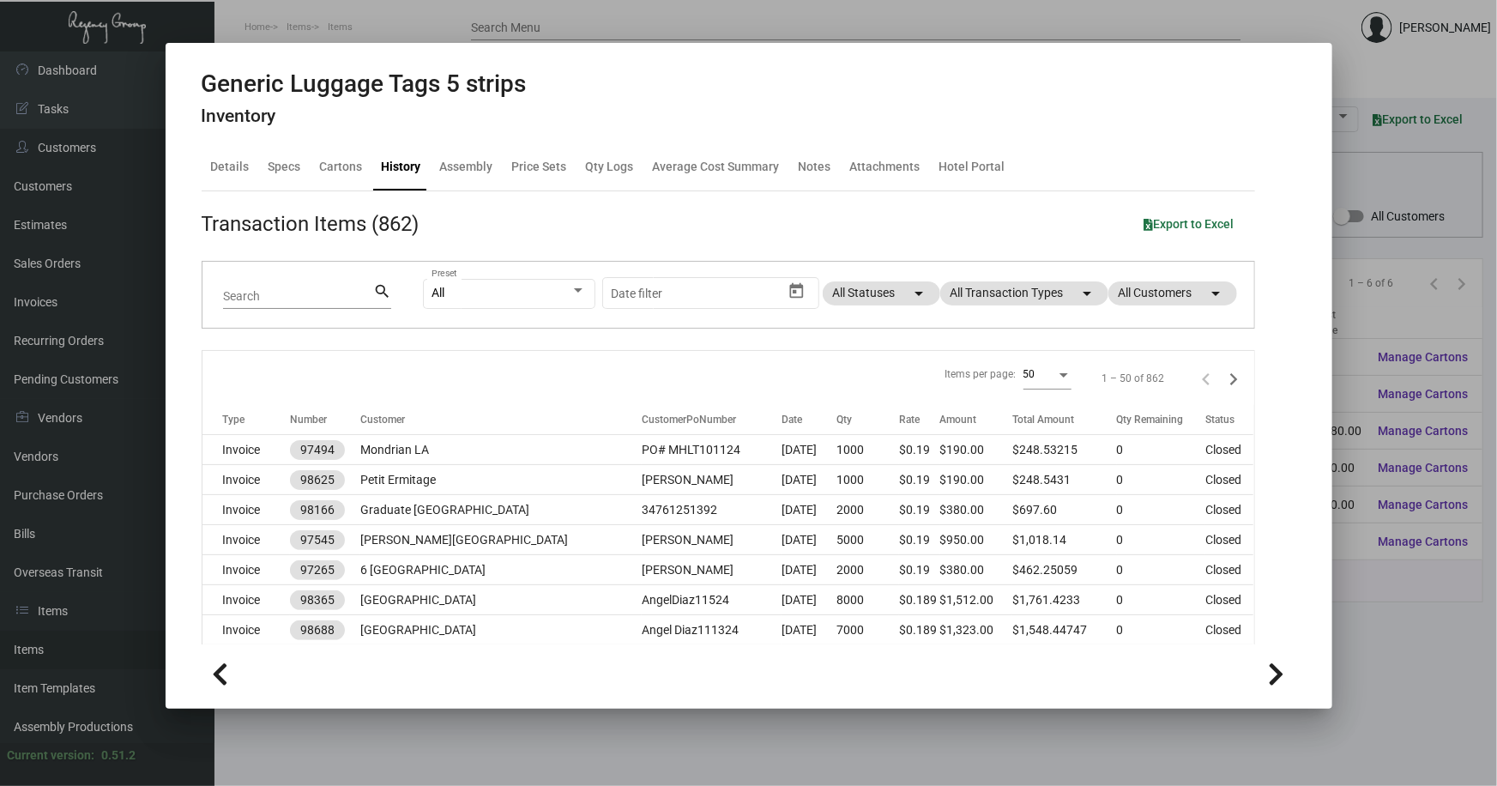
click at [299, 292] on input "Search" at bounding box center [298, 297] width 150 height 14
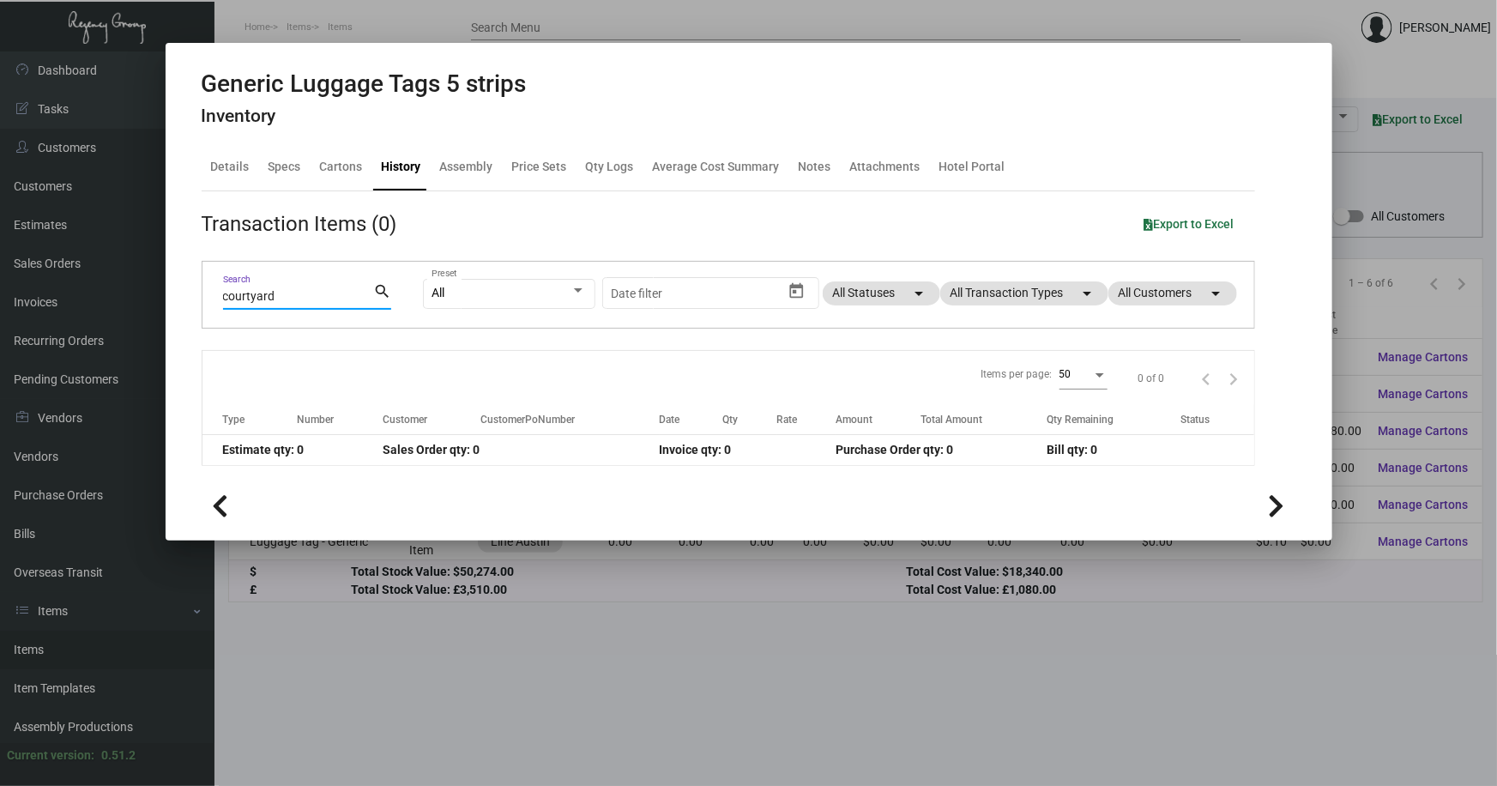
type input "courtyard"
click at [501, 646] on div at bounding box center [748, 393] width 1497 height 786
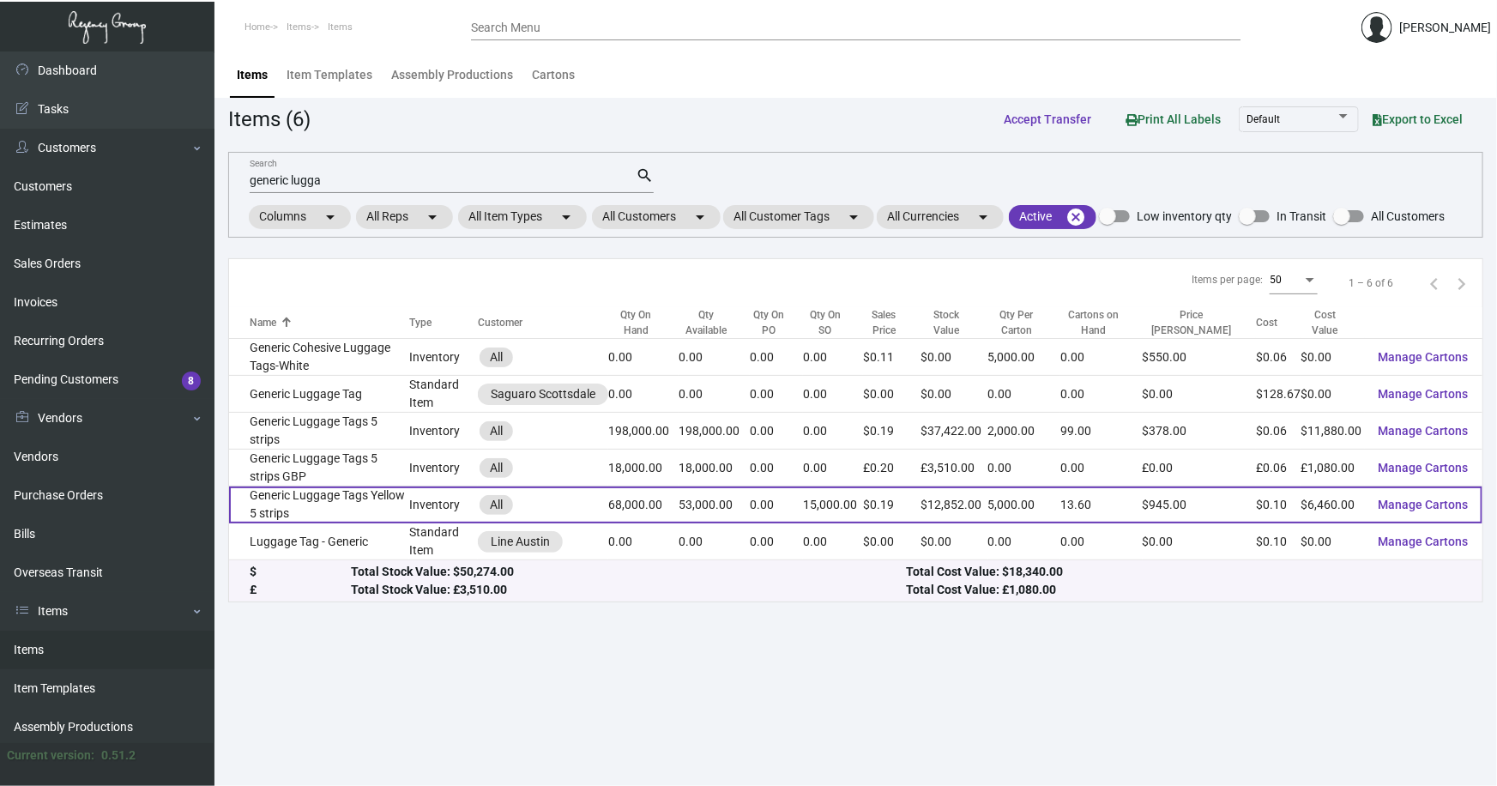
click at [320, 498] on td "Generic Luggage Tags Yellow 5 strips" at bounding box center [319, 505] width 180 height 37
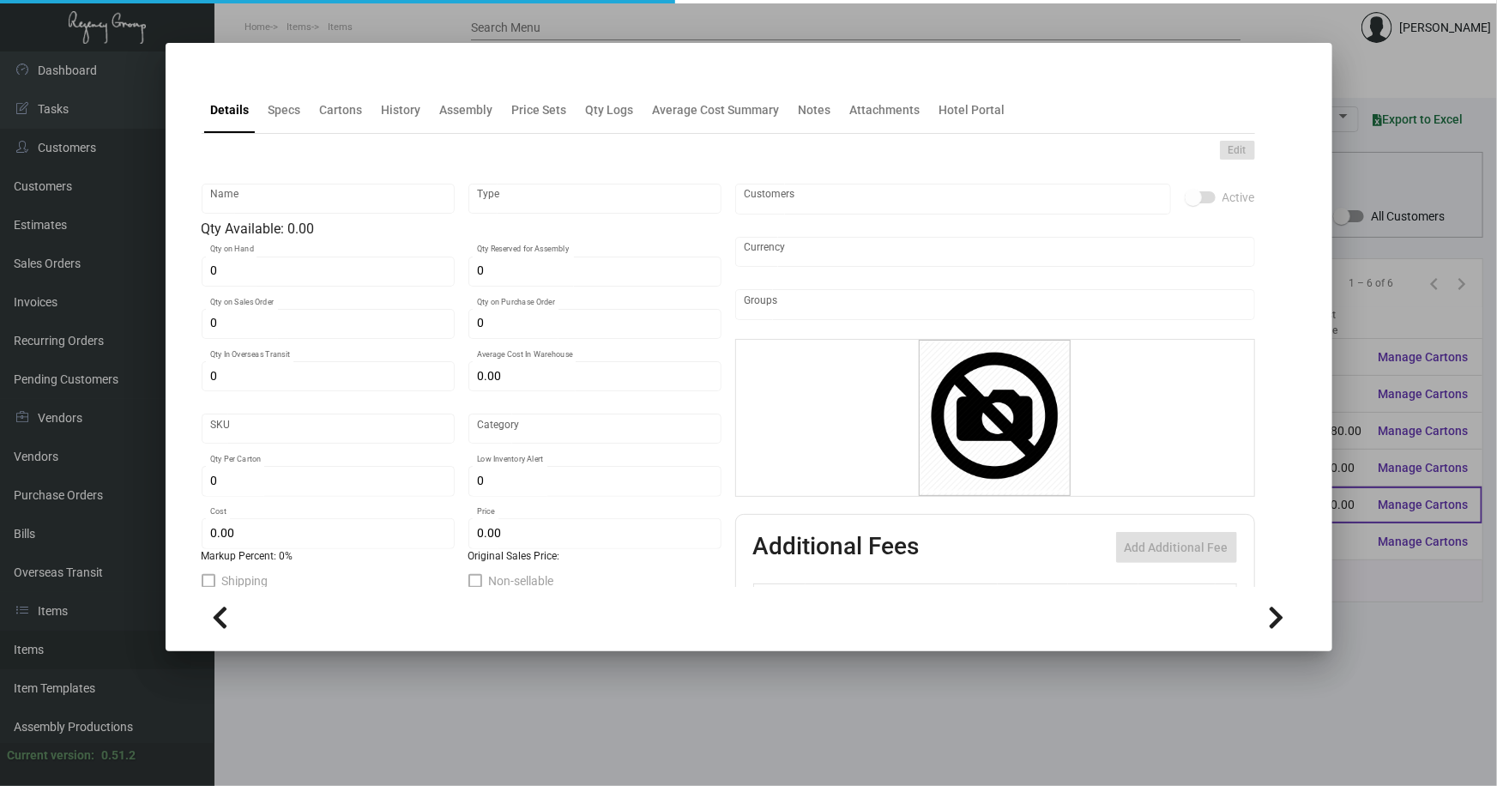
type input "Generic Luggage Tags Yellow 5 strips"
type input "Inventory"
type input "68,000"
type input "15,000"
type input "$ 0.40011"
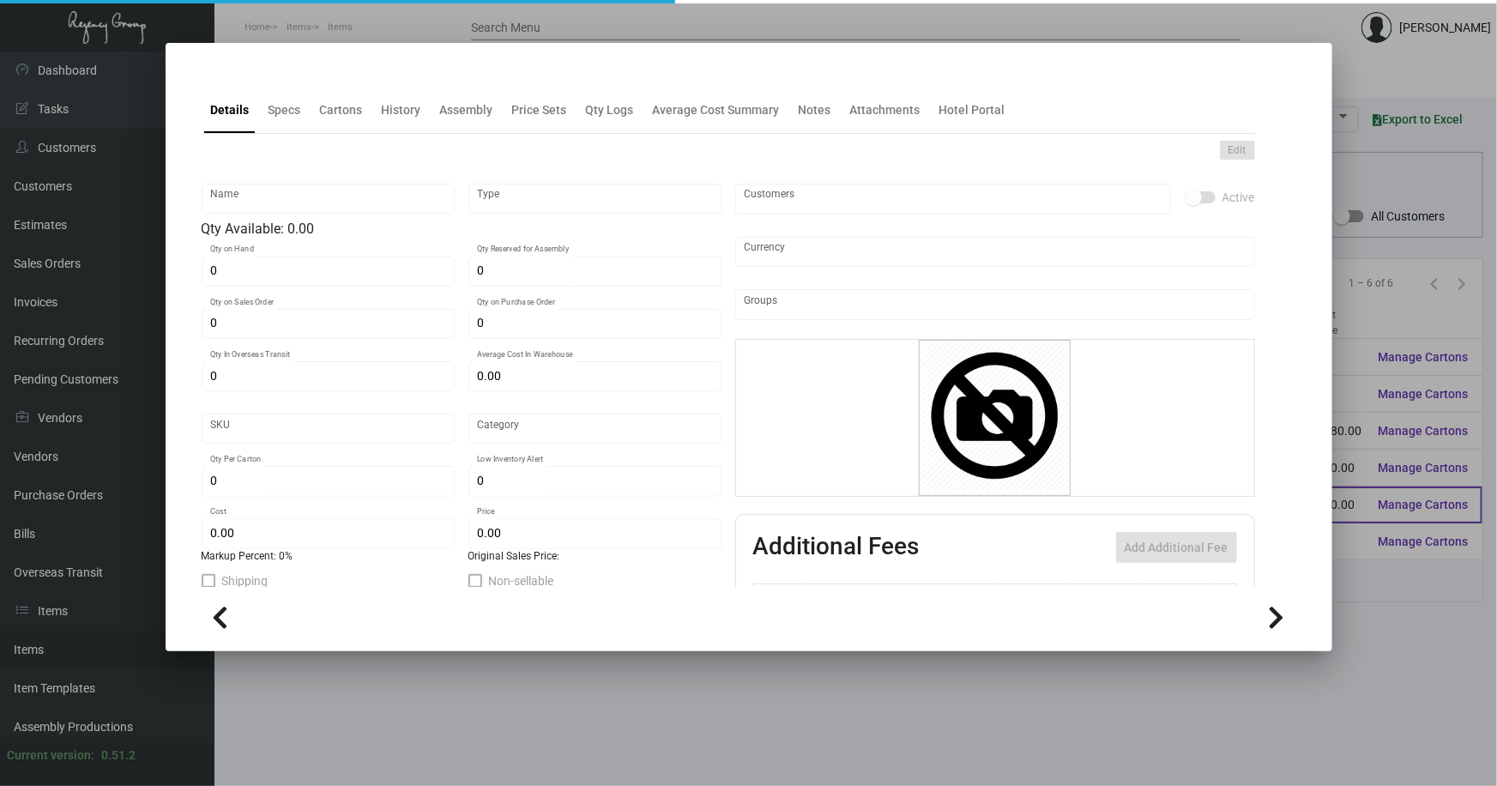
type input "2757"
type input "Standard"
type input "5,000"
type input "1"
type input "$ 0.095"
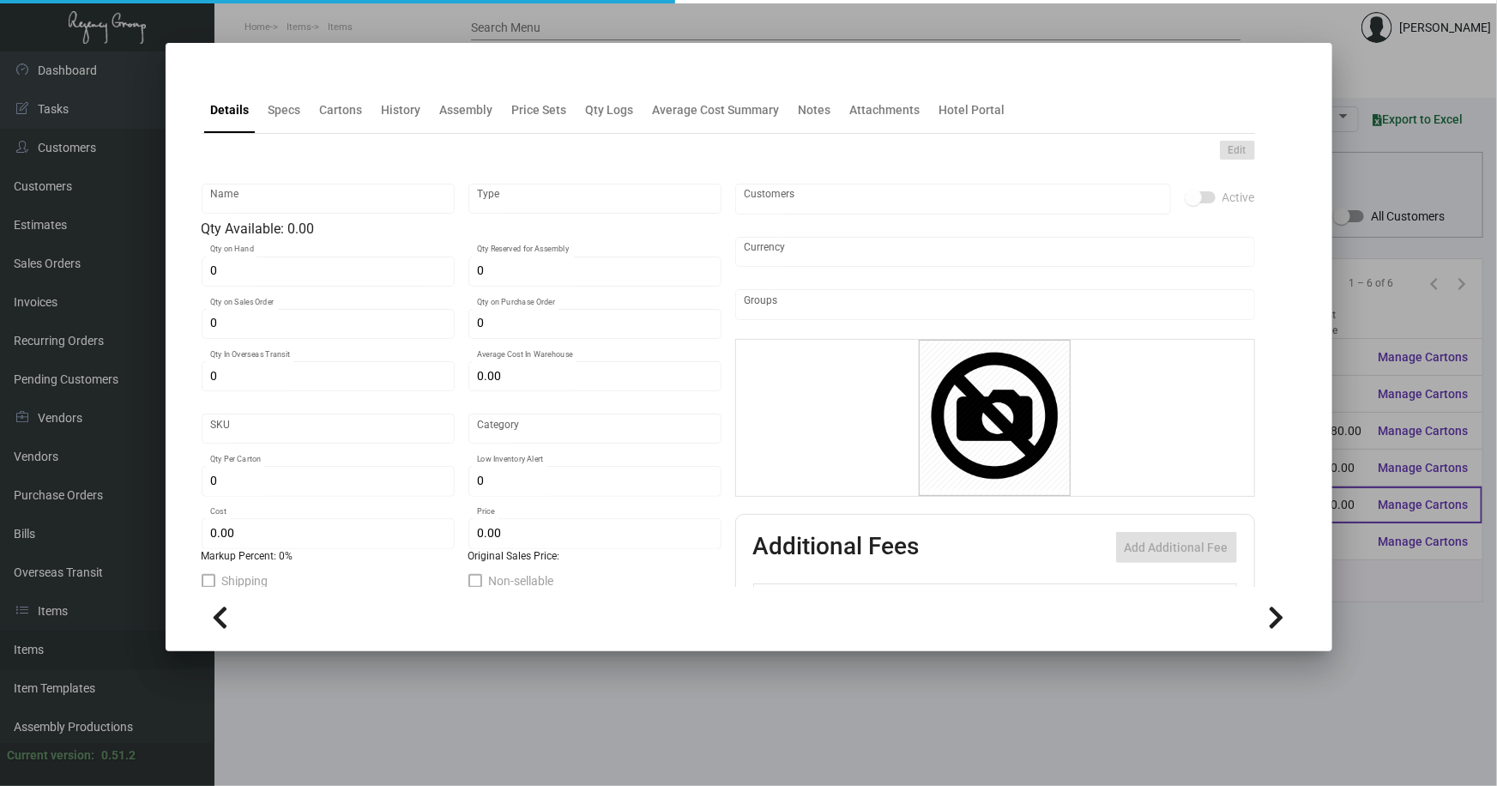
type input "$ 0.189"
type textarea "LUGGAGE TAGS: STOCK ITEM# P60300 WITH NUMBERING"
type textarea "Luggage Tags Yellow 5 strips"
checkbox input "true"
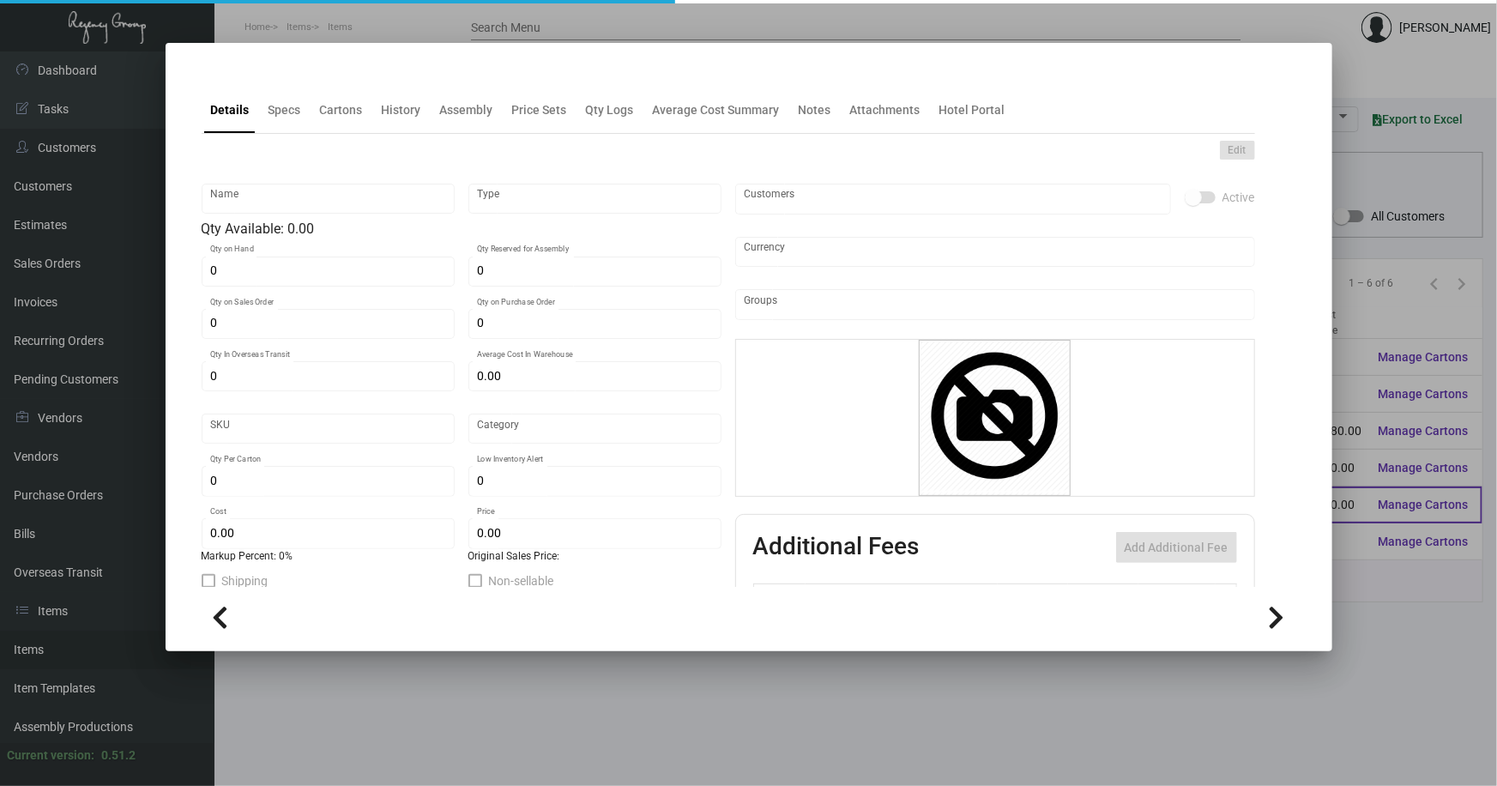
type input "United States Dollar $"
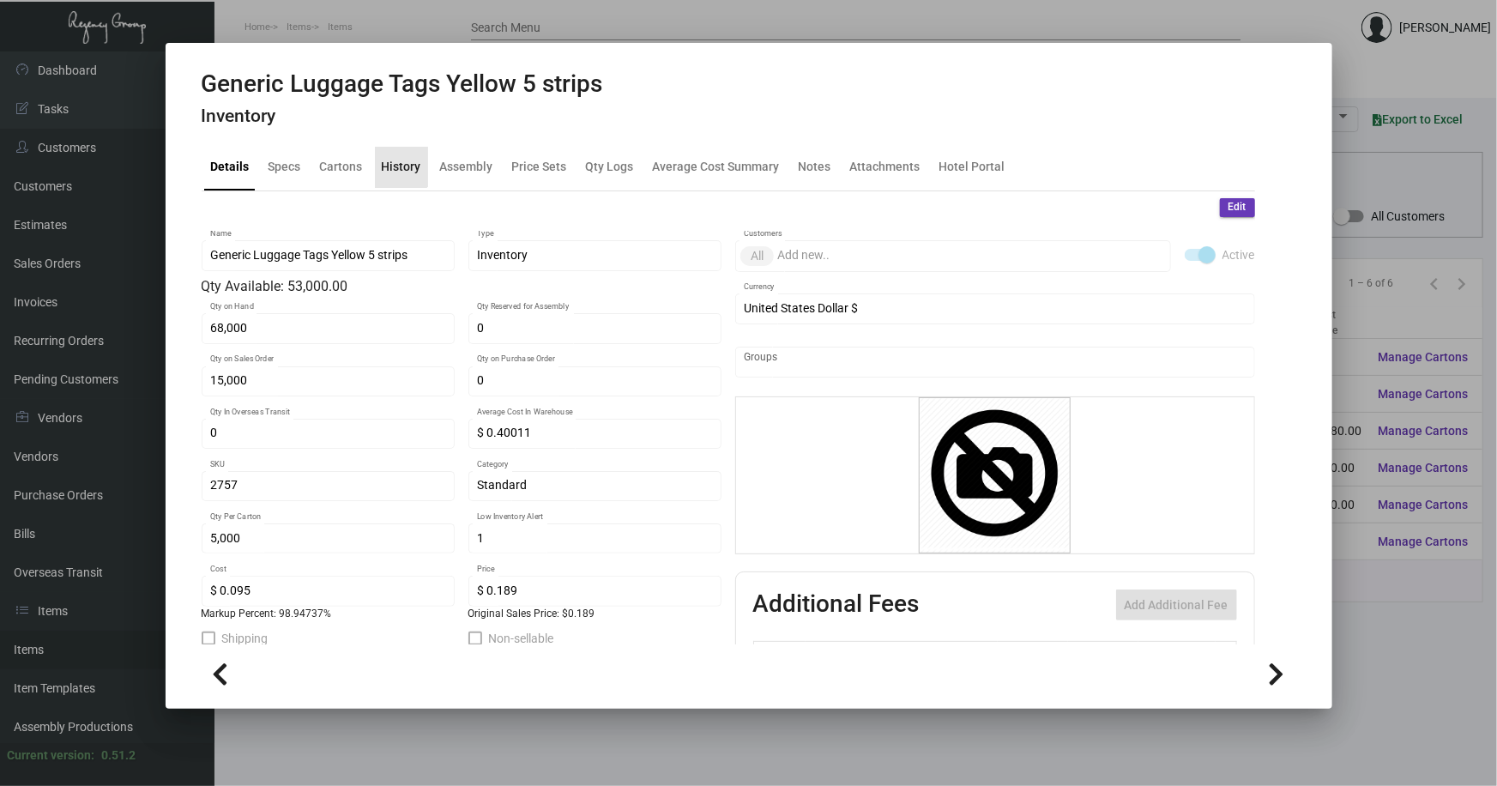
click at [396, 164] on div "History" at bounding box center [401, 167] width 39 height 18
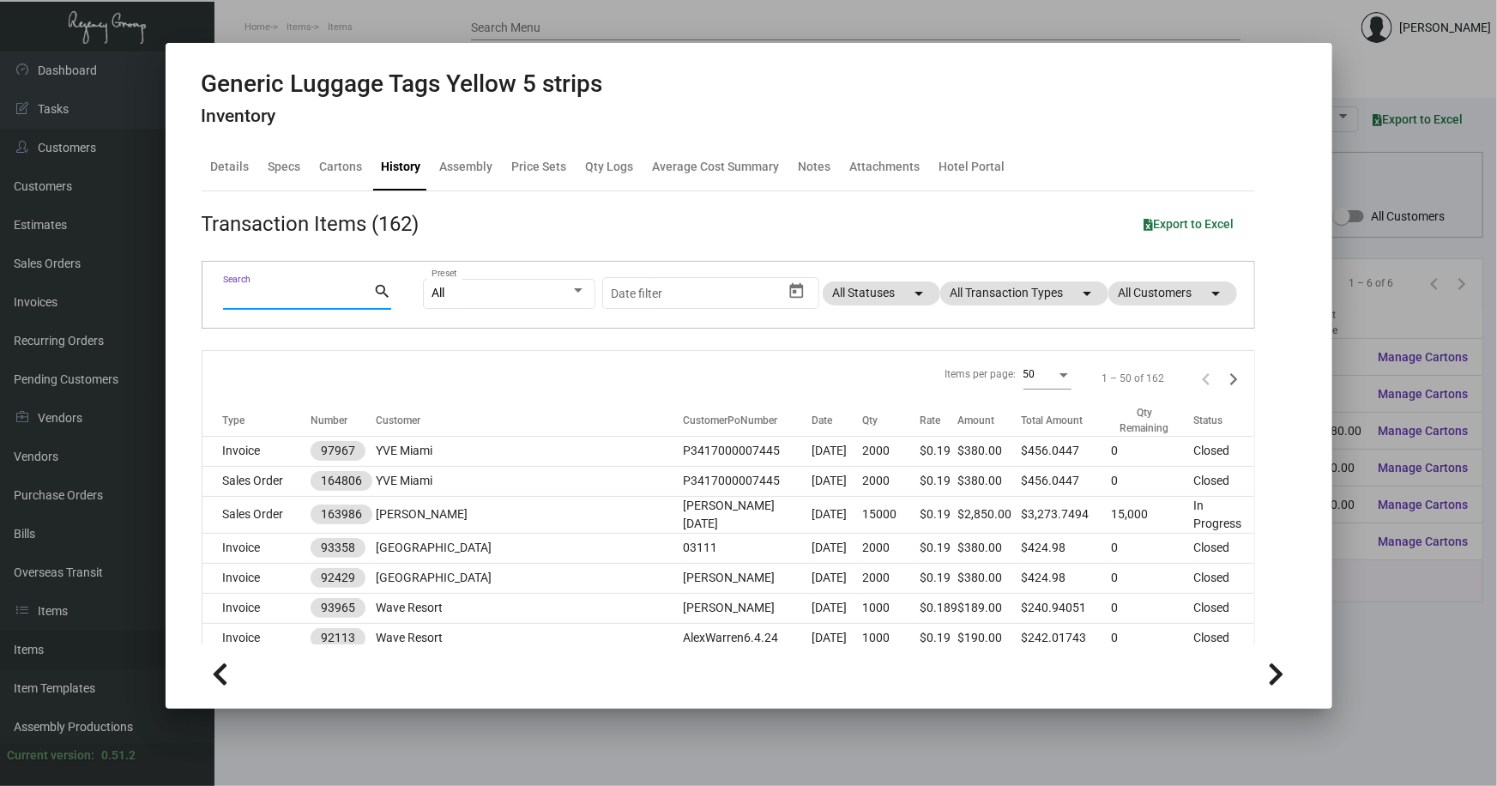
click at [325, 298] on input "Search" at bounding box center [298, 297] width 150 height 14
type input "courty"
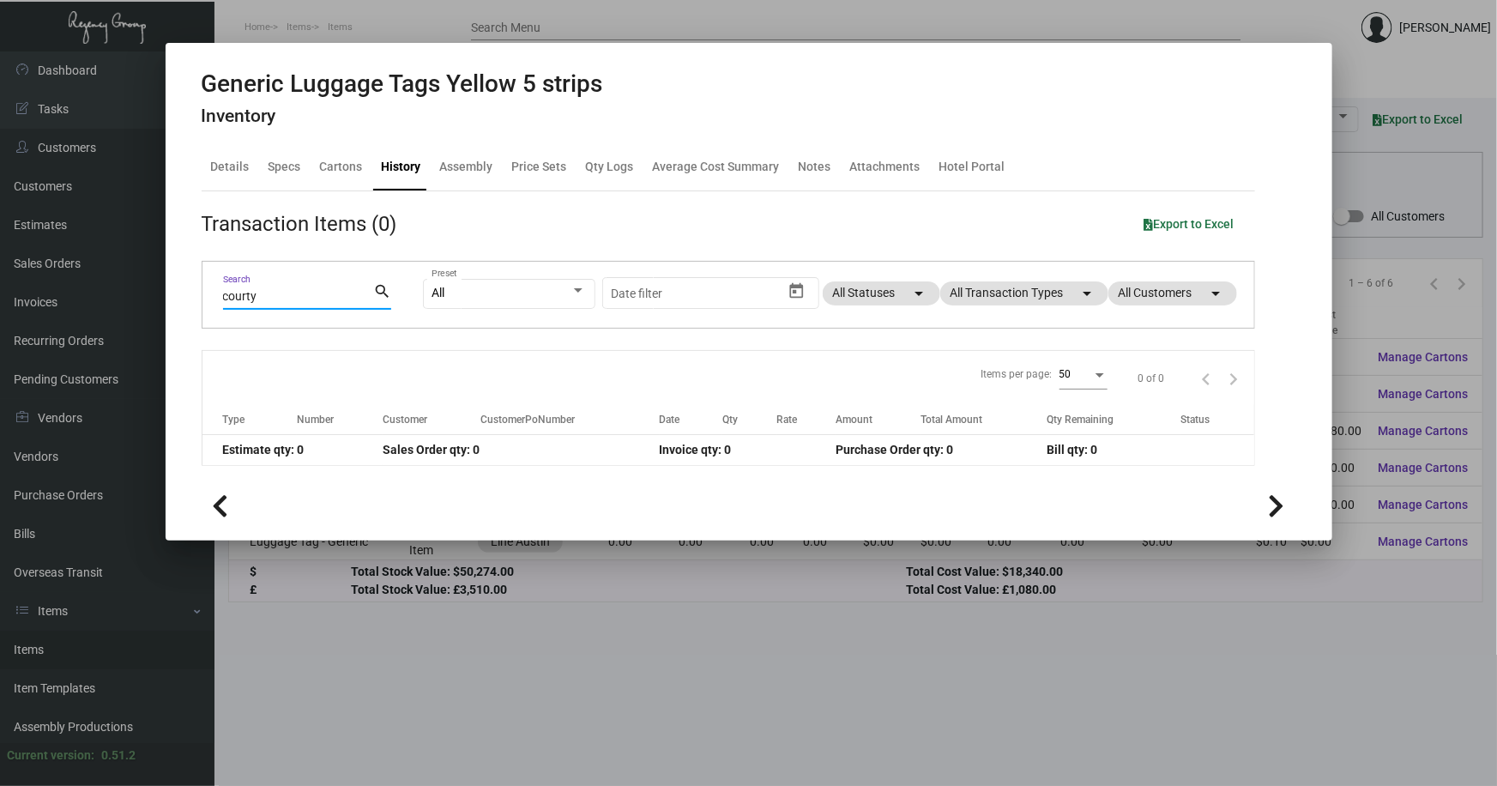
drag, startPoint x: 542, startPoint y: 619, endPoint x: 981, endPoint y: 272, distance: 559.0
click at [546, 616] on div at bounding box center [748, 393] width 1497 height 786
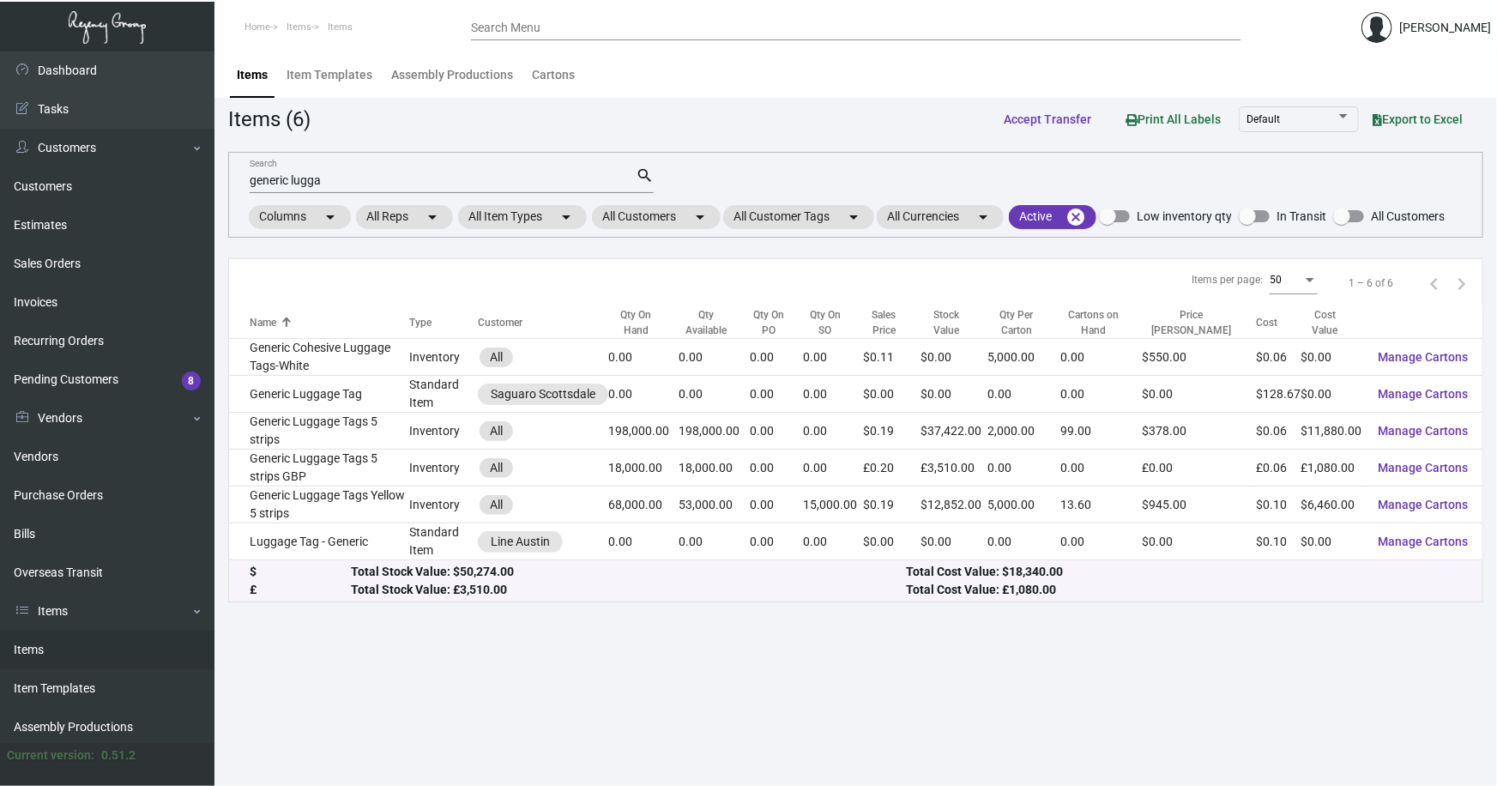
click at [1366, 53] on div "Items Item Templates Assembly Productions Cartons" at bounding box center [855, 74] width 1257 height 46
click at [25, 648] on link "Items" at bounding box center [107, 650] width 215 height 39
drag, startPoint x: 330, startPoint y: 180, endPoint x: 223, endPoint y: 184, distance: 107.3
click at [228, 185] on div "generic lugga Search search Columns arrow_drop_down All Reps arrow_drop_down Al…" at bounding box center [855, 195] width 1255 height 86
type input "v"
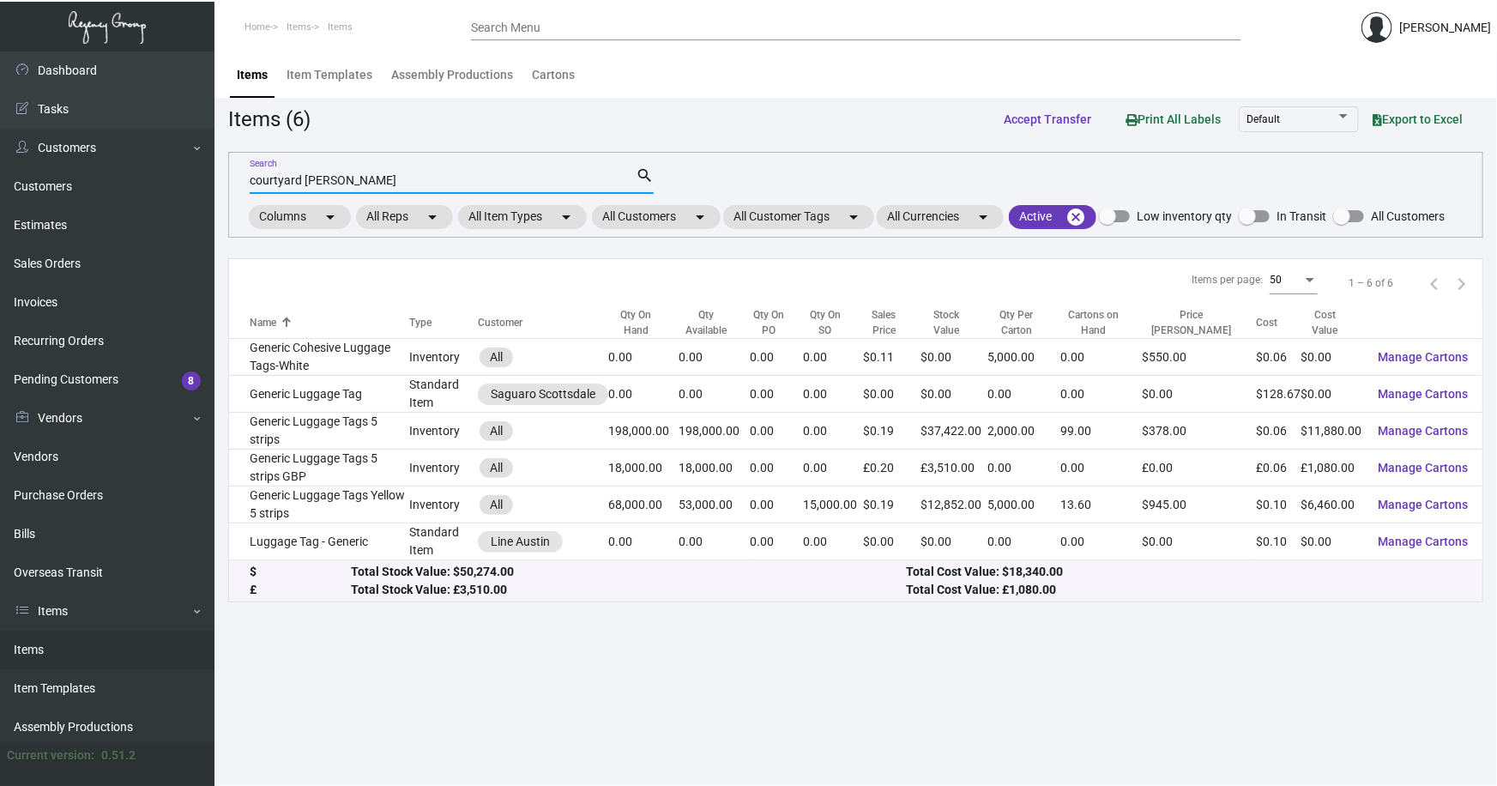
type input "courtyard lugg"
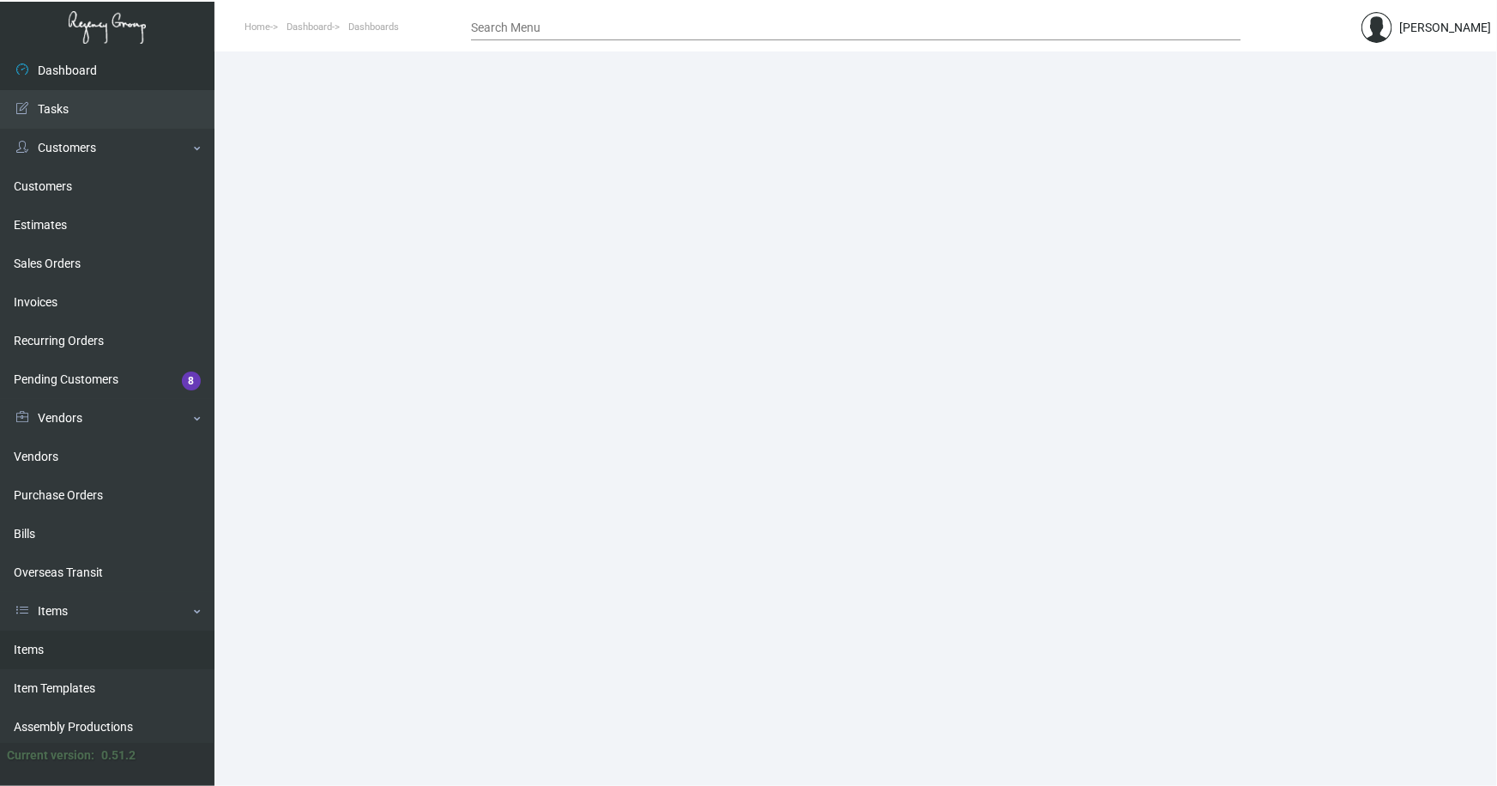
click at [39, 652] on link "Items" at bounding box center [107, 650] width 215 height 39
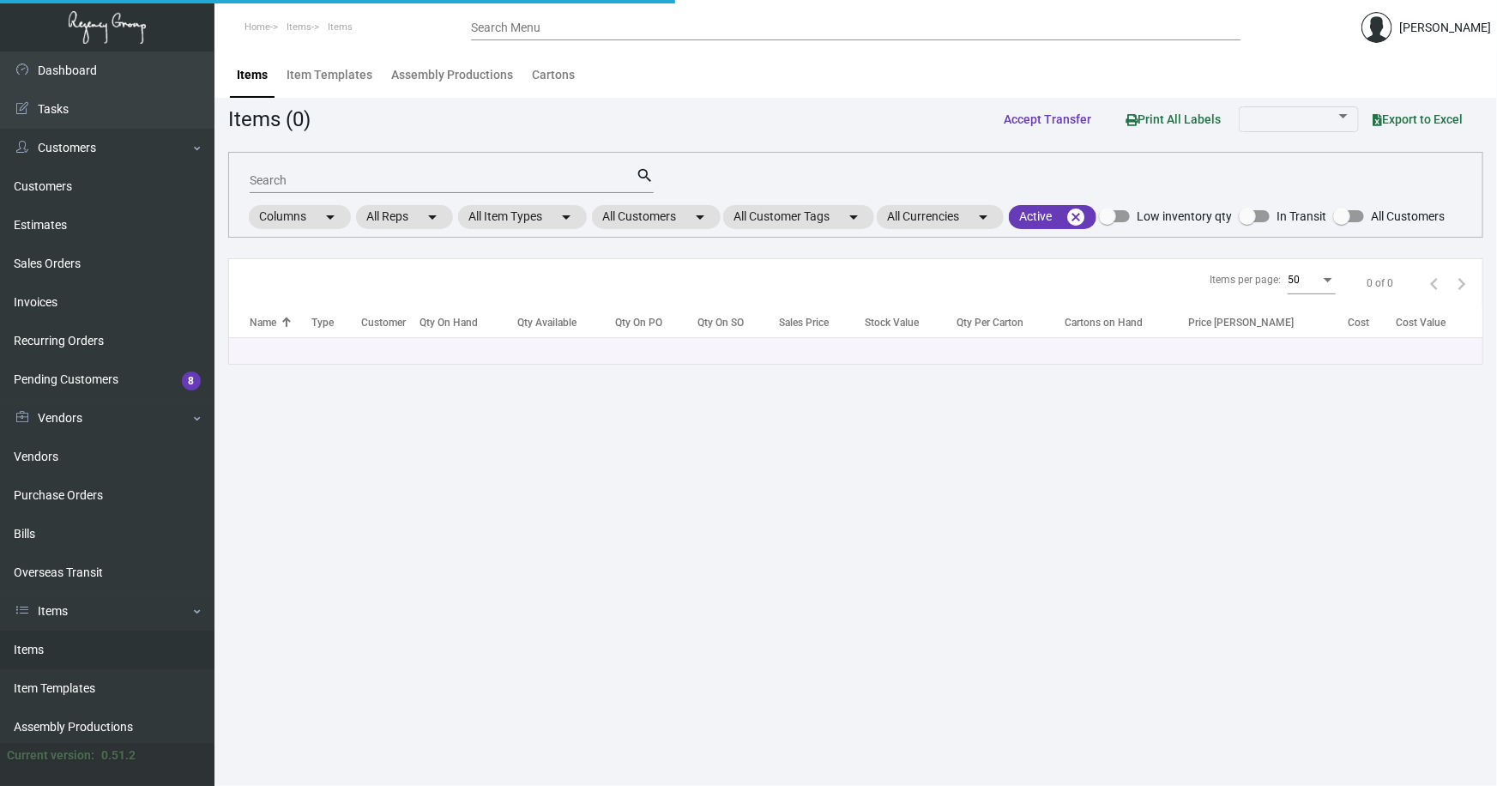
click at [400, 180] on input "Search" at bounding box center [443, 181] width 386 height 14
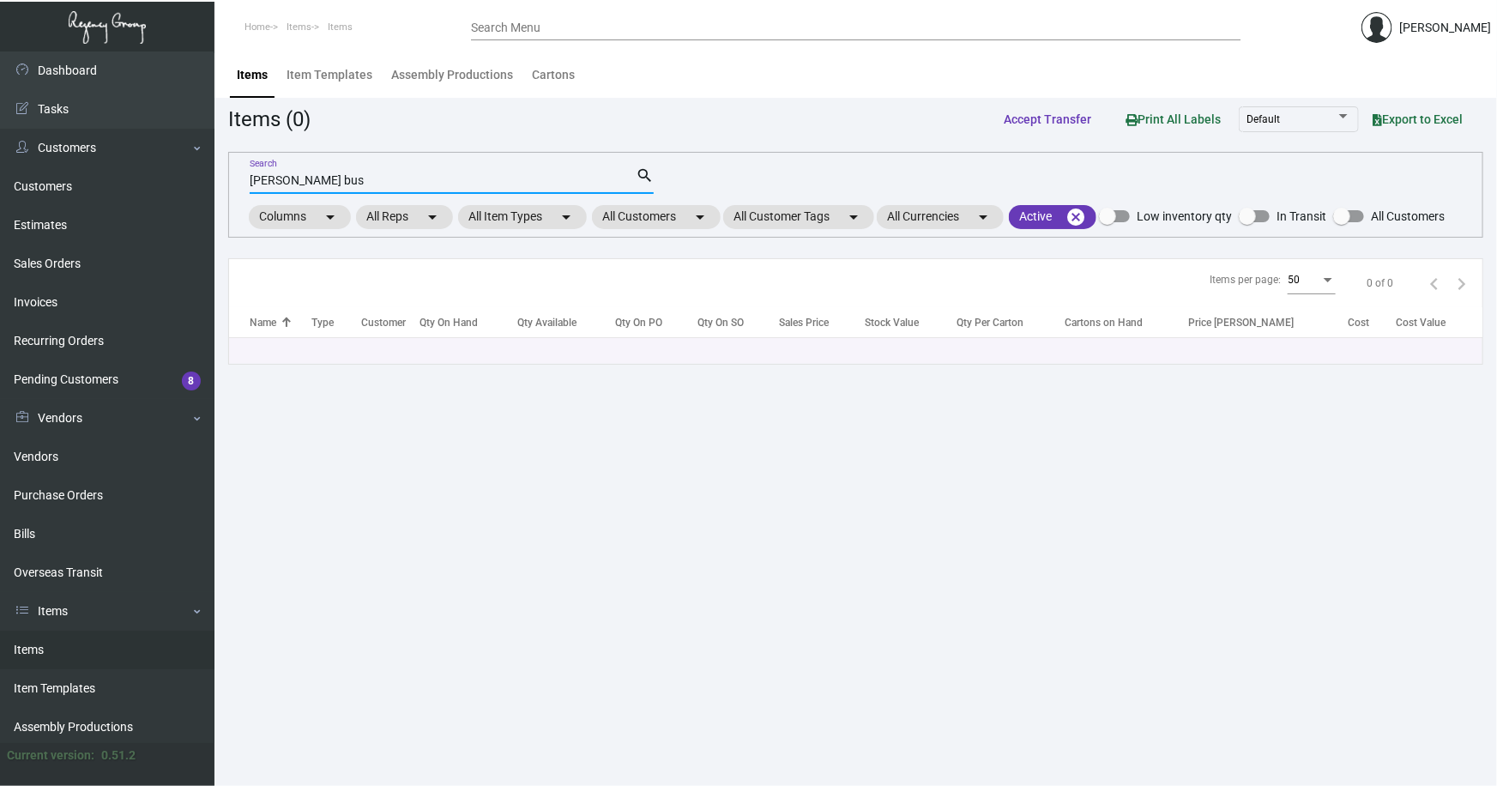
type input "hutton bus"
